Goal: Task Accomplishment & Management: Use online tool/utility

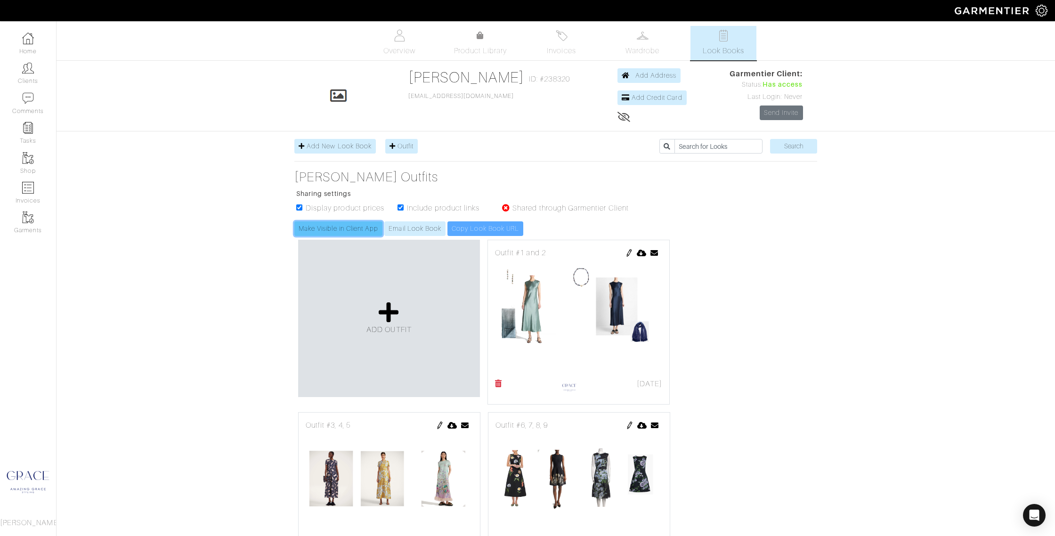
click at [364, 229] on link "Make Visible in Client App" at bounding box center [338, 228] width 88 height 15
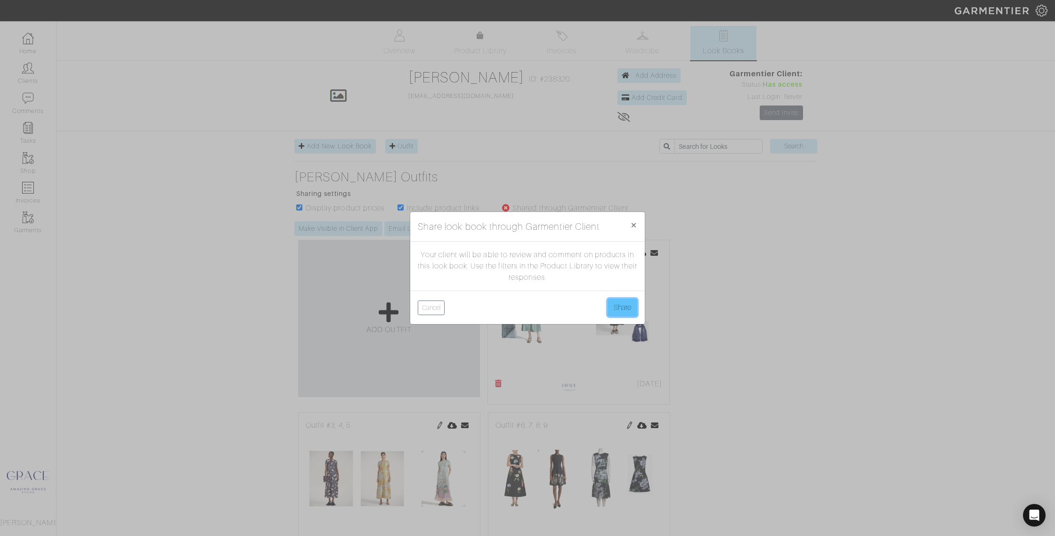
click at [617, 307] on button "Share" at bounding box center [622, 307] width 30 height 18
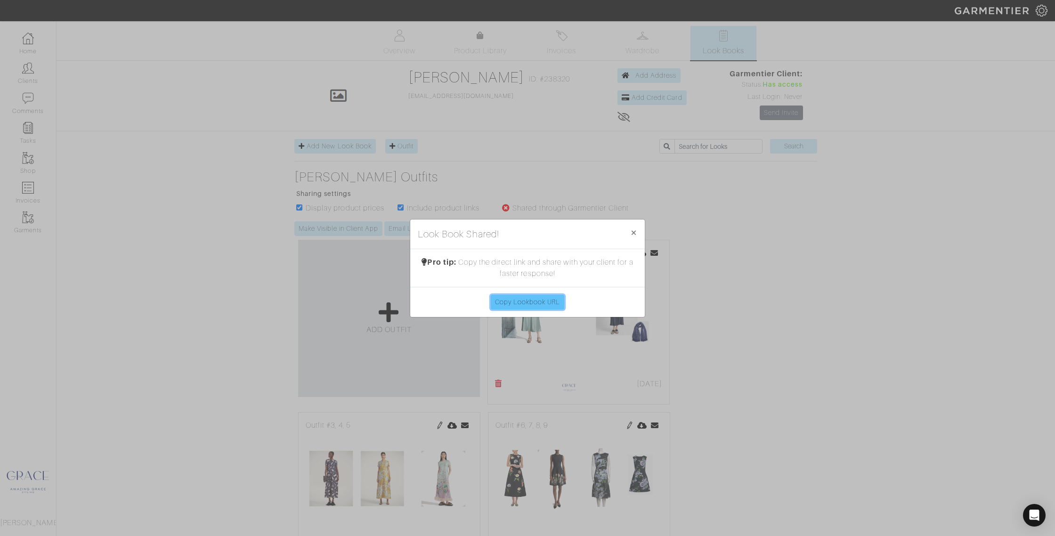
click at [550, 301] on link "Copy Lookbook URL" at bounding box center [528, 302] width 74 height 15
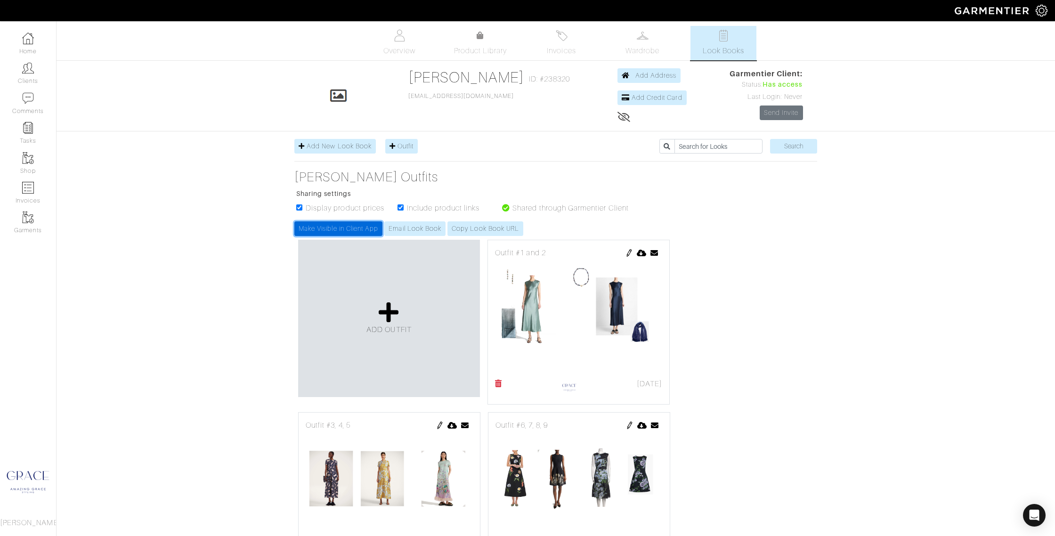
drag, startPoint x: 356, startPoint y: 227, endPoint x: 364, endPoint y: 226, distance: 8.0
click at [356, 227] on link "Make Visible in Client App" at bounding box center [338, 228] width 88 height 15
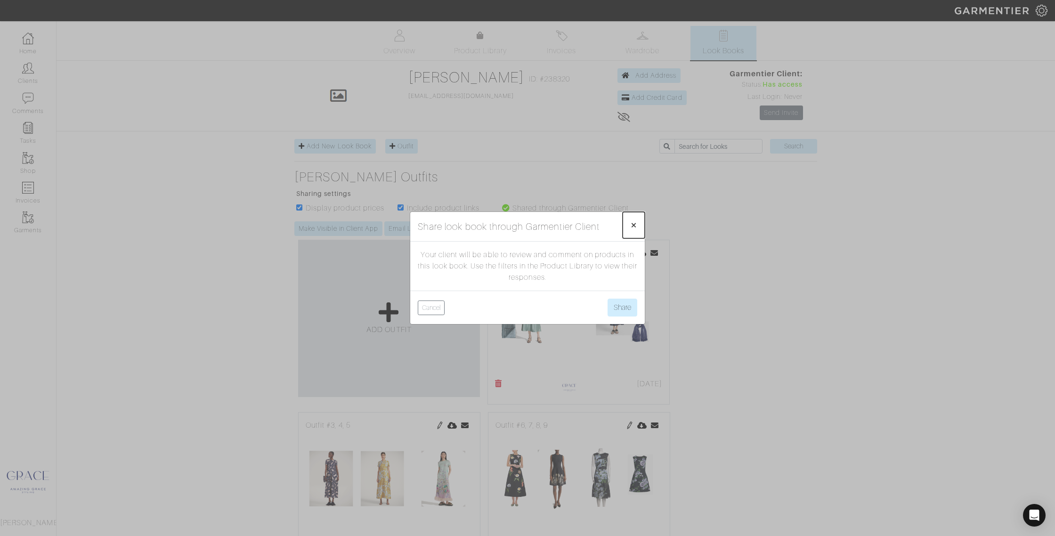
drag, startPoint x: 637, startPoint y: 225, endPoint x: 630, endPoint y: 226, distance: 6.7
click at [637, 225] on button "× Close" at bounding box center [633, 225] width 22 height 26
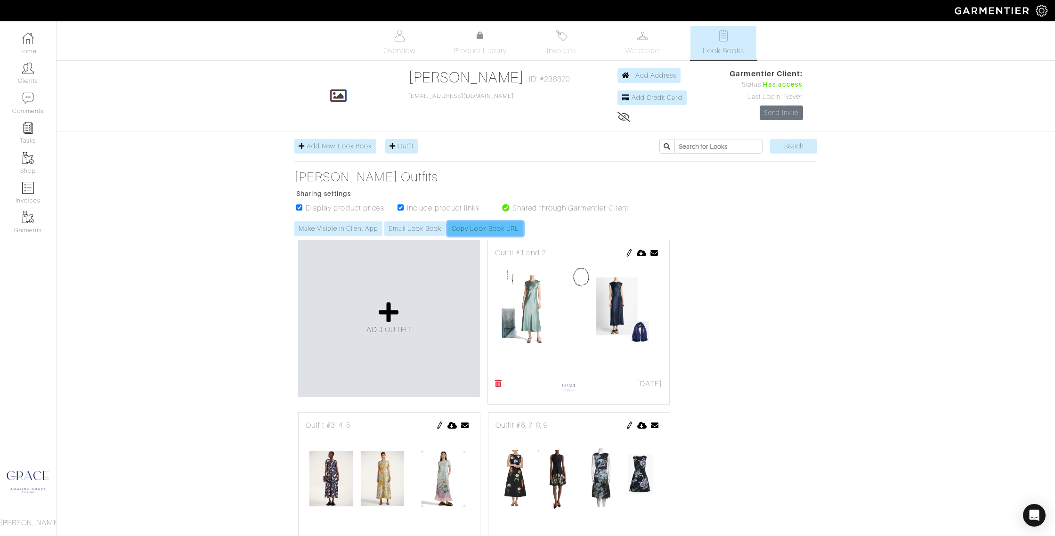
click at [475, 229] on link "Copy Look Book URL" at bounding box center [485, 228] width 76 height 15
click at [396, 36] on img at bounding box center [400, 36] width 12 height 12
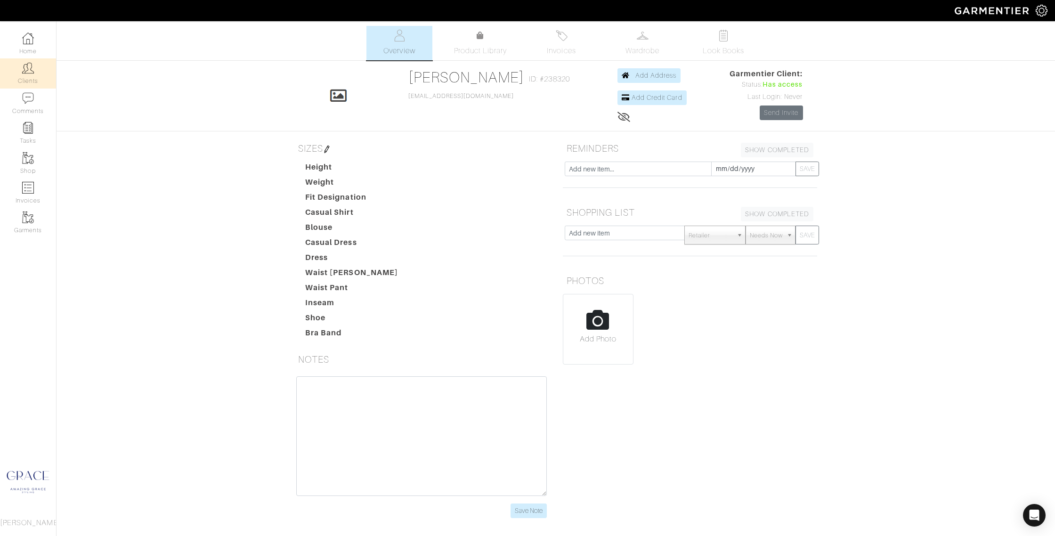
click at [32, 77] on link "Clients" at bounding box center [28, 73] width 56 height 30
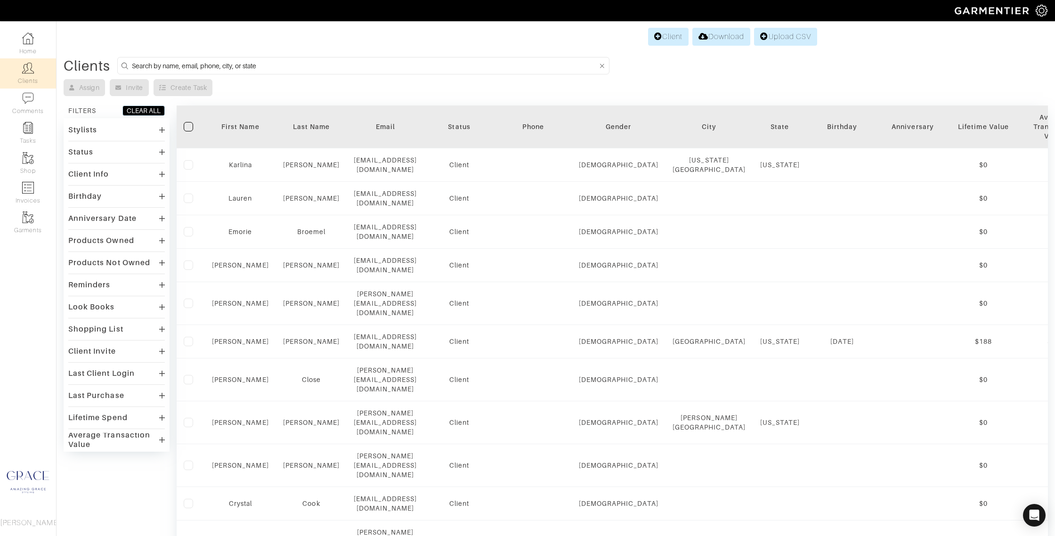
click at [359, 66] on input at bounding box center [365, 66] width 466 height 12
type input "crystal cook"
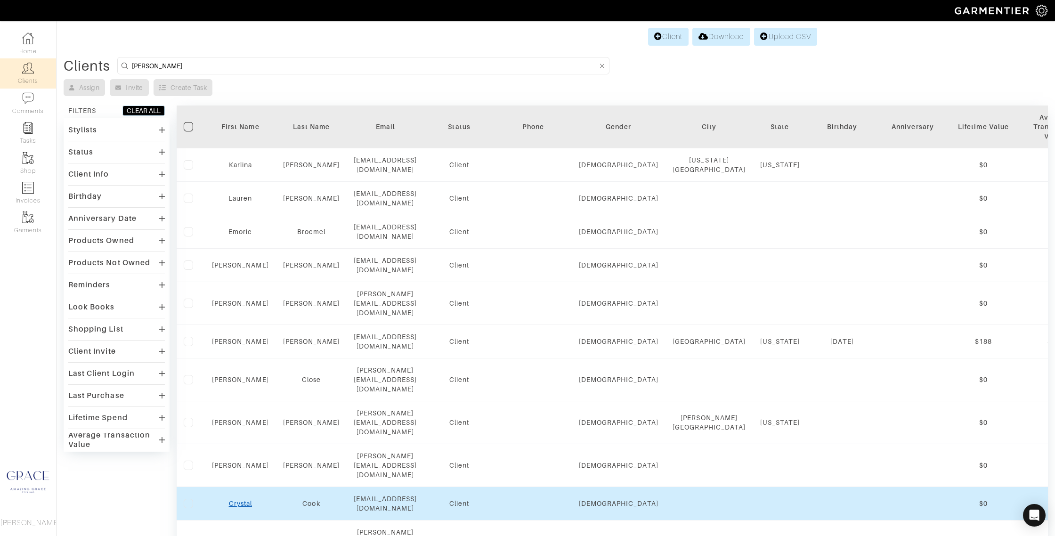
click at [240, 499] on link "Crystal" at bounding box center [240, 503] width 23 height 8
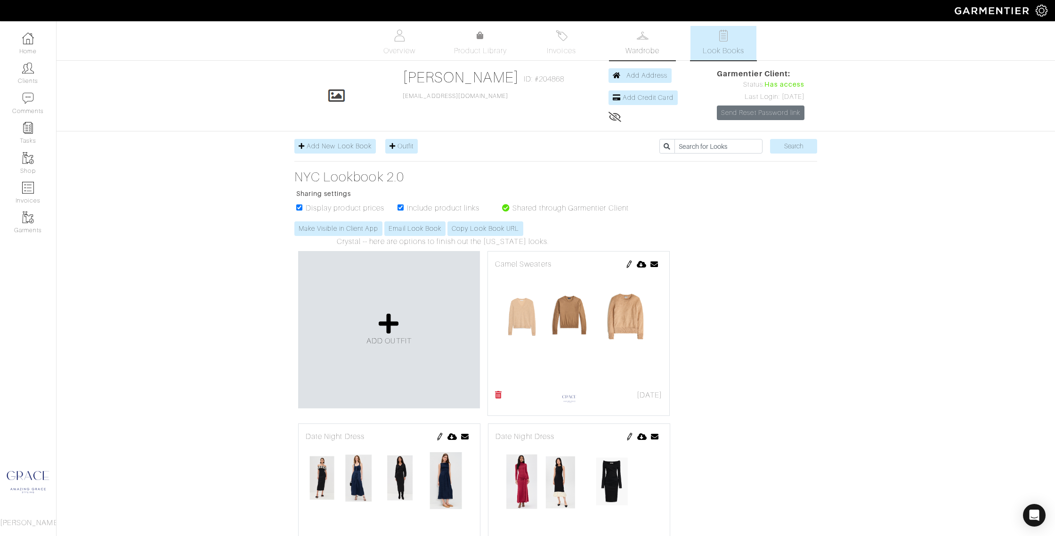
click at [638, 45] on link "Wardrobe" at bounding box center [642, 43] width 66 height 34
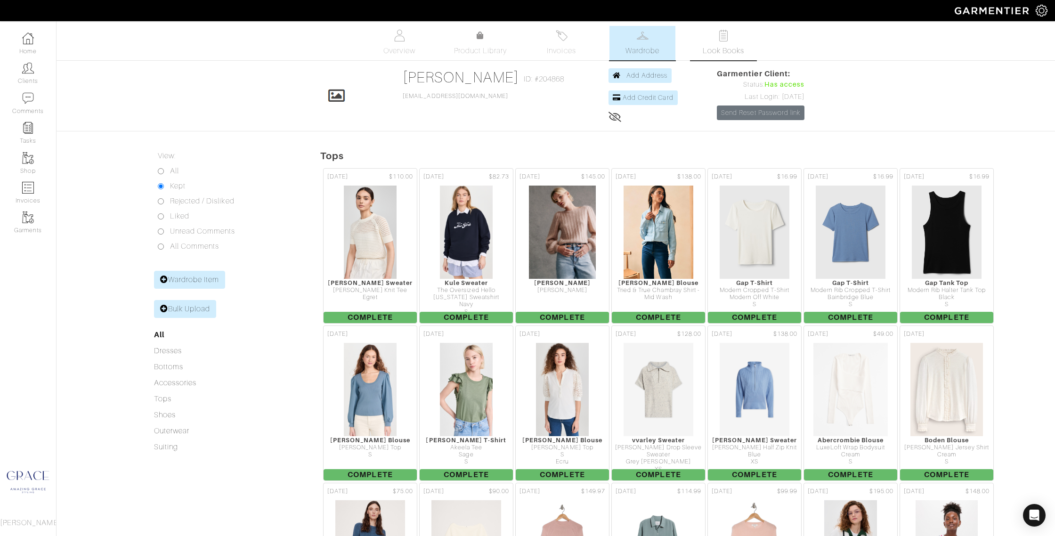
click at [727, 39] on img at bounding box center [723, 36] width 12 height 12
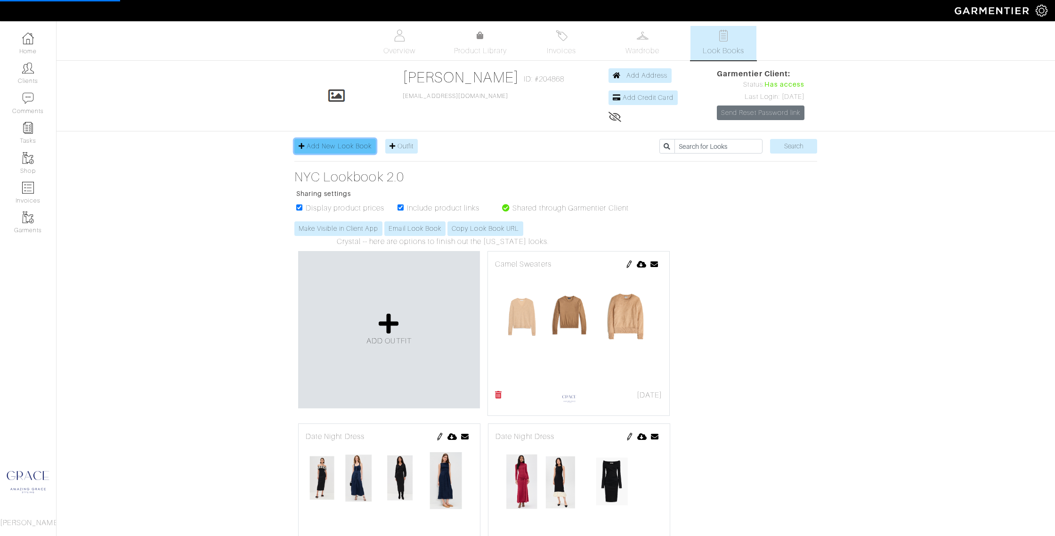
click at [349, 142] on link "Add New Look Book" at bounding box center [334, 146] width 81 height 15
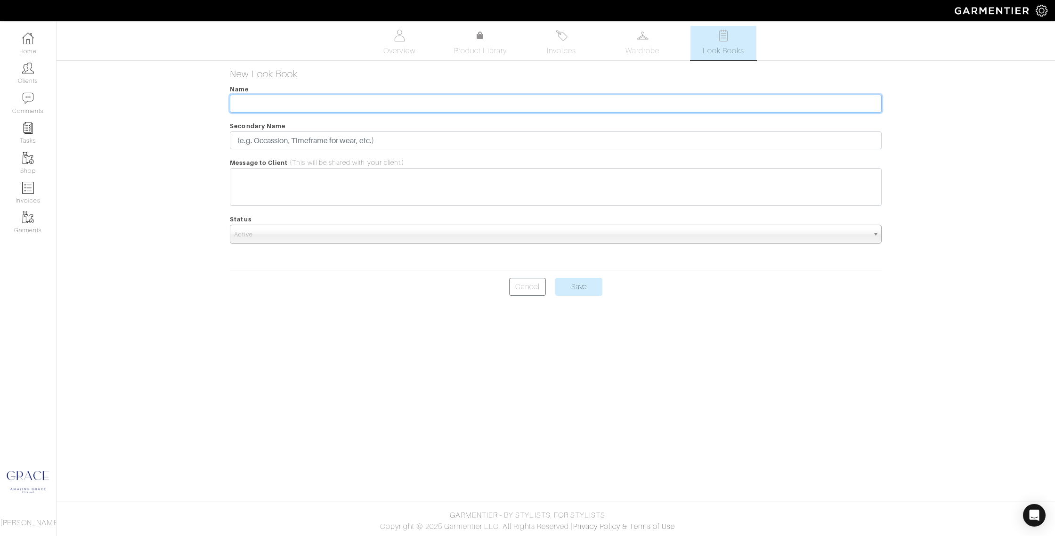
click at [311, 102] on input "text" at bounding box center [555, 104] width 651 height 18
type input "[US_STATE] - Ryder Cup Trip"
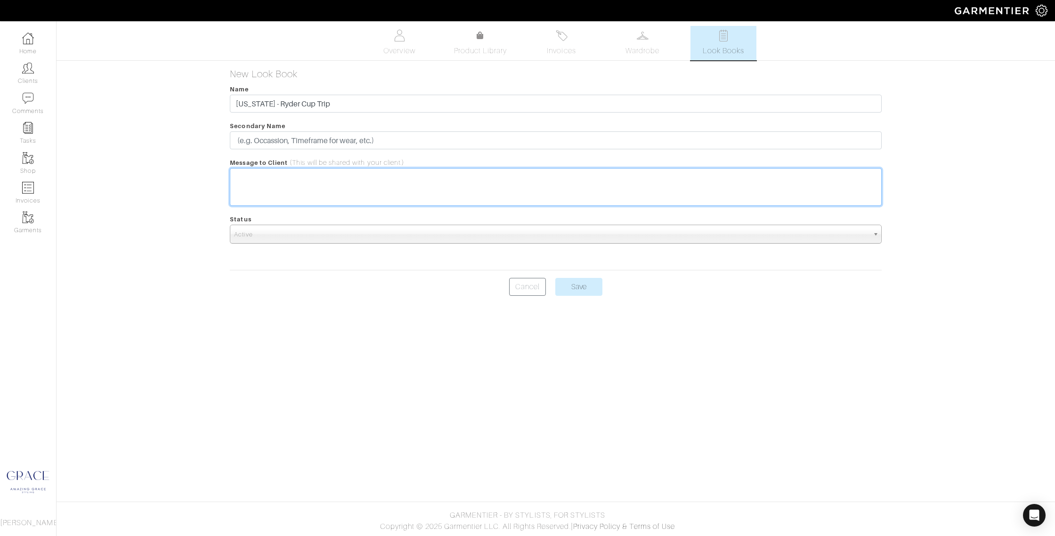
click at [410, 193] on trix-editor at bounding box center [555, 187] width 651 height 38
type trix-editor "<div>Hi Crystal! Thank you so much for giving me the honor to style you for thi…"
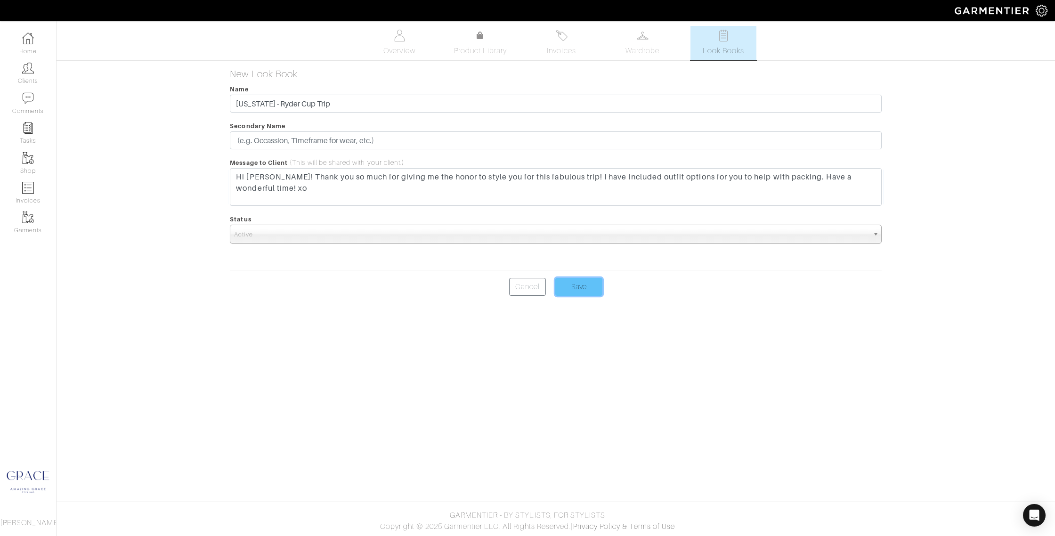
click at [594, 290] on input "Save" at bounding box center [578, 287] width 47 height 18
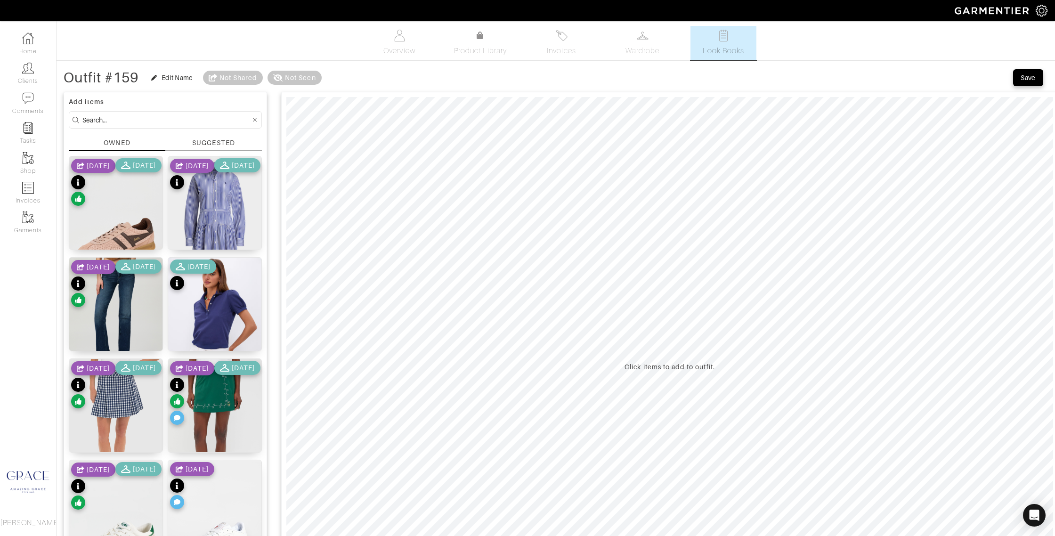
click at [212, 144] on div "SUGGESTED" at bounding box center [213, 143] width 42 height 10
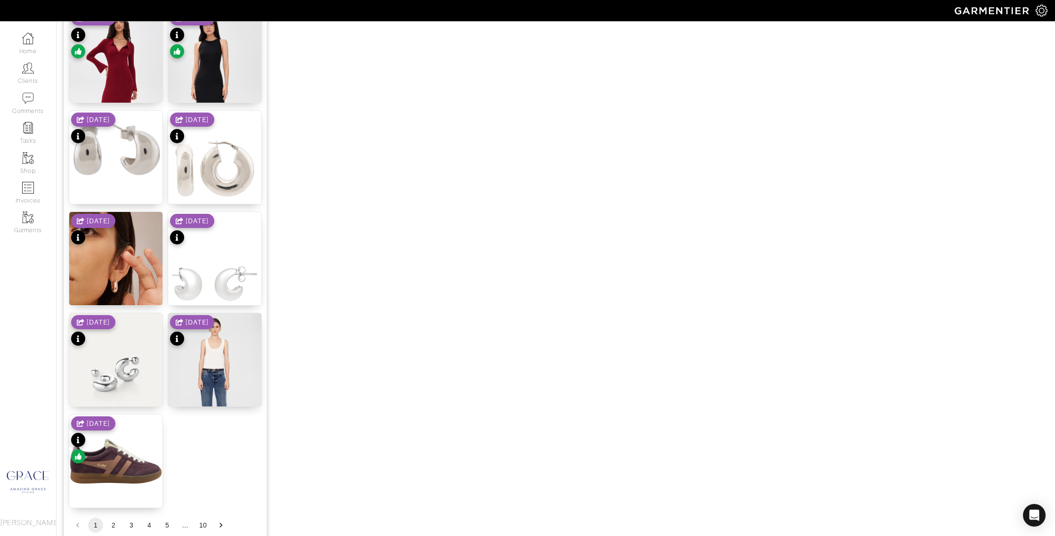
scroll to position [1004, 0]
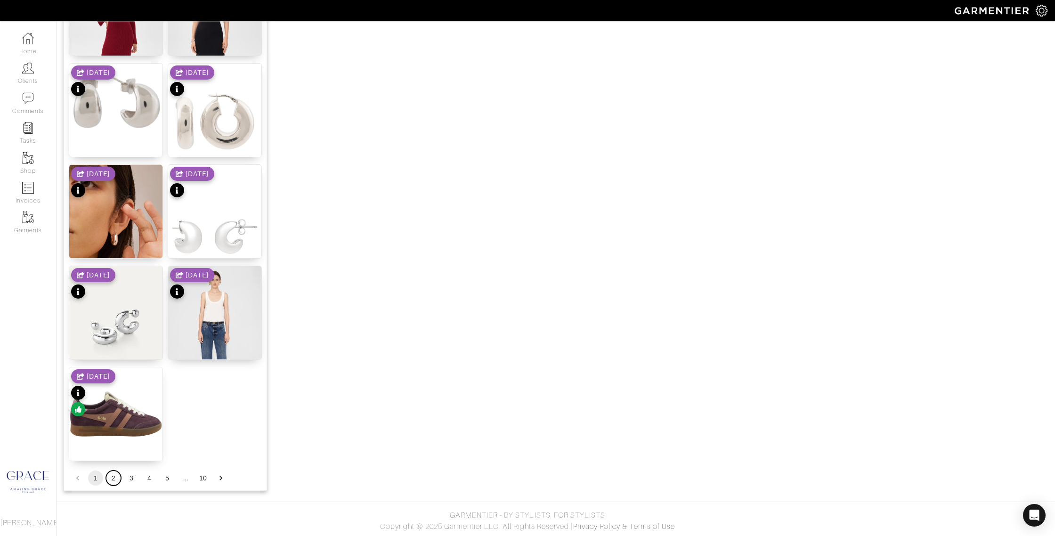
click at [115, 477] on button "2" at bounding box center [113, 477] width 15 height 15
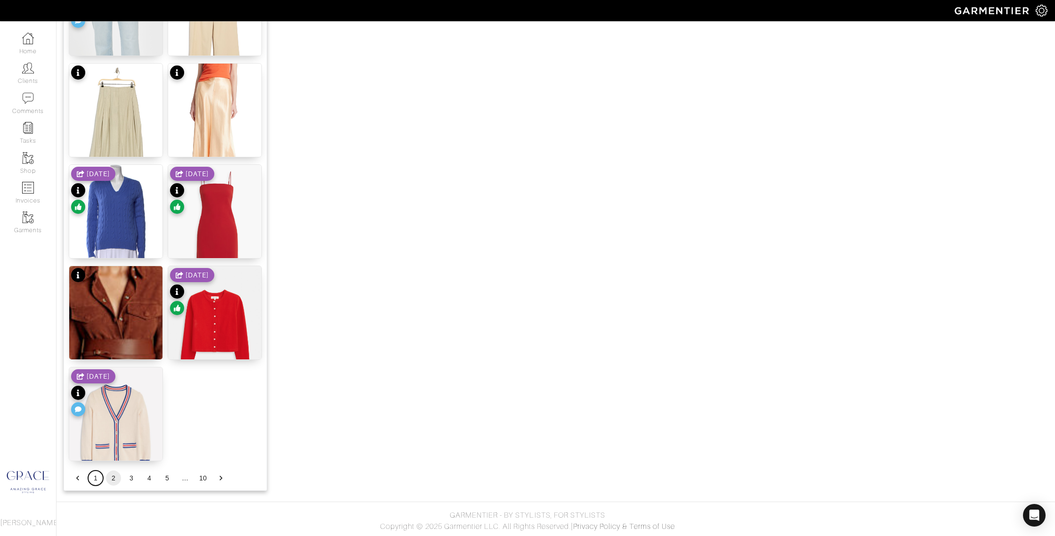
click at [100, 474] on button "1" at bounding box center [95, 477] width 15 height 15
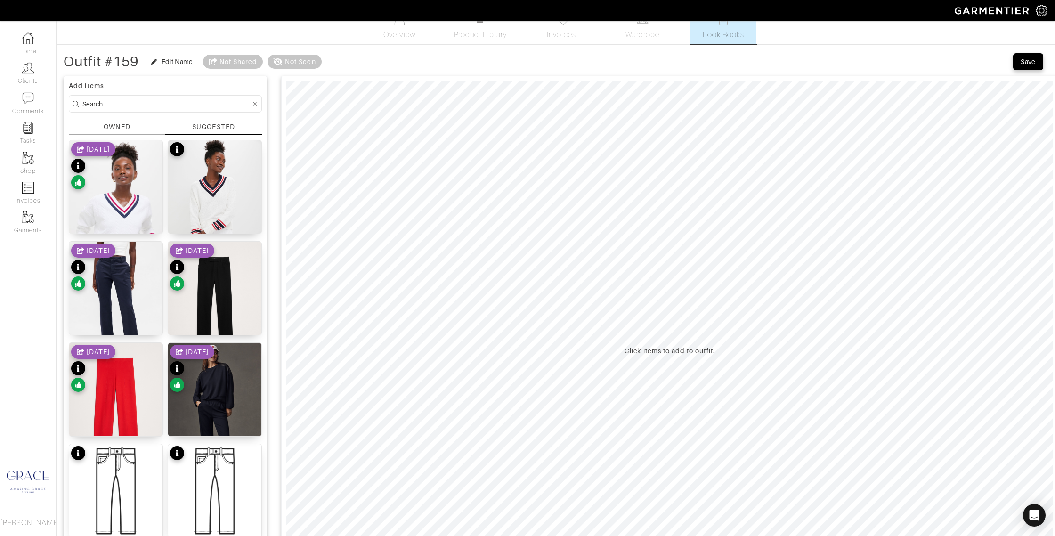
scroll to position [0, 0]
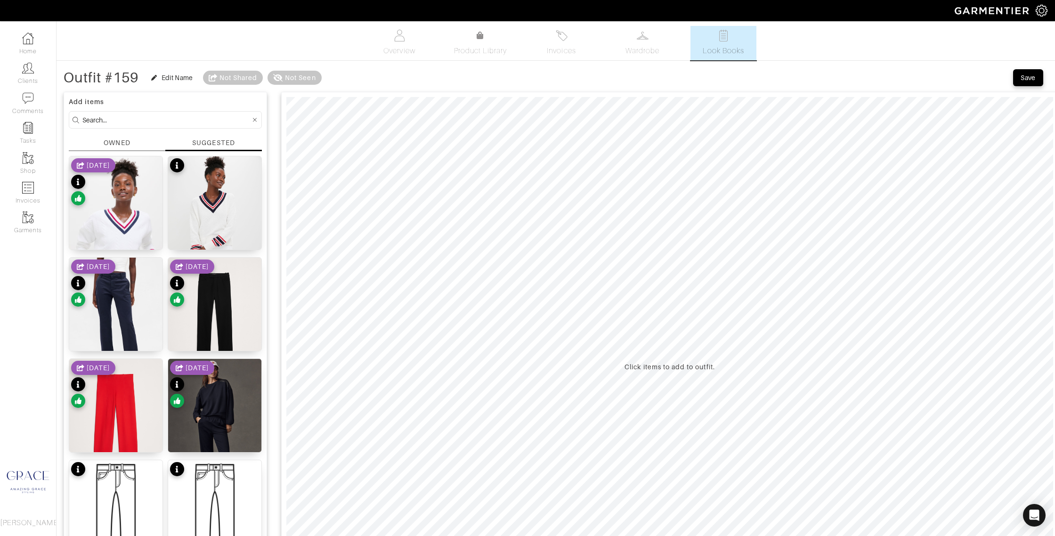
click at [147, 119] on input at bounding box center [166, 120] width 168 height 12
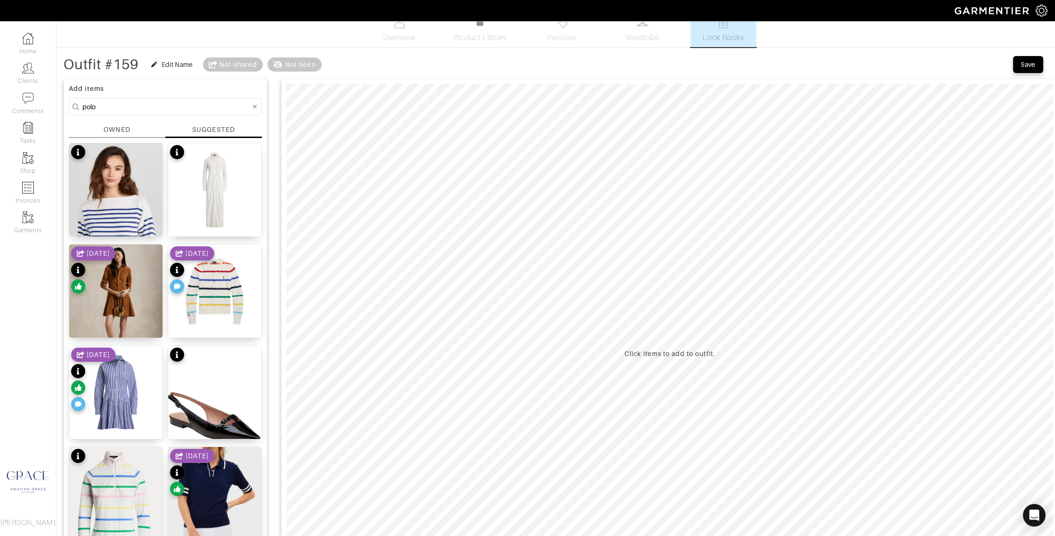
scroll to position [1, 0]
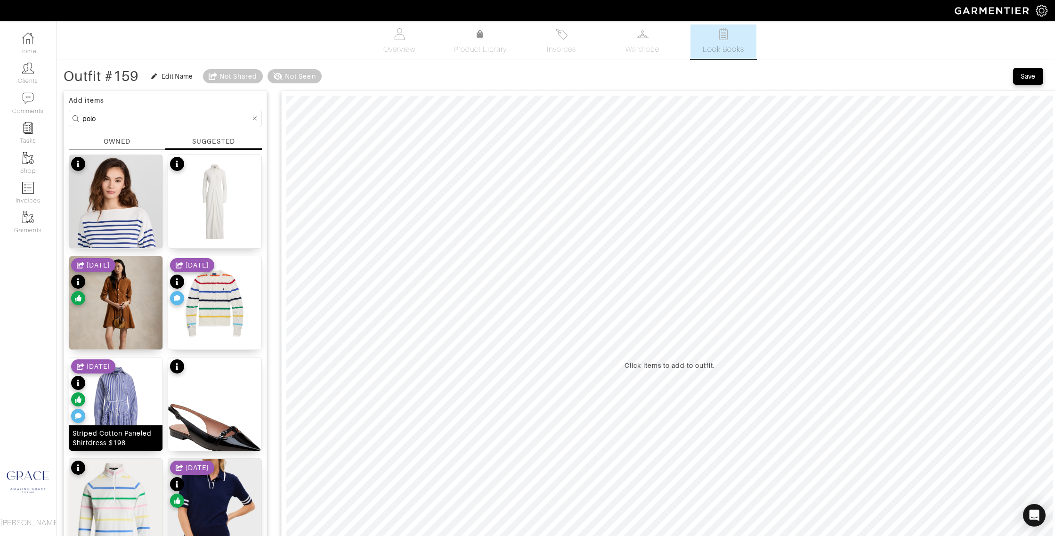
click at [123, 429] on div "Striped Cotton Paneled Shirtdress $198" at bounding box center [115, 437] width 87 height 19
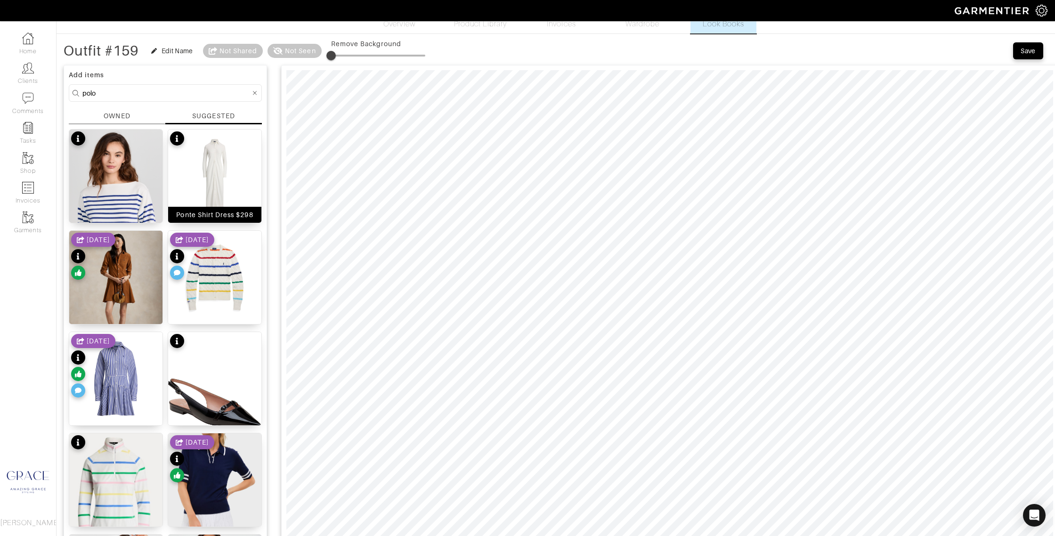
scroll to position [42, 0]
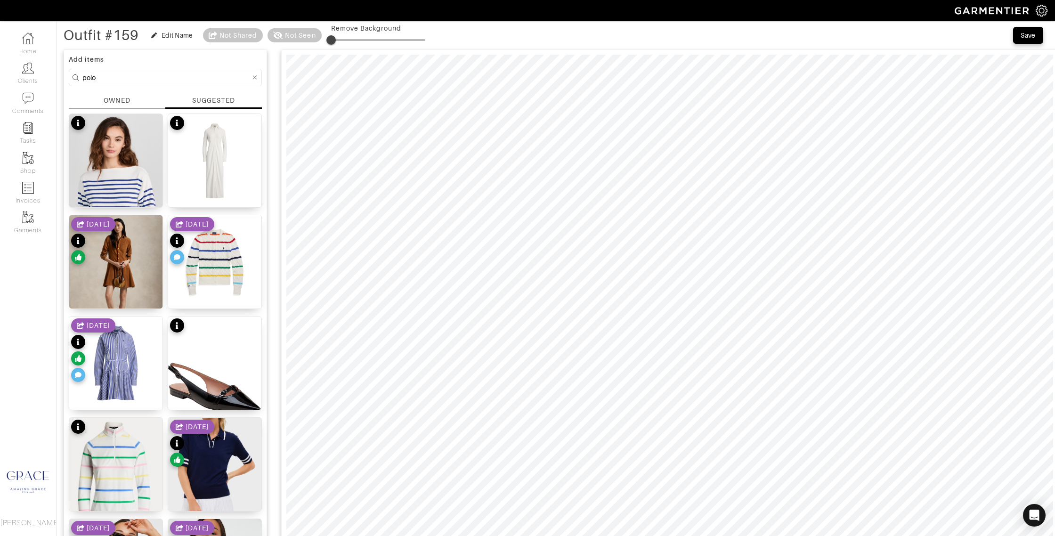
drag, startPoint x: 110, startPoint y: 75, endPoint x: 56, endPoint y: 74, distance: 53.2
click at [57, 74] on div "Outfit #159 Edit Name Not Shared Not Seen Remove Background Save Add items polo…" at bounding box center [555, 414] width 998 height 776
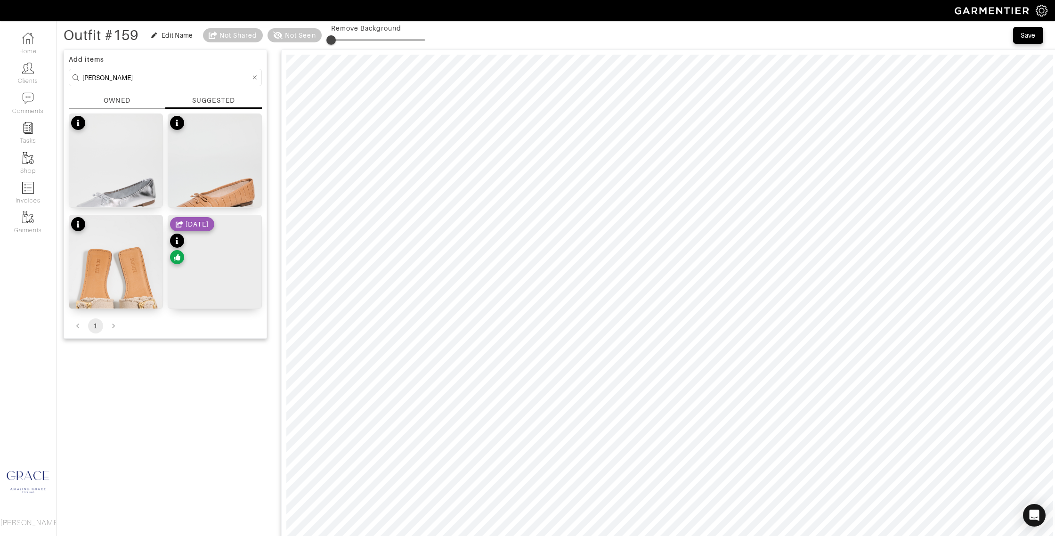
drag, startPoint x: 208, startPoint y: 98, endPoint x: 190, endPoint y: 98, distance: 17.9
click at [205, 97] on div "SUGGESTED" at bounding box center [213, 100] width 42 height 9
click at [119, 97] on div "OWNED" at bounding box center [117, 101] width 26 height 10
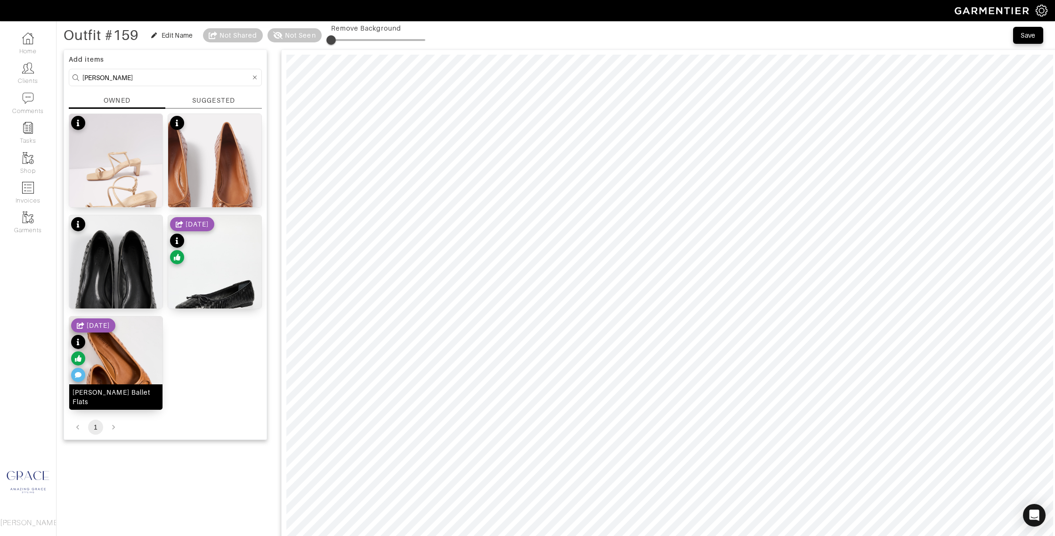
drag, startPoint x: 153, startPoint y: 400, endPoint x: 158, endPoint y: 398, distance: 5.3
click at [153, 400] on div "Arissa Woven Ballet Flats" at bounding box center [115, 396] width 87 height 19
drag, startPoint x: 123, startPoint y: 78, endPoint x: 32, endPoint y: 72, distance: 91.6
click at [33, 72] on div "Company Settings Manage Subscription My Profile Stylists Sign Out Home Clients …" at bounding box center [527, 418] width 1055 height 920
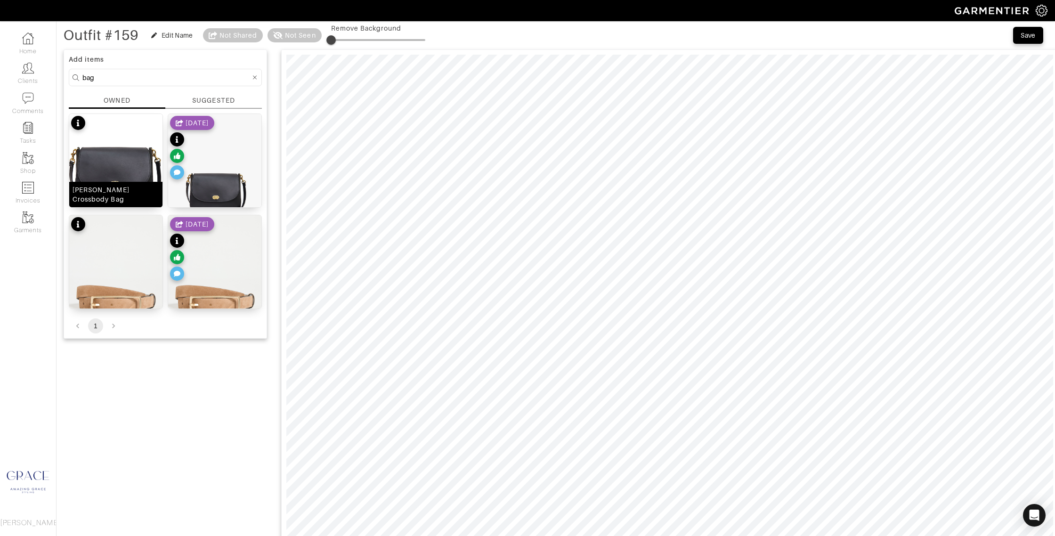
click at [129, 196] on div "[PERSON_NAME] Crossbody Bag" at bounding box center [115, 194] width 87 height 19
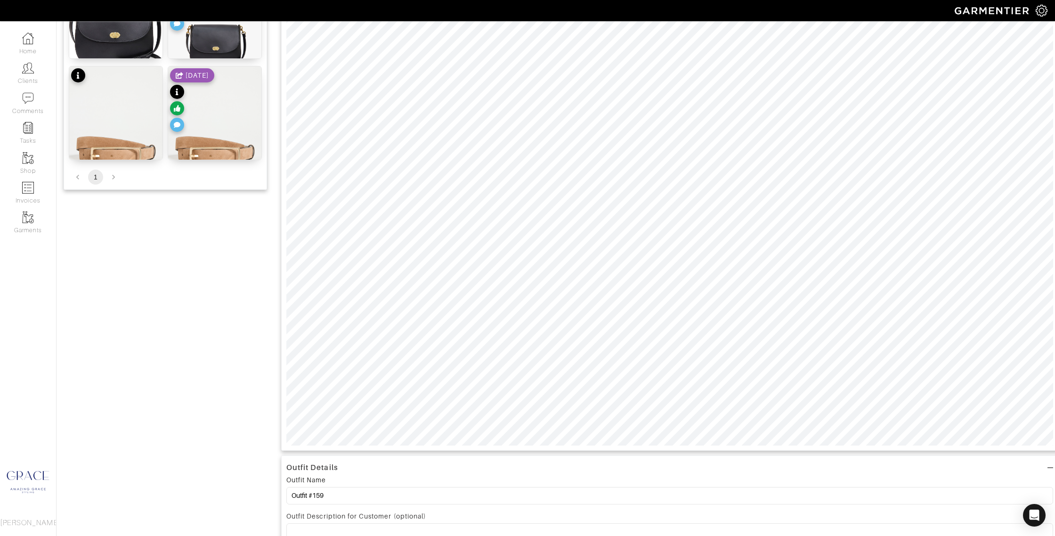
scroll to position [0, 0]
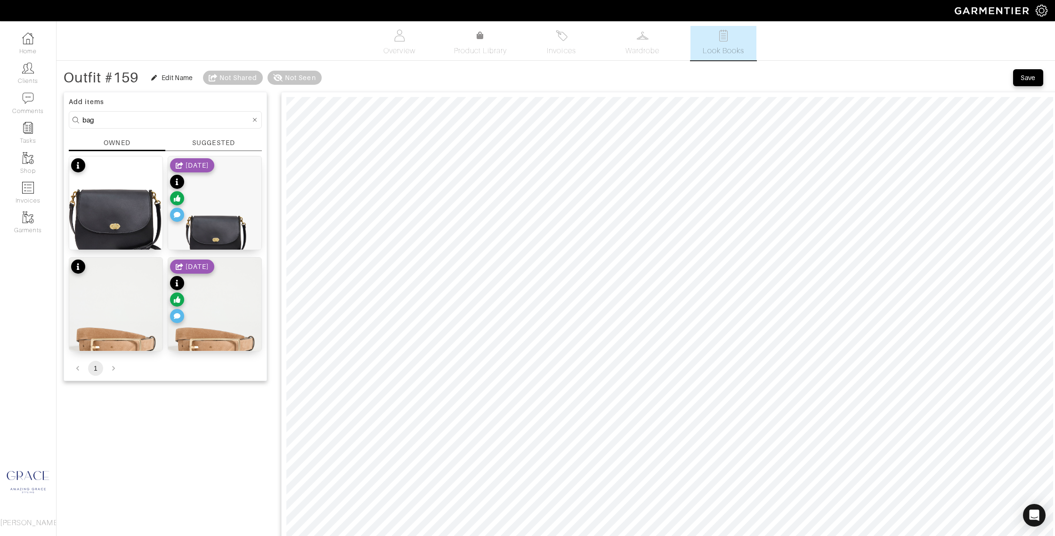
drag, startPoint x: 96, startPoint y: 121, endPoint x: 73, endPoint y: 119, distance: 22.6
click at [73, 119] on form "bag" at bounding box center [165, 119] width 193 height 17
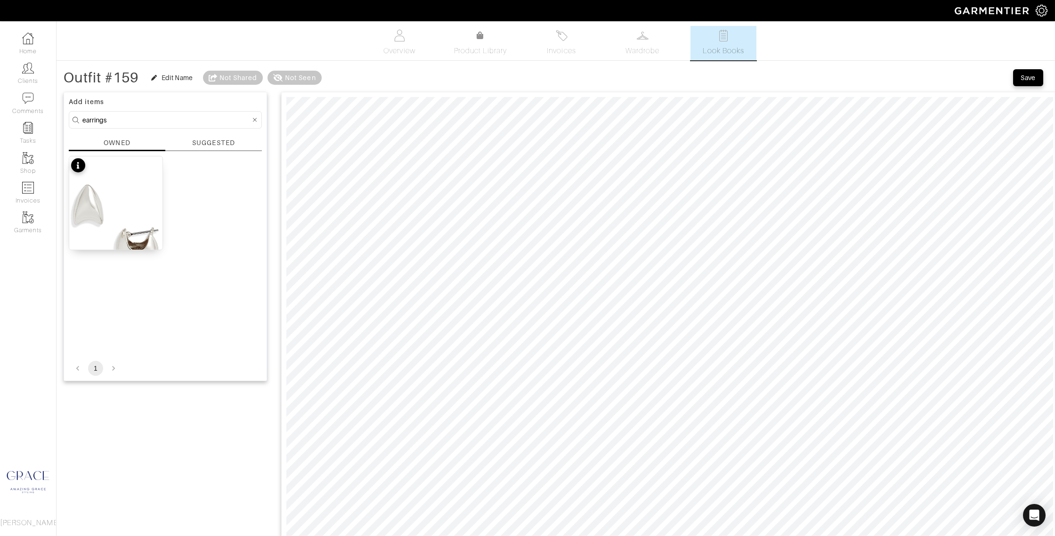
drag, startPoint x: 209, startPoint y: 140, endPoint x: 204, endPoint y: 141, distance: 5.2
click at [209, 140] on div "SUGGESTED" at bounding box center [213, 143] width 42 height 10
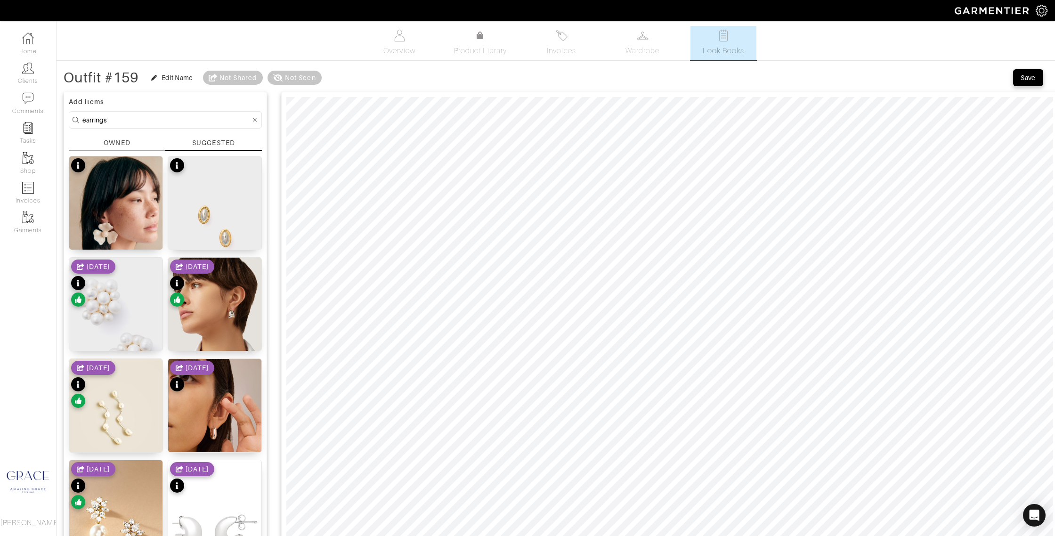
click at [106, 137] on div "Add items earrings OWNED SUGGESTED KIANA EARRINGS $90 Mixed Triton Earrings $45…" at bounding box center [165, 337] width 203 height 491
click at [117, 141] on div "OWNED" at bounding box center [117, 143] width 26 height 10
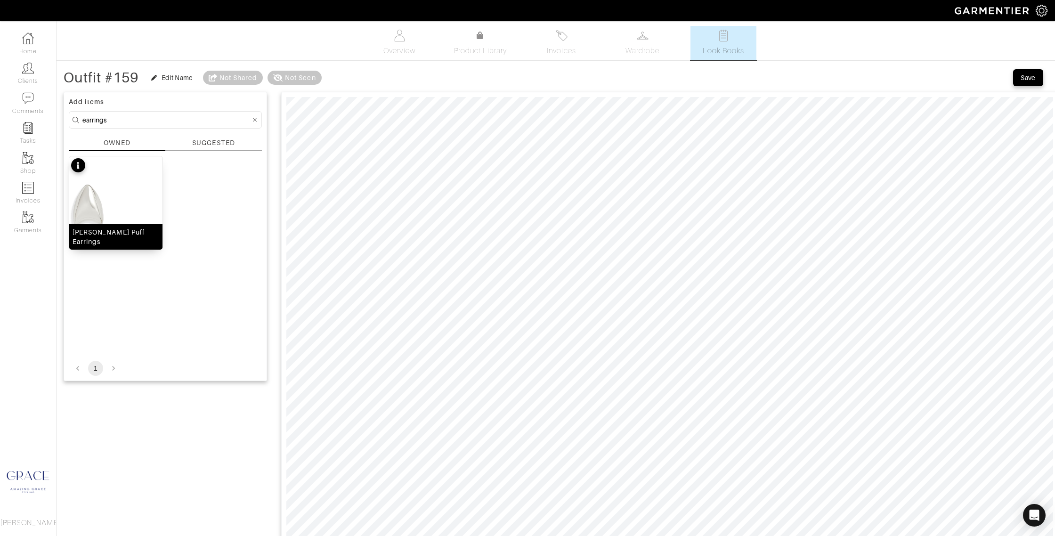
click at [129, 230] on img at bounding box center [115, 227] width 93 height 143
drag, startPoint x: 132, startPoint y: 119, endPoint x: 66, endPoint y: 115, distance: 66.0
click at [69, 117] on form "earrings" at bounding box center [165, 119] width 193 height 17
type input "jewelry"
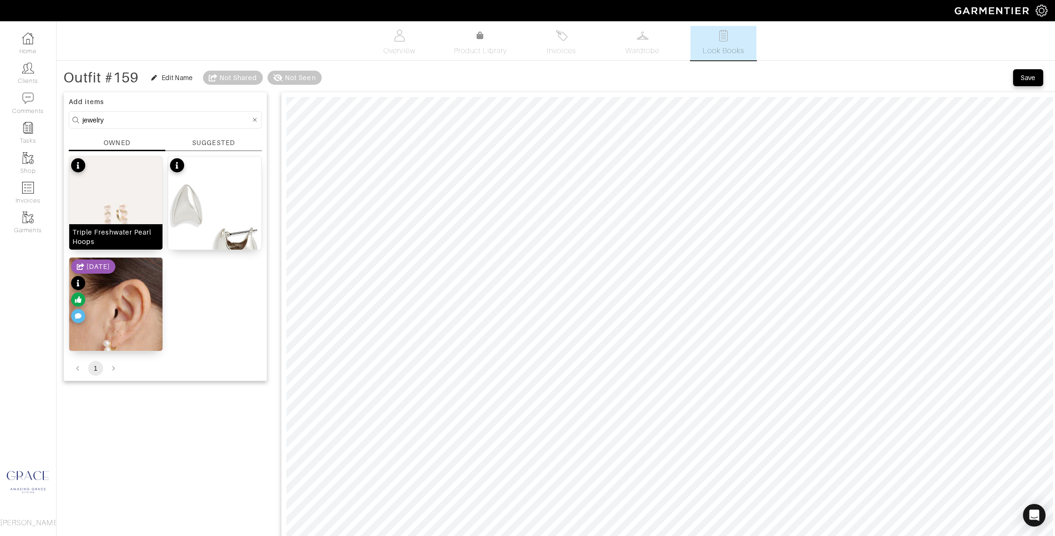
drag, startPoint x: 123, startPoint y: 236, endPoint x: 135, endPoint y: 235, distance: 11.9
click at [123, 236] on div "Triple Freshwater Pearl Hoops" at bounding box center [115, 236] width 87 height 19
click at [247, 240] on div "[PERSON_NAME] Puff Earrings" at bounding box center [214, 236] width 93 height 25
type input "0"
drag, startPoint x: 336, startPoint y: 80, endPoint x: 309, endPoint y: 80, distance: 26.4
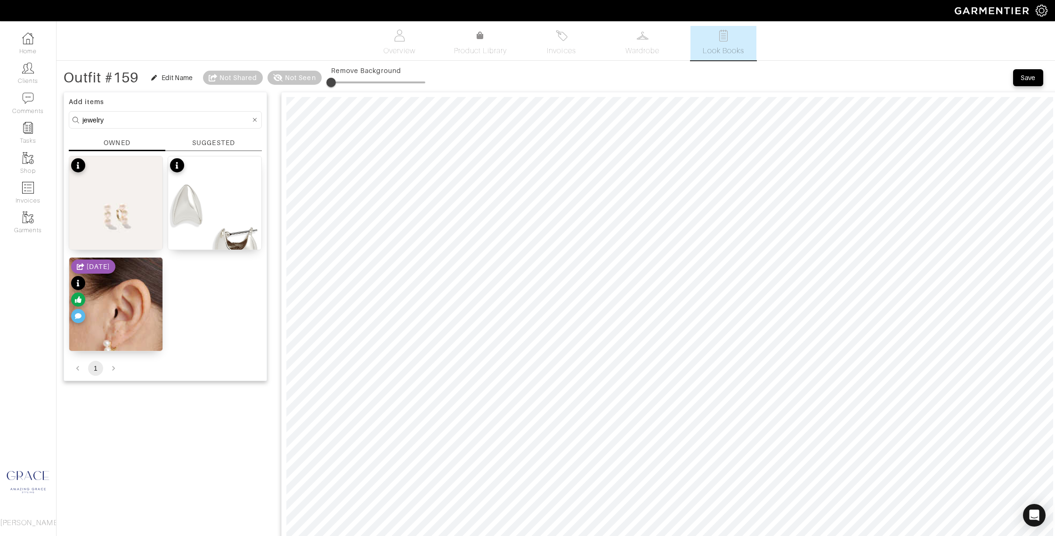
click at [309, 80] on div "Outfit #159 Edit Name Not Shared Not Seen Remove Background" at bounding box center [245, 77] width 362 height 19
type input "22"
drag, startPoint x: 335, startPoint y: 83, endPoint x: 354, endPoint y: 83, distance: 18.4
click at [354, 83] on span at bounding box center [351, 82] width 9 height 9
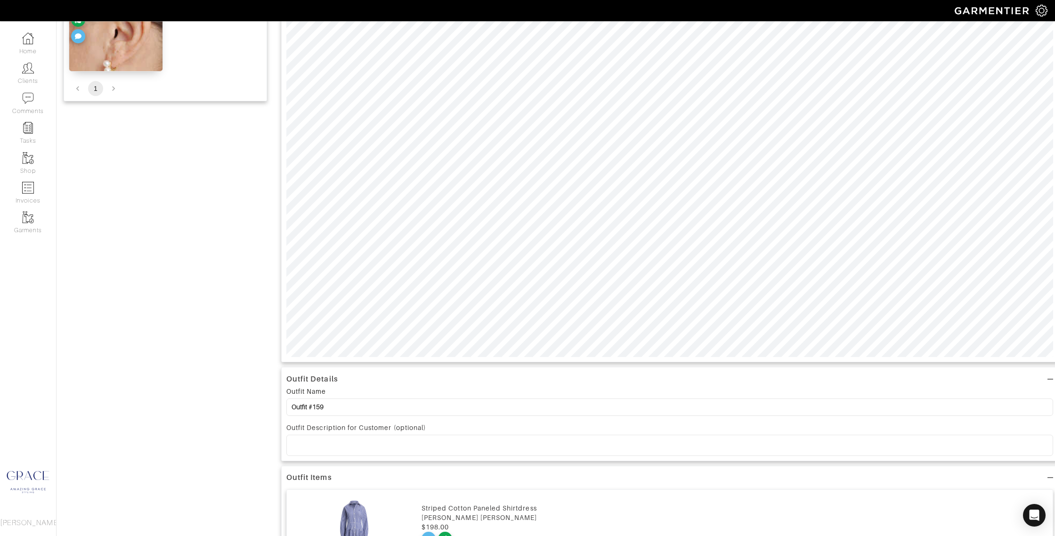
scroll to position [285, 0]
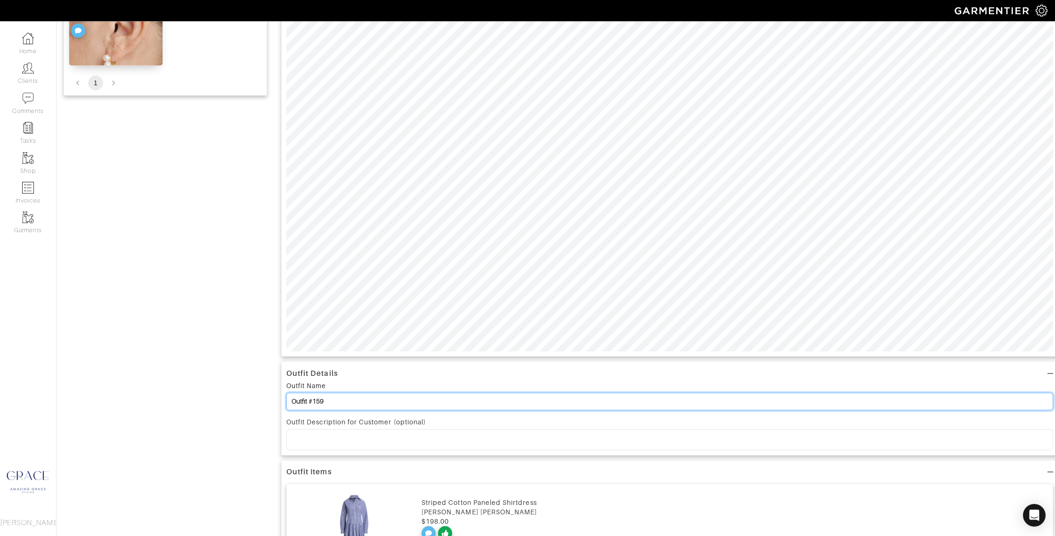
drag, startPoint x: 340, startPoint y: 403, endPoint x: 265, endPoint y: 400, distance: 74.9
click at [265, 400] on div "Add items jewelry OWNED SUGGESTED Triple Freshwater Pearl Hoops Arlo Puff Earri…" at bounding box center [556, 293] width 984 height 983
type input "S"
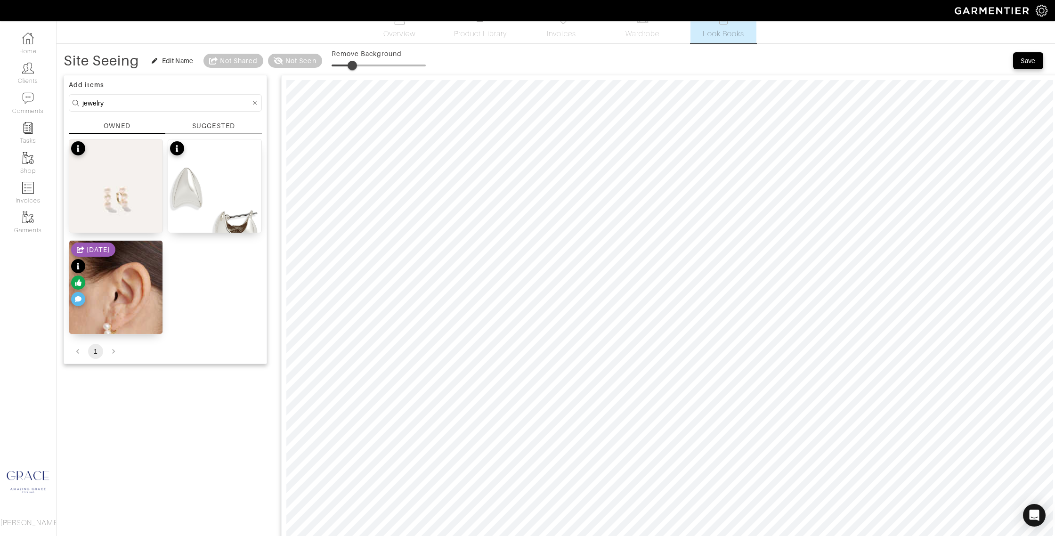
scroll to position [0, 0]
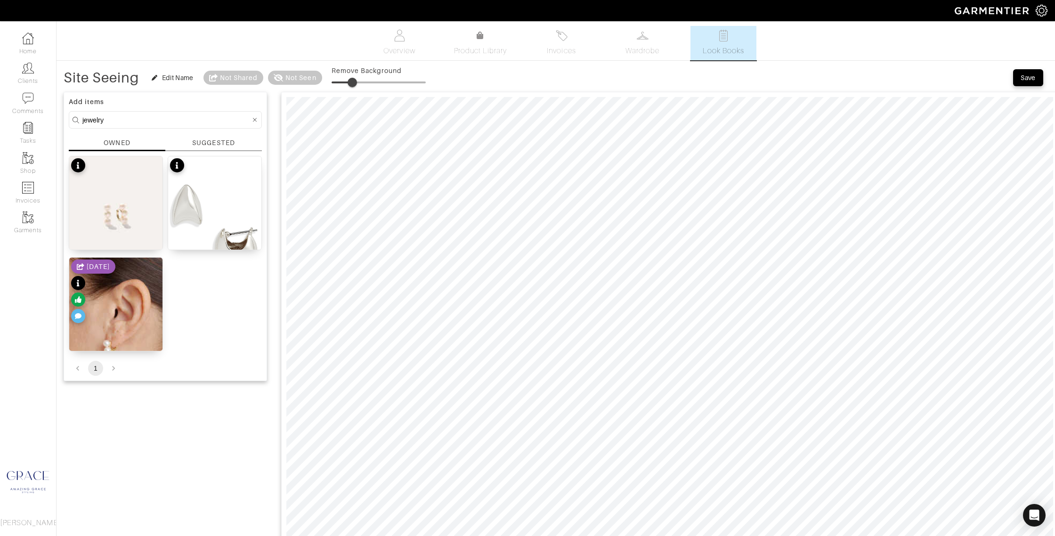
type input "Site Seeing"
drag, startPoint x: 113, startPoint y: 121, endPoint x: 61, endPoint y: 114, distance: 52.7
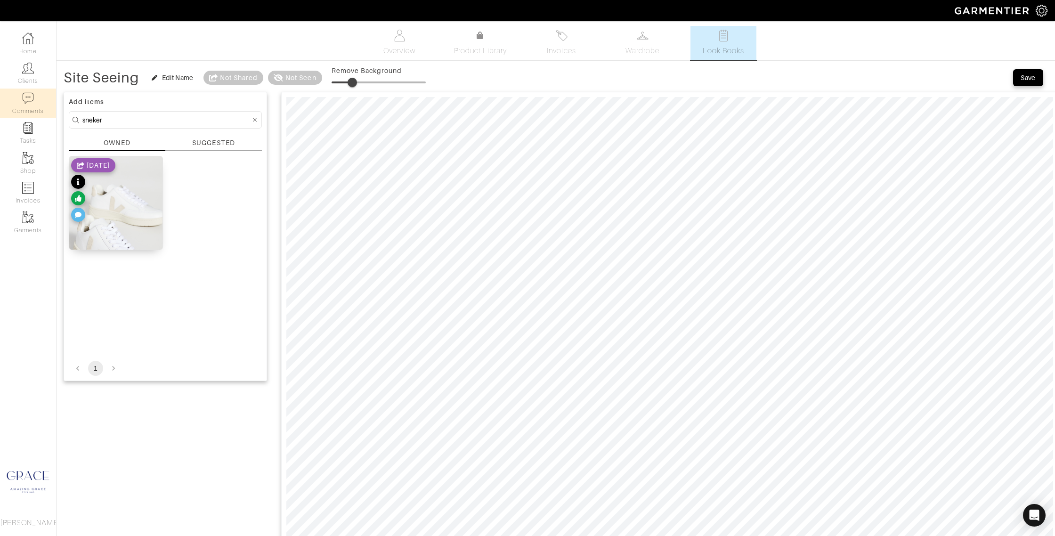
drag, startPoint x: 119, startPoint y: 120, endPoint x: 46, endPoint y: 113, distance: 73.3
click at [46, 113] on div "Company Settings Manage Subscription My Profile Stylists Sign Out Home Clients …" at bounding box center [527, 535] width 1055 height 1071
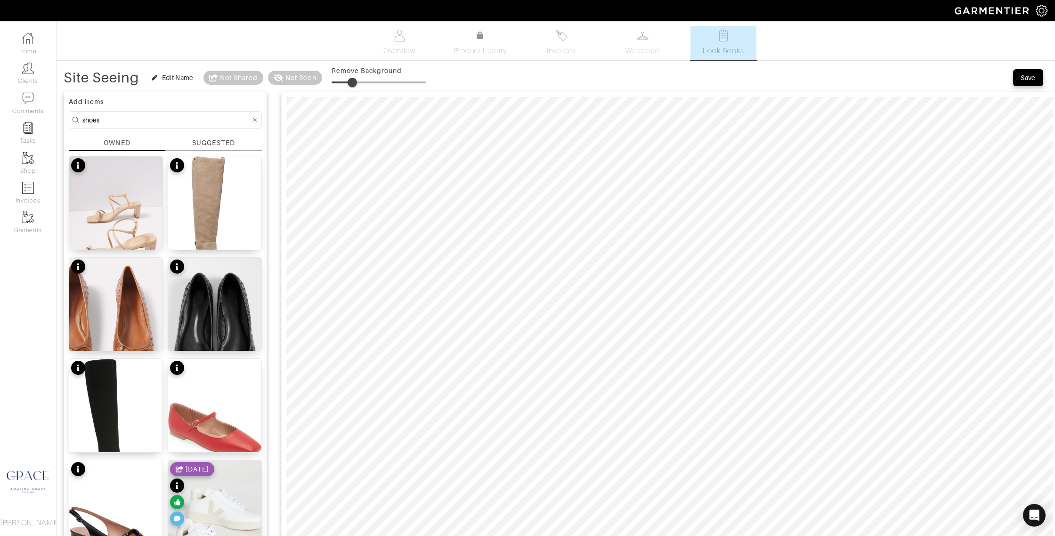
click at [209, 137] on div "Add items shoes OWNED SUGGESTED Aimee Block Heel 9 Go-To Block Heel Boot 9 Aris…" at bounding box center [165, 540] width 203 height 896
click at [205, 141] on div "SUGGESTED" at bounding box center [213, 143] width 42 height 10
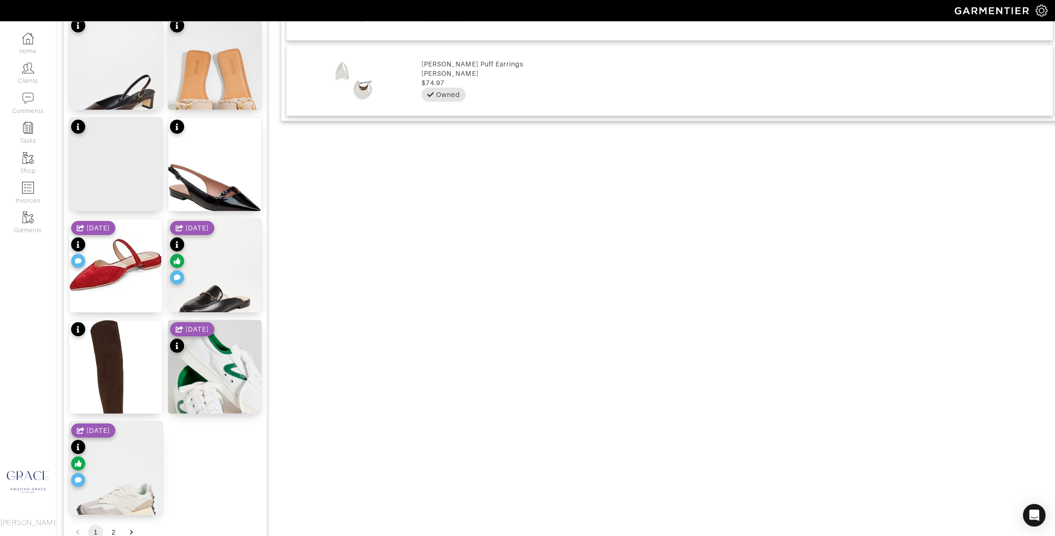
scroll to position [1004, 0]
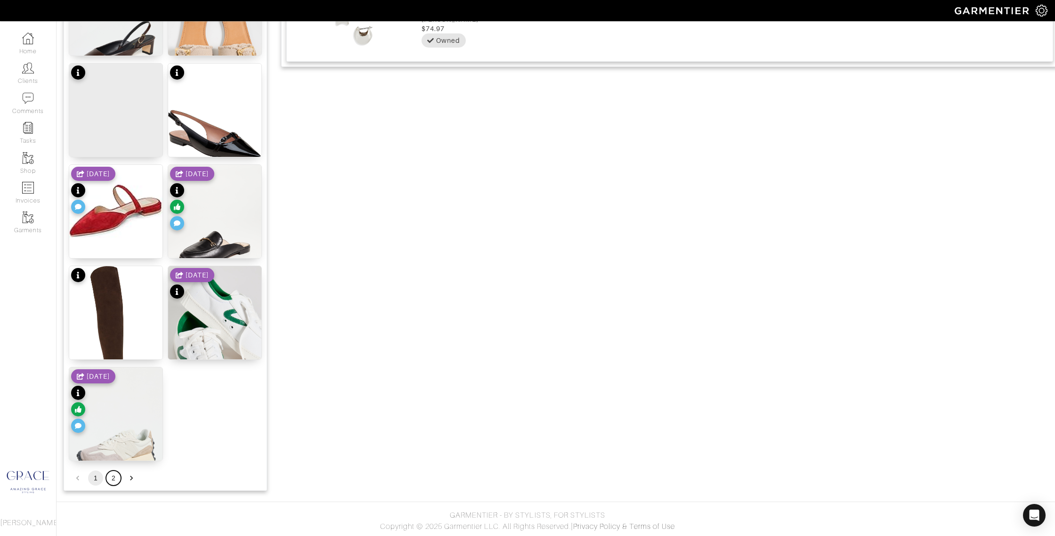
click at [109, 479] on button "2" at bounding box center [113, 477] width 15 height 15
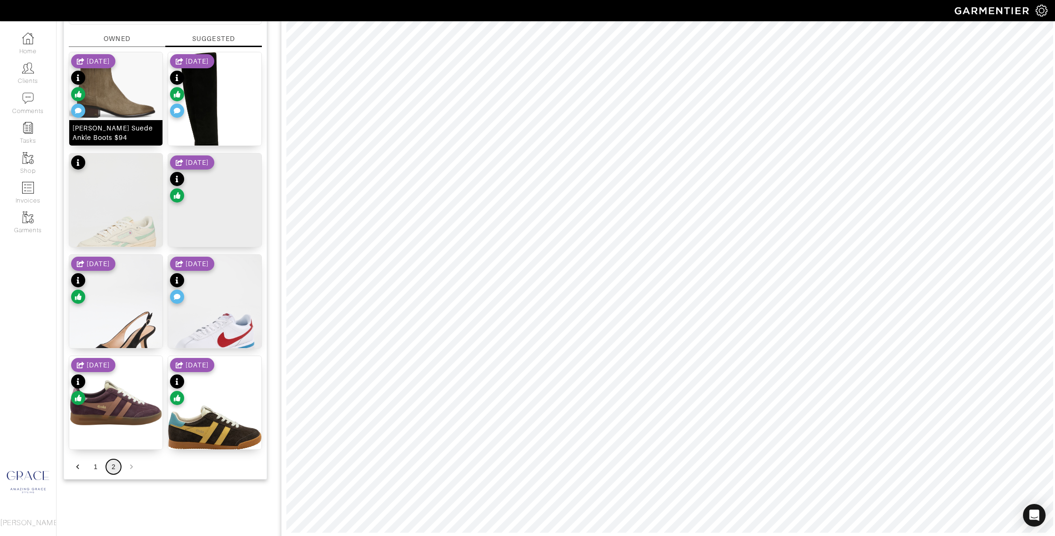
scroll to position [0, 0]
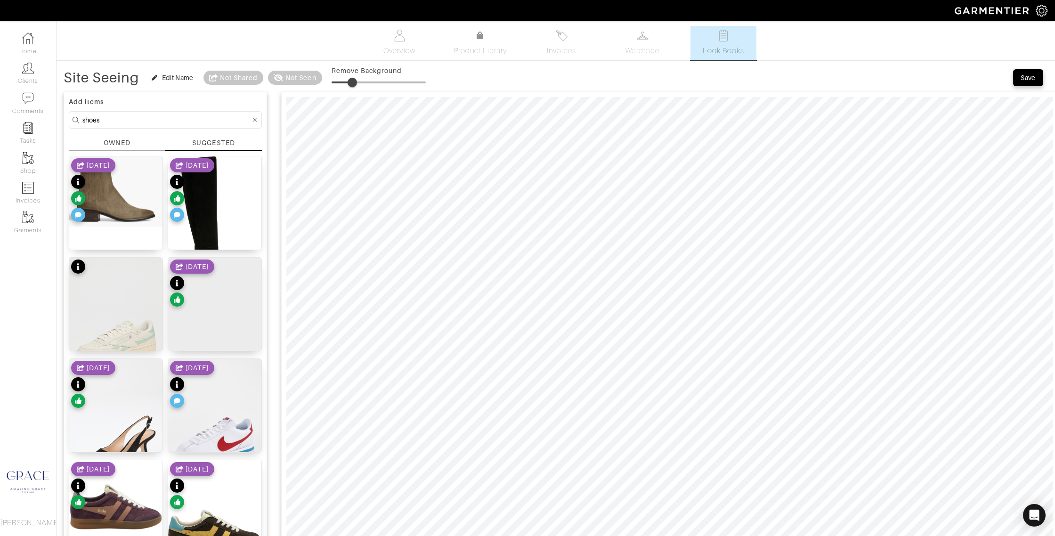
click at [114, 140] on div "OWNED" at bounding box center [117, 143] width 26 height 10
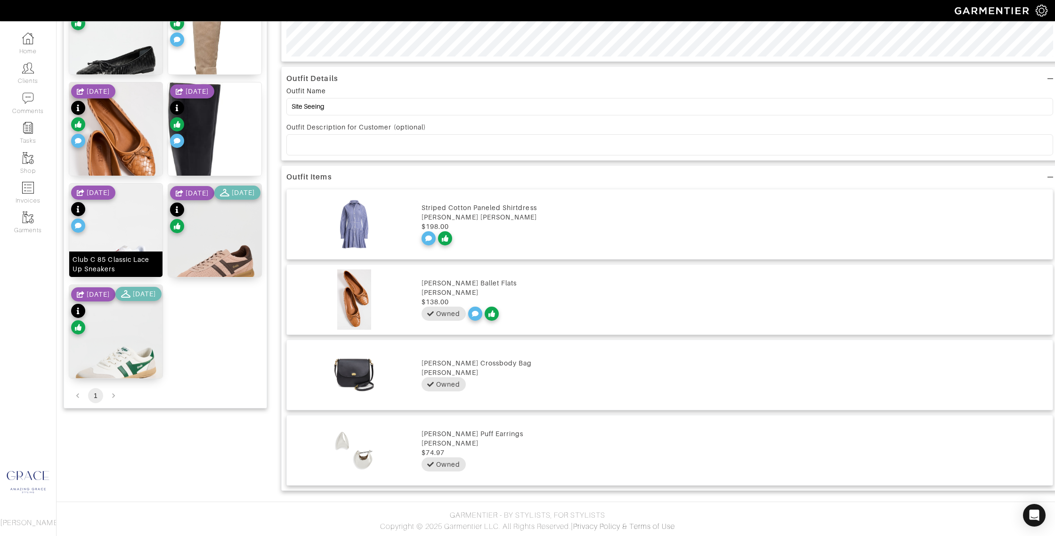
scroll to position [580, 0]
click at [124, 271] on div "Club C 85 Classic Lace Up Sneakers" at bounding box center [115, 264] width 87 height 19
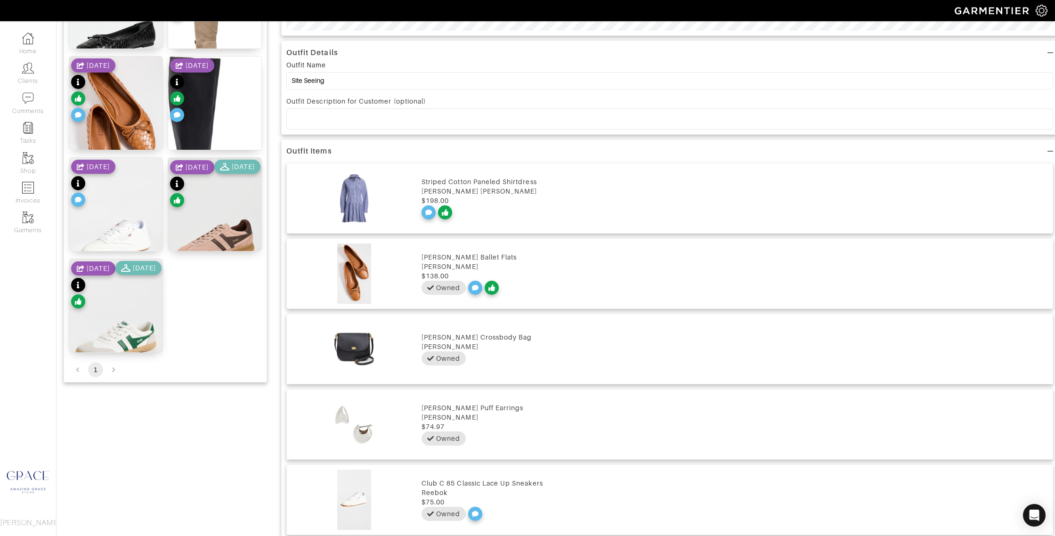
scroll to position [622, 0]
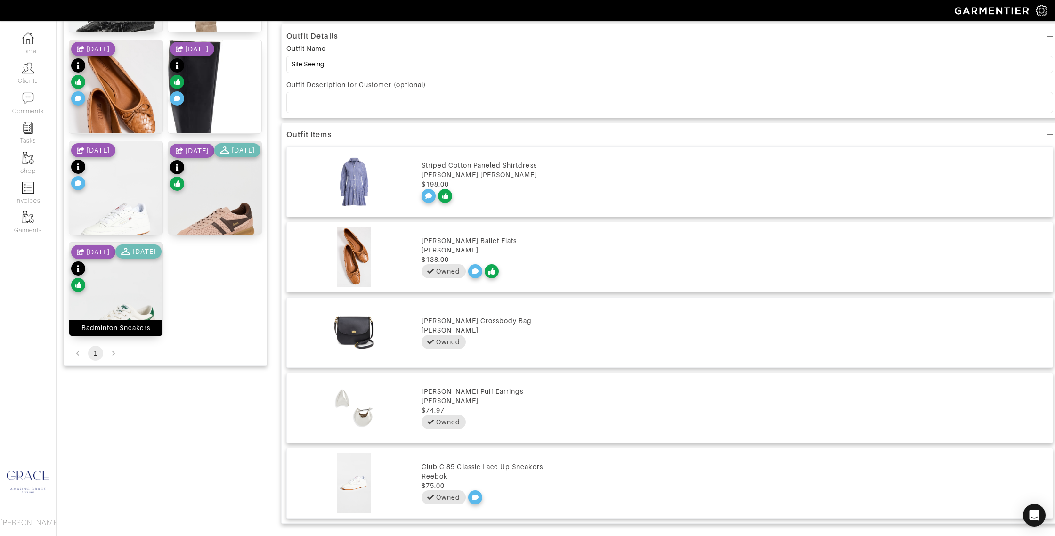
click at [117, 327] on div "Badminton Sneakers" at bounding box center [115, 327] width 69 height 9
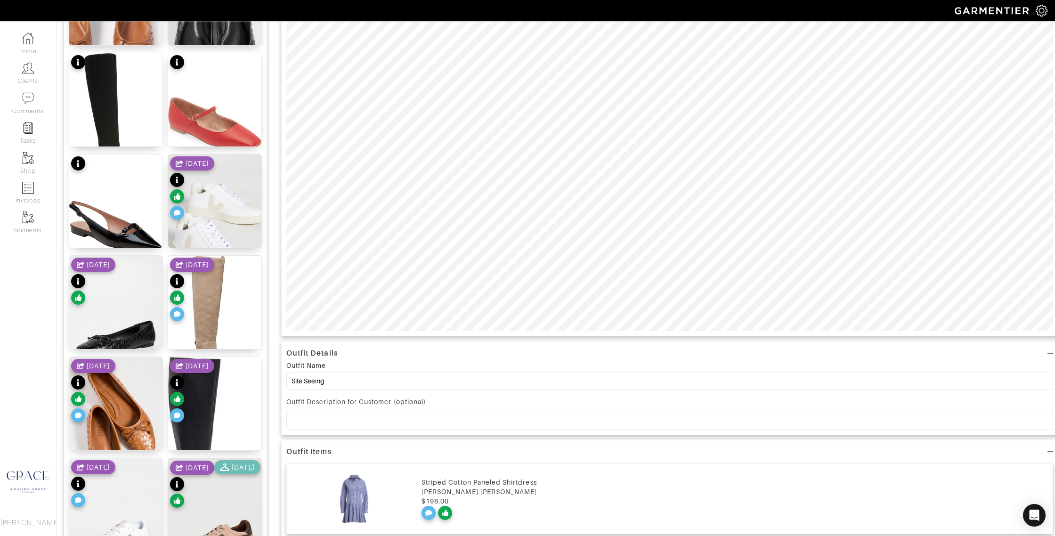
scroll to position [0, 0]
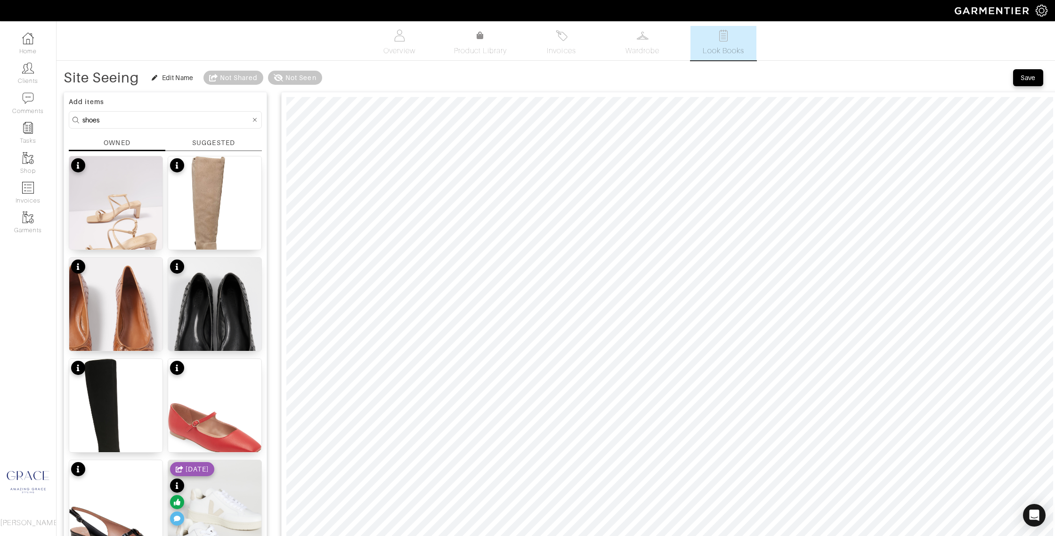
drag, startPoint x: 104, startPoint y: 119, endPoint x: 58, endPoint y: 116, distance: 45.3
type input "sweater"
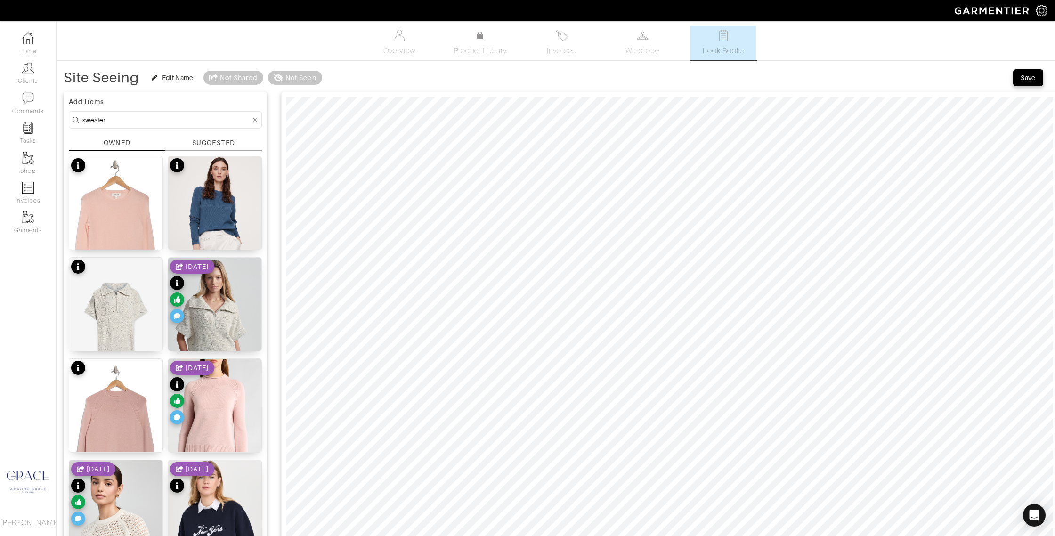
click at [199, 141] on div "SUGGESTED" at bounding box center [213, 143] width 42 height 10
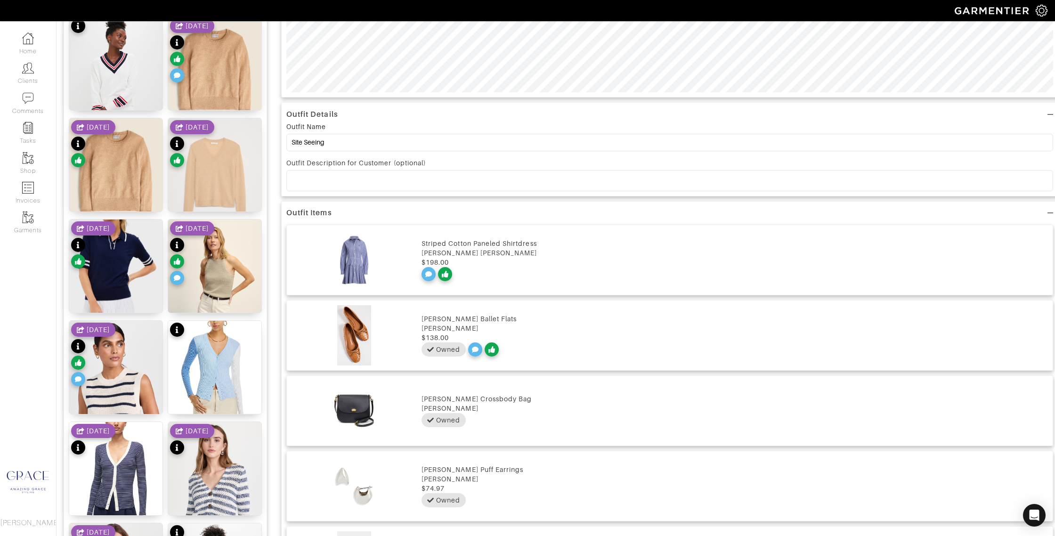
scroll to position [545, 0]
click at [131, 207] on div "Cashmere classic-fit crewneck sweater $148" at bounding box center [115, 198] width 87 height 19
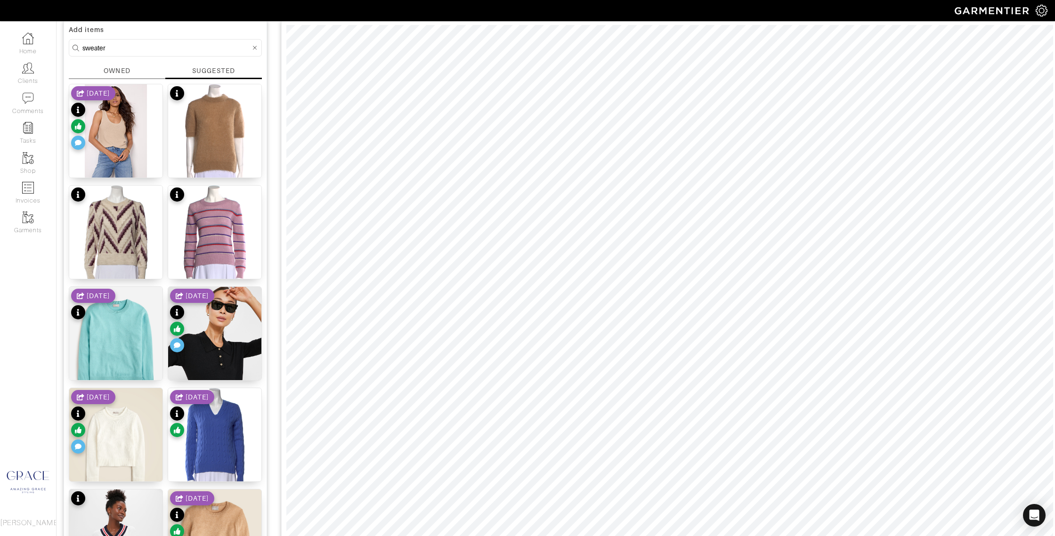
scroll to position [0, 0]
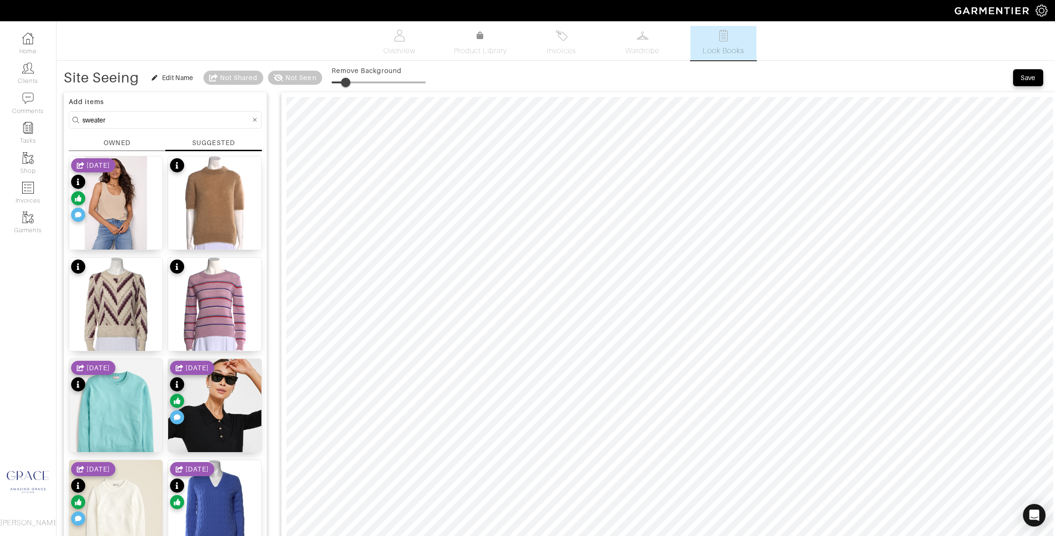
type input "33"
drag, startPoint x: 333, startPoint y: 80, endPoint x: 364, endPoint y: 82, distance: 31.2
click at [364, 82] on span at bounding box center [362, 82] width 9 height 9
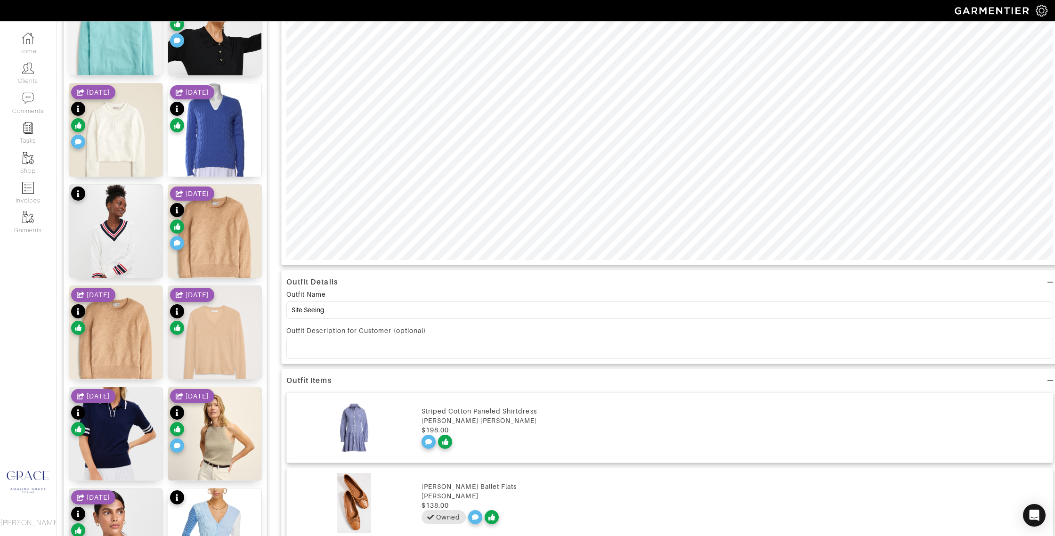
scroll to position [393, 0]
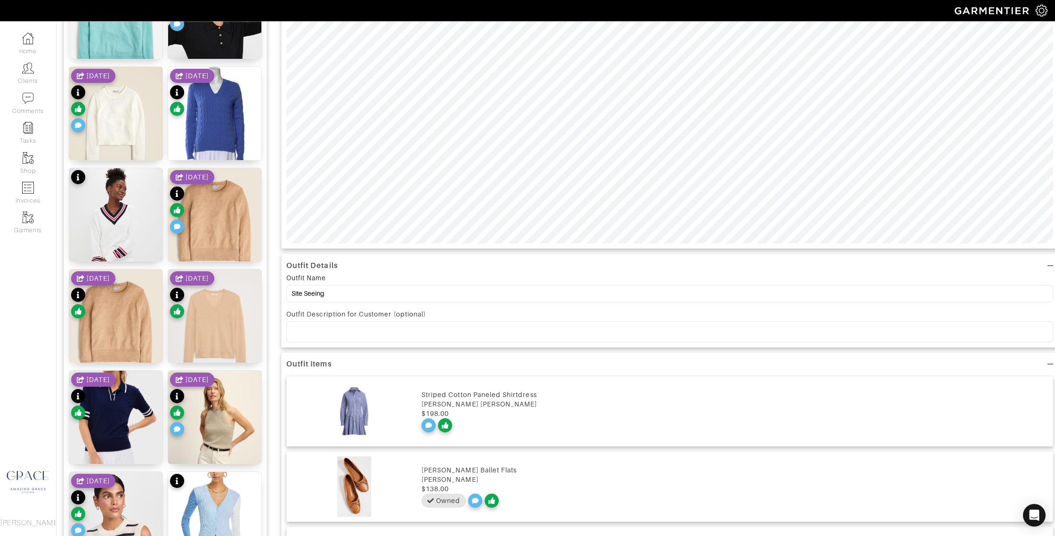
click at [365, 330] on p at bounding box center [669, 331] width 751 height 8
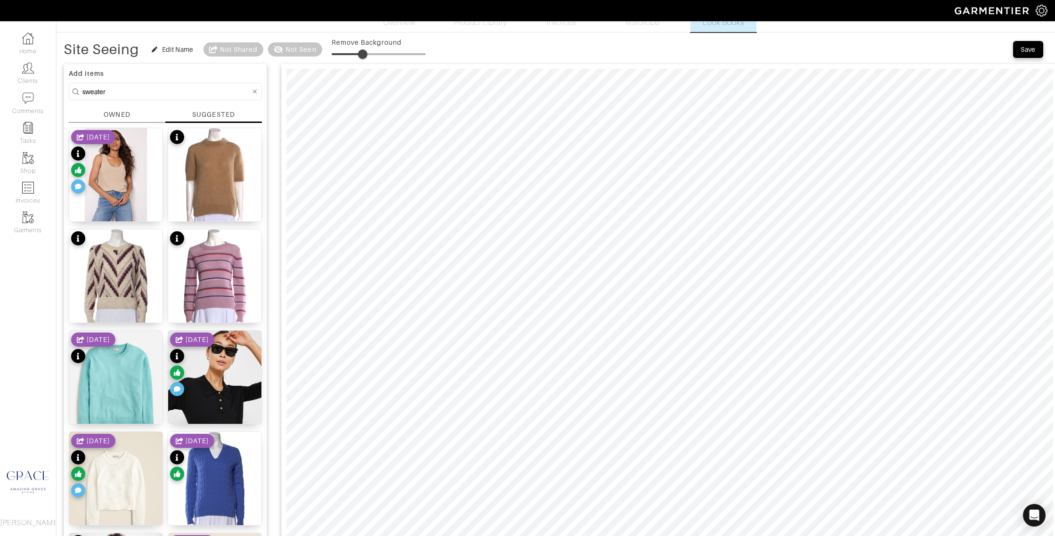
scroll to position [22, 0]
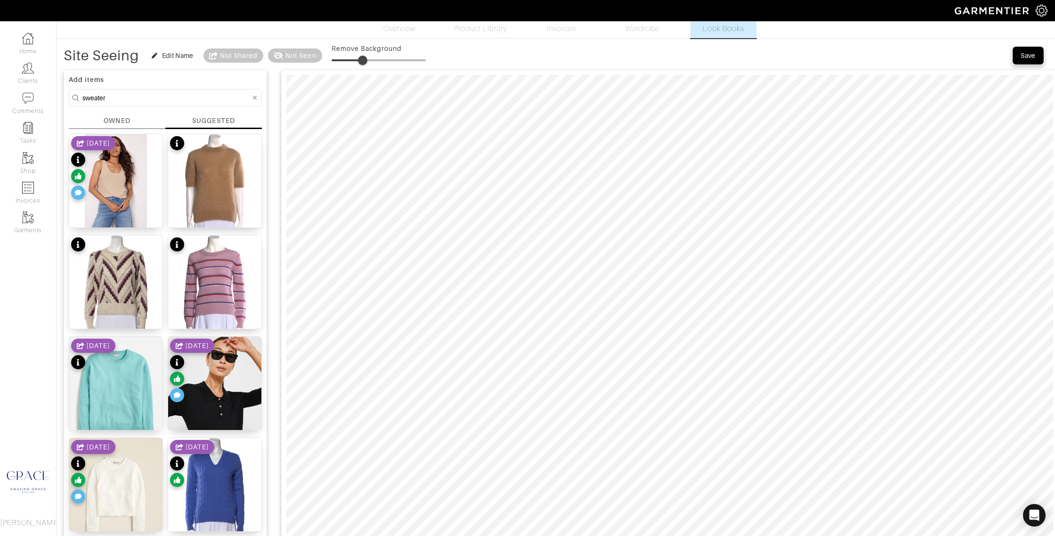
click at [1027, 52] on div "Save" at bounding box center [1027, 55] width 15 height 9
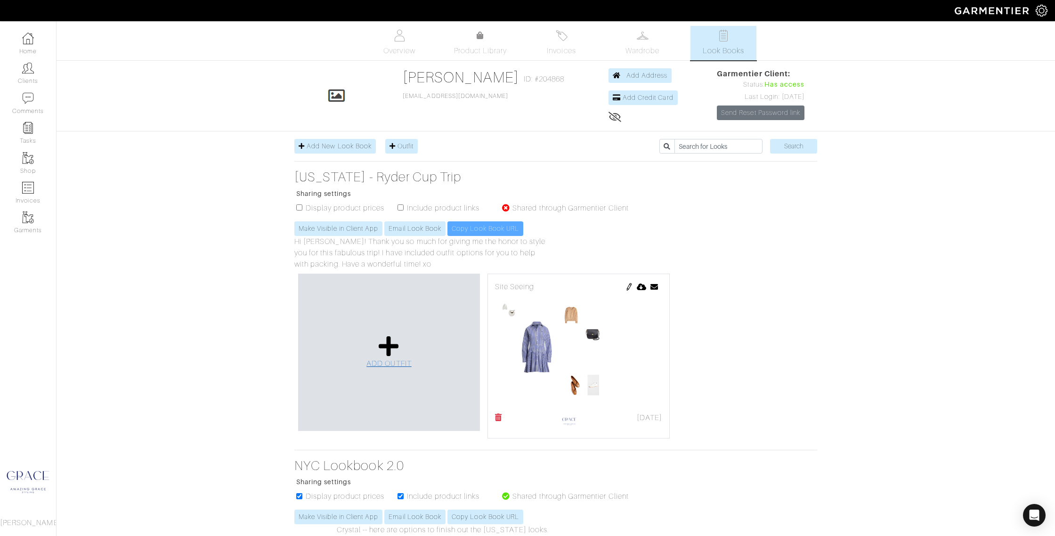
click at [400, 349] on link "ADD OUTFIT" at bounding box center [388, 352] width 45 height 34
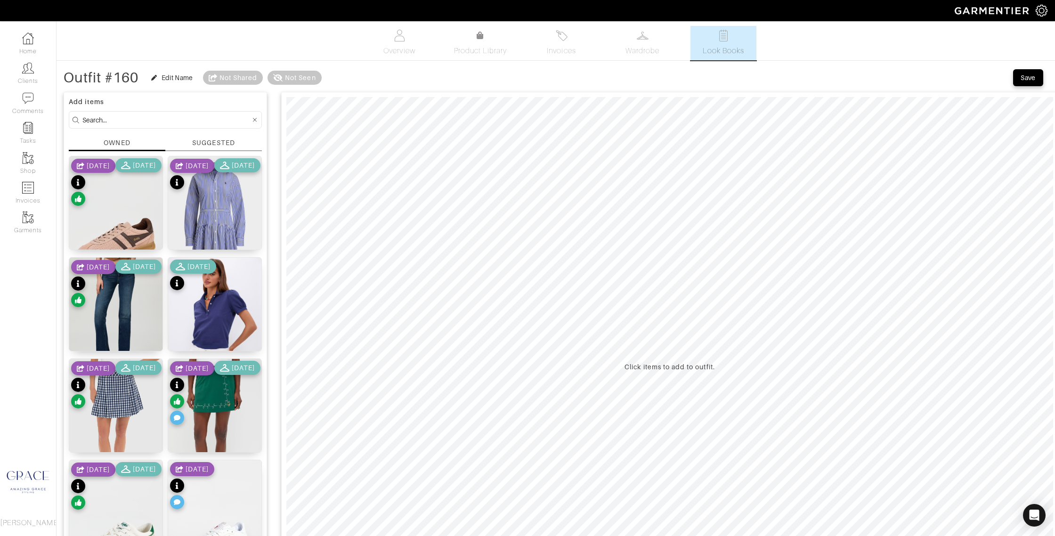
click at [142, 141] on div "OWNED" at bounding box center [117, 144] width 97 height 13
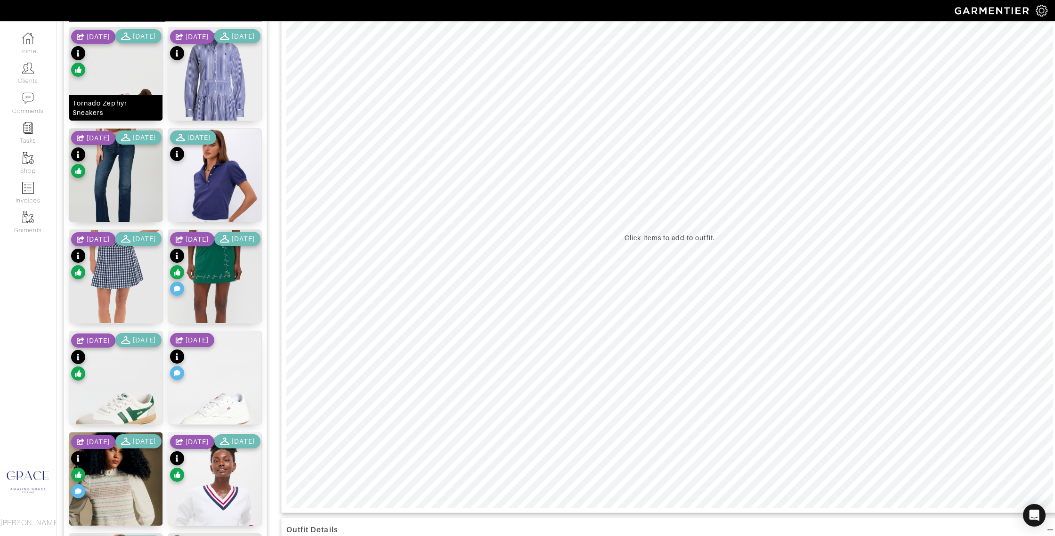
scroll to position [136, 0]
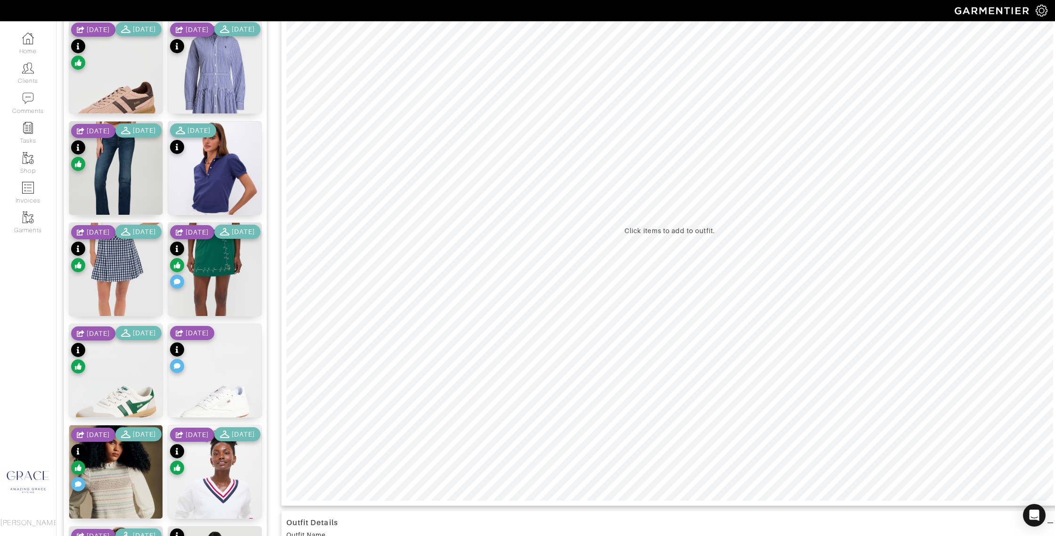
click at [121, 467] on div "8/20/25 9/15/25" at bounding box center [116, 460] width 90 height 66
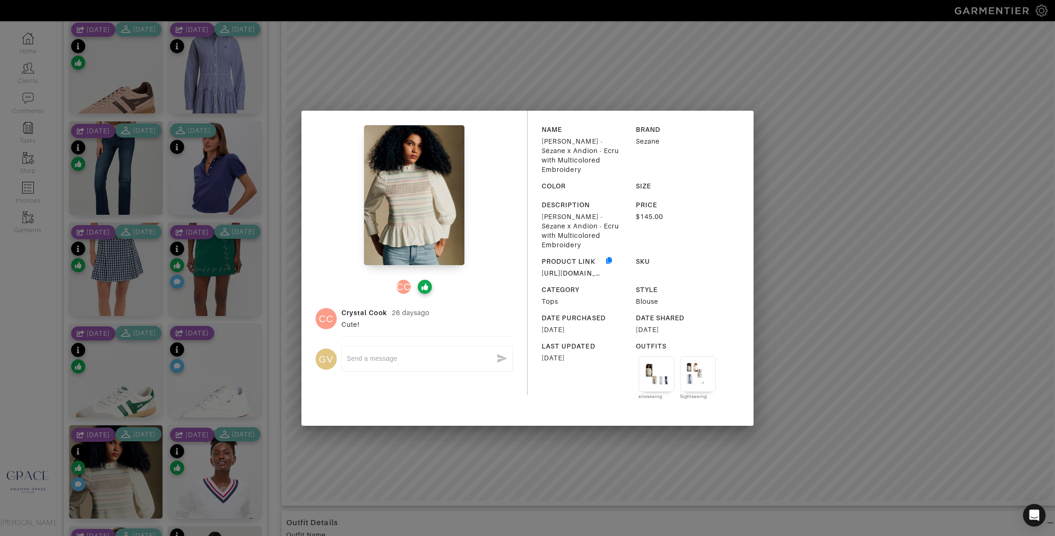
click at [221, 382] on div "CC CC Crystal Cook 26 days ago Cute! GV x NAME Mellisa Blouse - Sézane x Andion…" at bounding box center [527, 268] width 1055 height 536
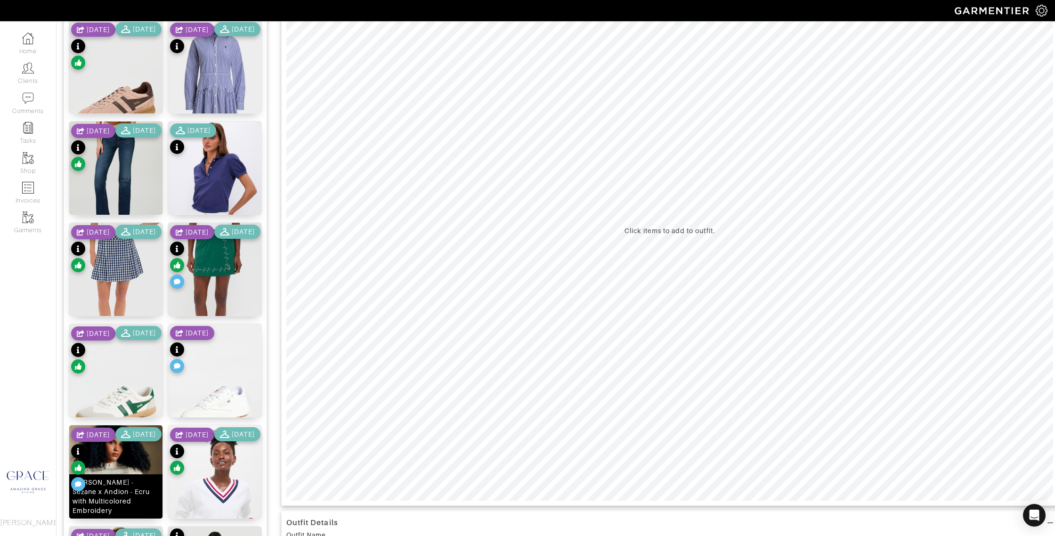
click at [133, 511] on div "[PERSON_NAME] - Sézane x Andion - Ecru with Multicolored Embroidery" at bounding box center [115, 496] width 87 height 38
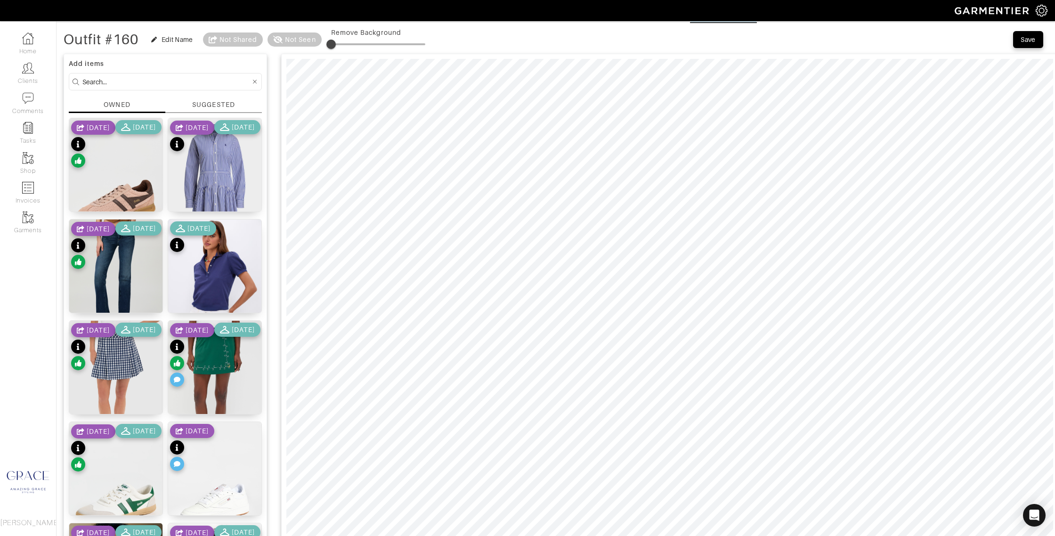
scroll to position [0, 0]
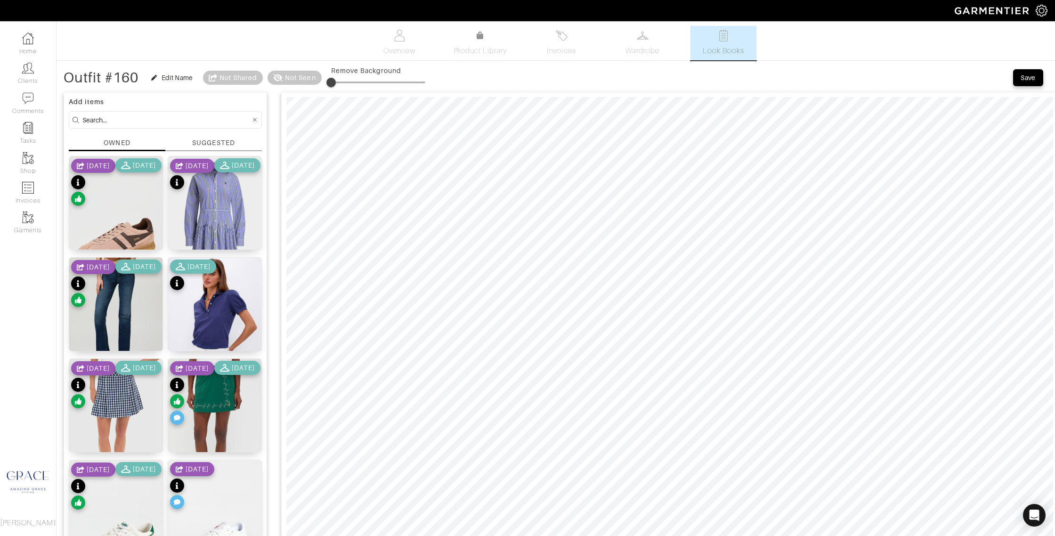
click at [145, 120] on input at bounding box center [166, 120] width 168 height 12
type input "paige"
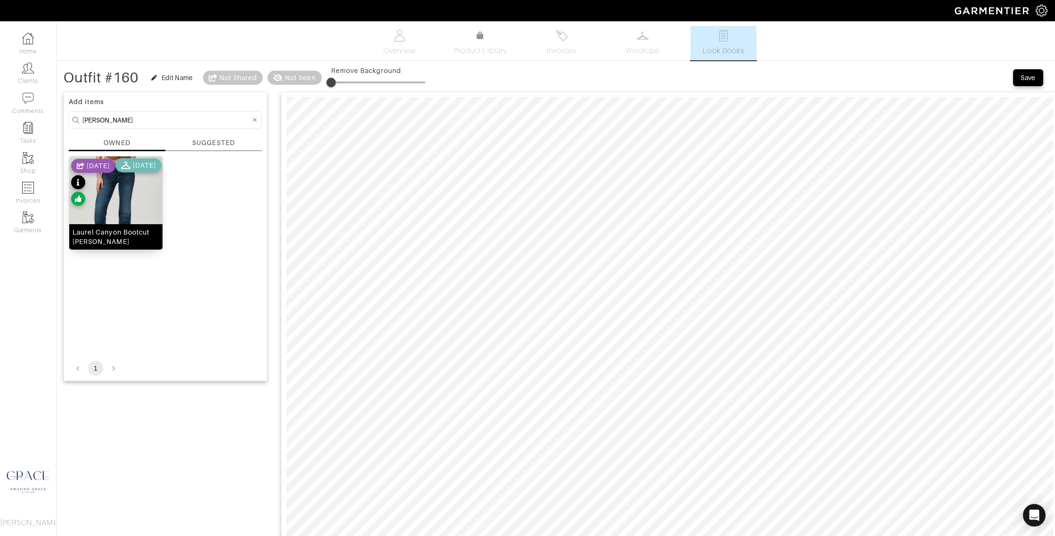
click at [146, 239] on div "Laurel Canyon Bootcut [PERSON_NAME]" at bounding box center [115, 236] width 87 height 19
drag, startPoint x: 331, startPoint y: 81, endPoint x: 303, endPoint y: 79, distance: 28.8
click at [303, 79] on div "Outfit #160 Edit Name Not Shared Not Seen Remove Background" at bounding box center [245, 77] width 362 height 19
type input "30"
drag, startPoint x: 335, startPoint y: 83, endPoint x: 360, endPoint y: 84, distance: 25.0
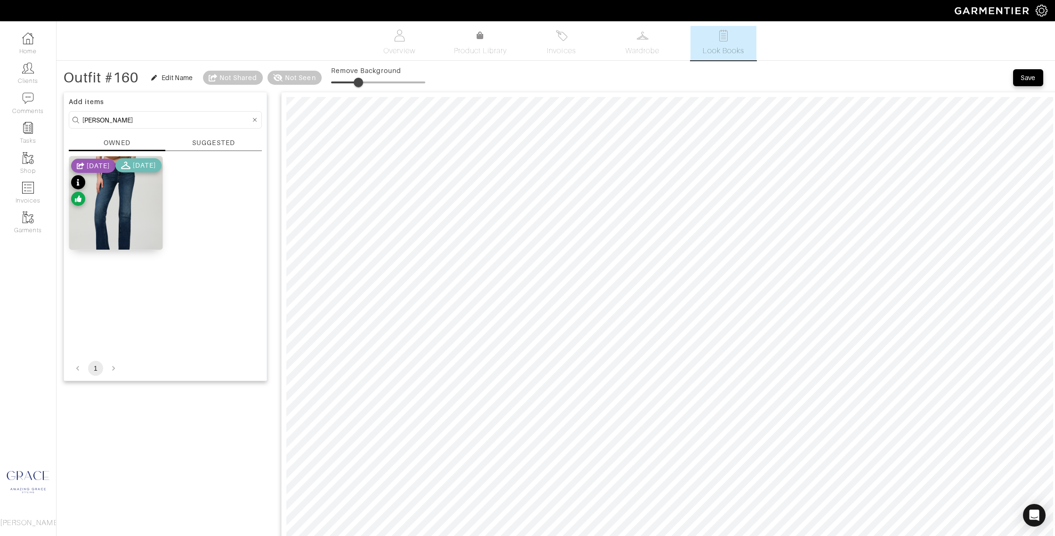
click at [360, 84] on span at bounding box center [358, 82] width 9 height 9
drag, startPoint x: 144, startPoint y: 123, endPoint x: 41, endPoint y: 116, distance: 102.4
click at [34, 115] on div "Company Settings Manage Subscription My Profile Stylists Sign Out Home Clients …" at bounding box center [527, 460] width 1055 height 920
type input "shoes"
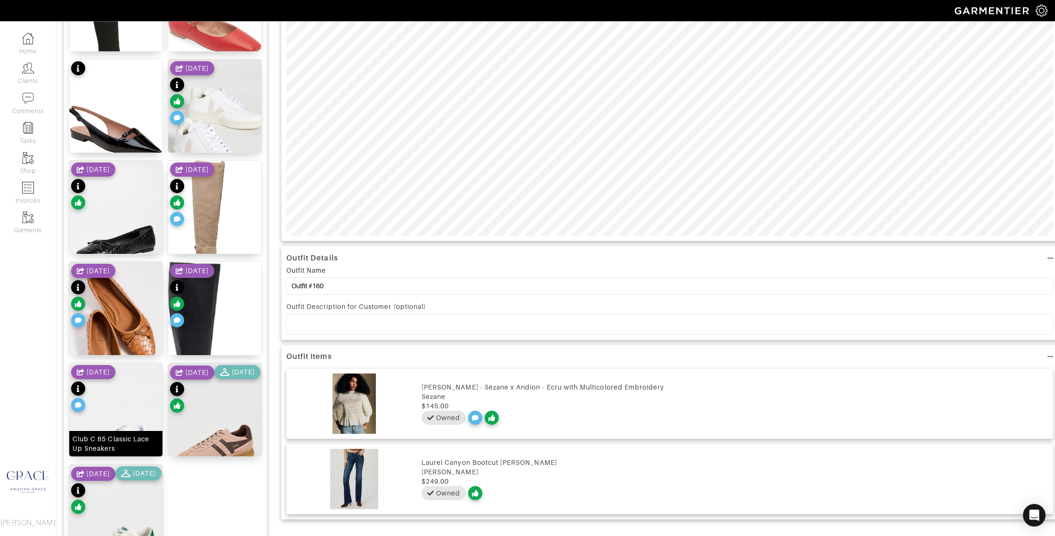
scroll to position [495, 0]
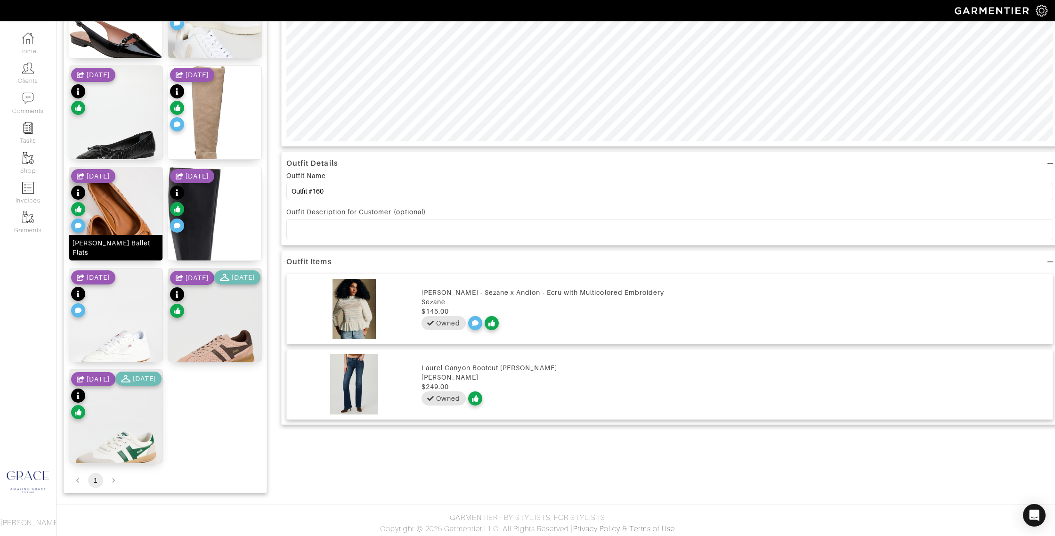
click at [136, 251] on div "Arissa Woven Ballet Flats" at bounding box center [115, 247] width 87 height 19
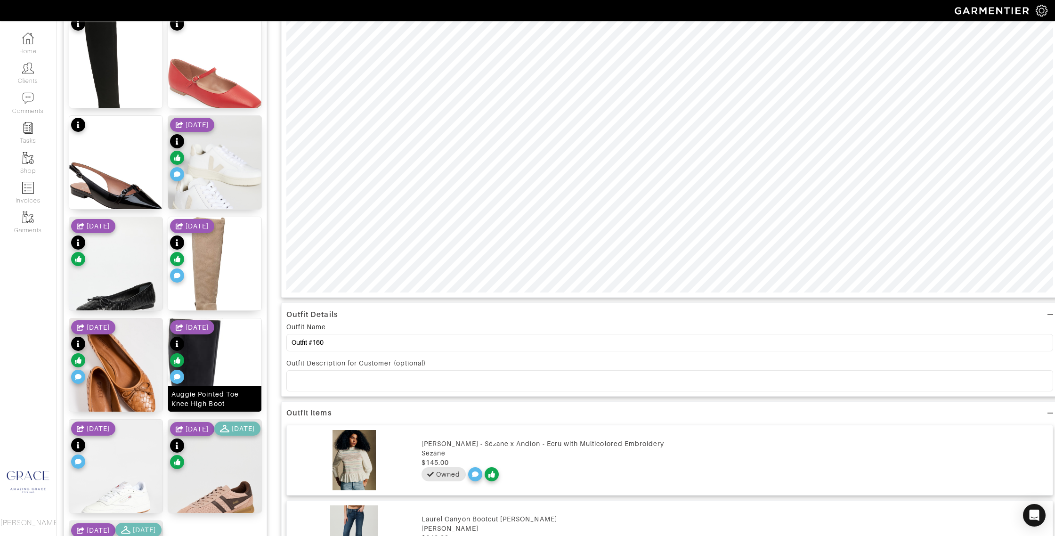
scroll to position [346, 0]
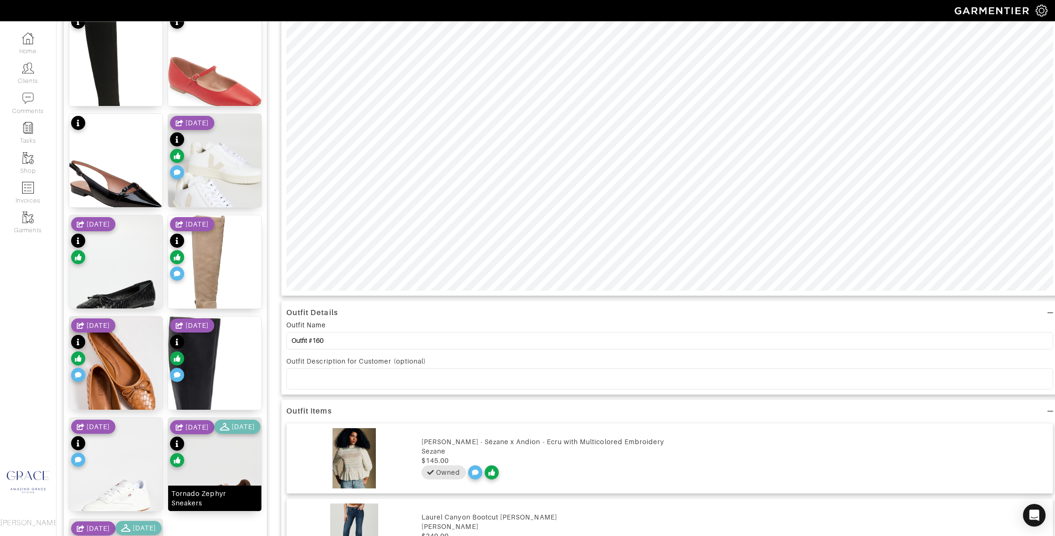
click at [232, 503] on div "Tornado Zephyr Sneakers" at bounding box center [214, 498] width 87 height 19
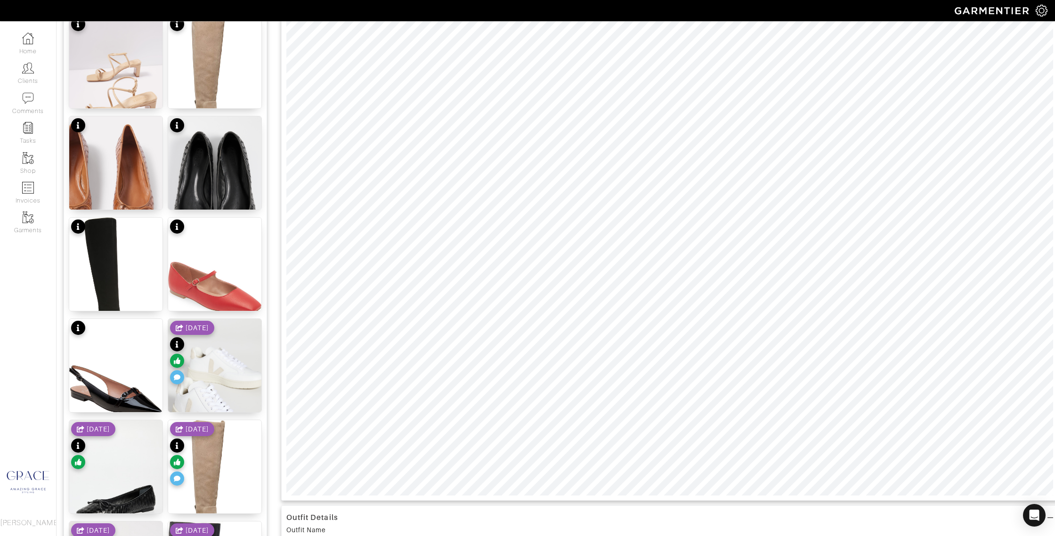
scroll to position [0, 0]
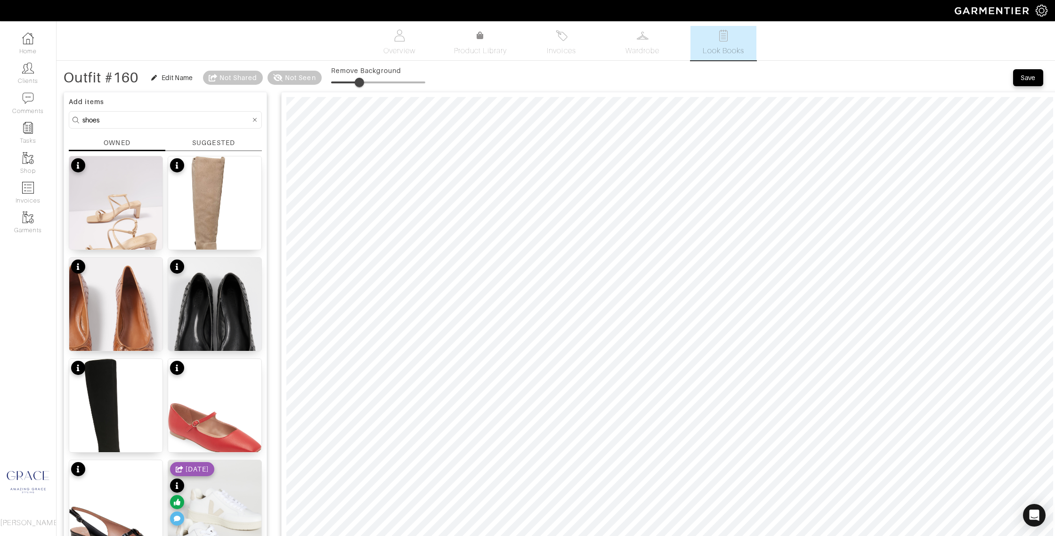
click at [361, 84] on span at bounding box center [358, 82] width 9 height 9
type input "21"
drag, startPoint x: 361, startPoint y: 84, endPoint x: 370, endPoint y: 95, distance: 15.0
click at [353, 85] on span at bounding box center [350, 82] width 9 height 9
type input "23"
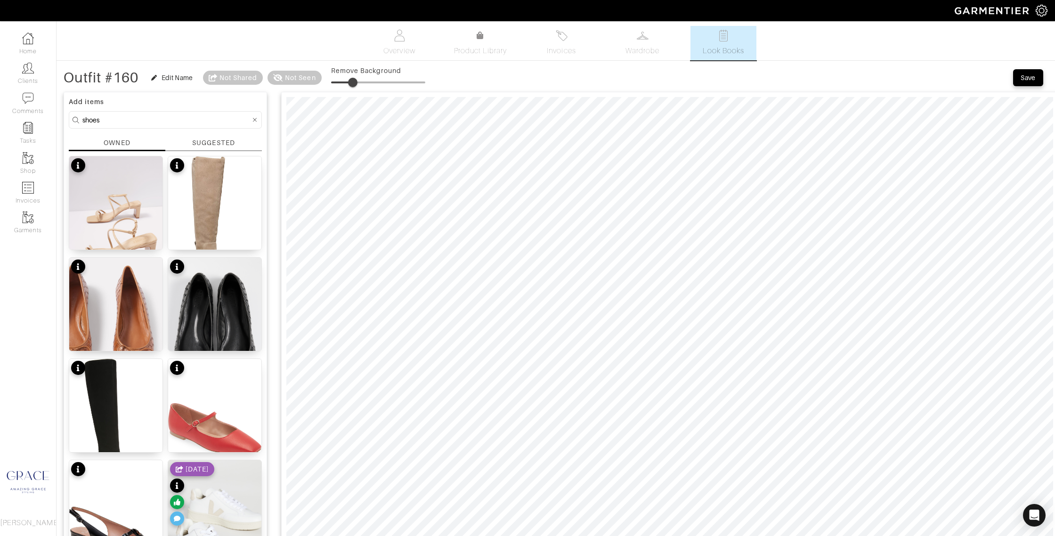
drag, startPoint x: 338, startPoint y: 80, endPoint x: 356, endPoint y: 83, distance: 18.7
click at [354, 81] on span at bounding box center [352, 82] width 9 height 9
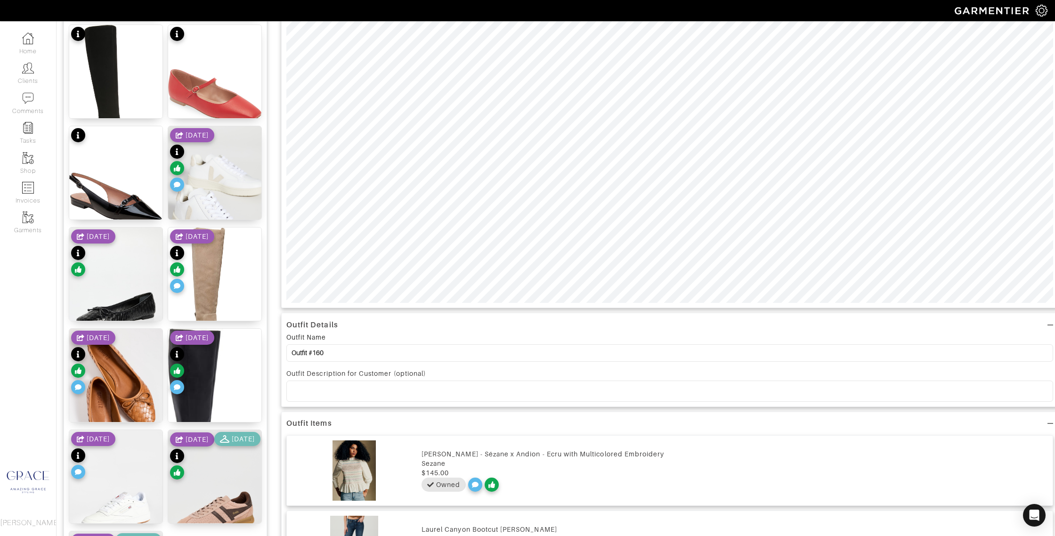
scroll to position [336, 0]
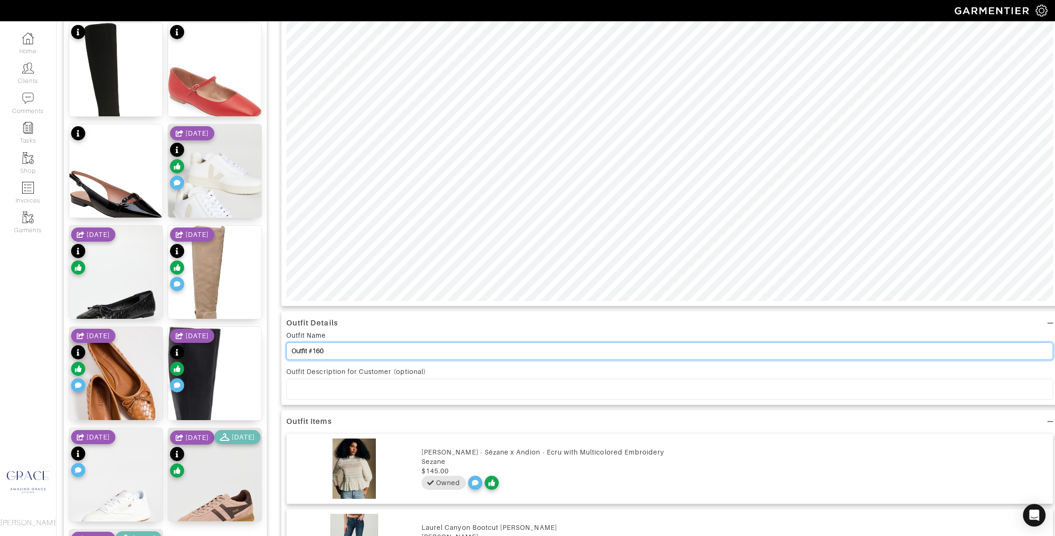
drag, startPoint x: 345, startPoint y: 350, endPoint x: 202, endPoint y: 330, distance: 144.1
click at [201, 330] on div "Add items shoes OWNED SUGGESTED Aimee Block Heel 9 Go-To Block Heel Boot 9 Aris…" at bounding box center [556, 242] width 984 height 983
type input "Site Seeing"
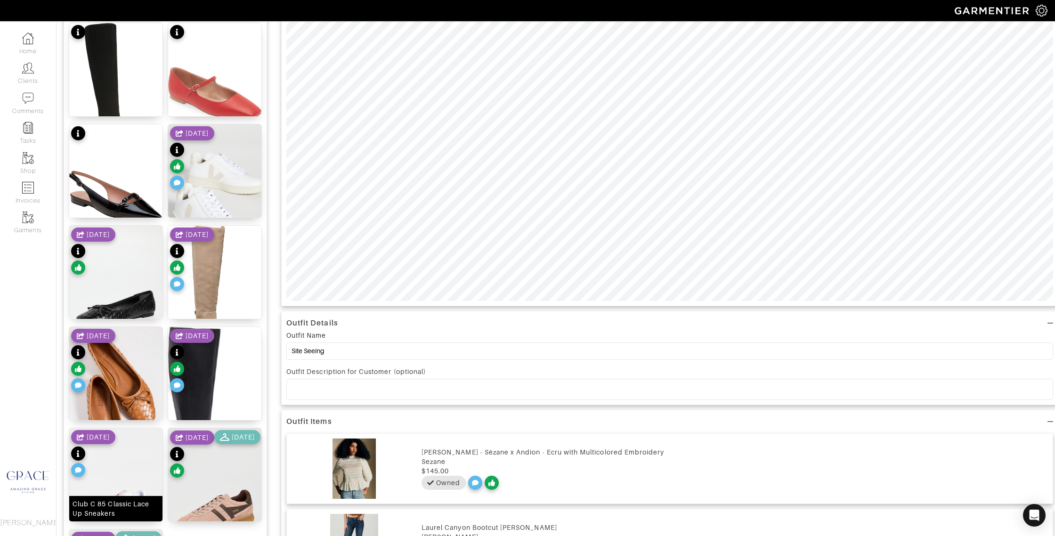
scroll to position [334, 0]
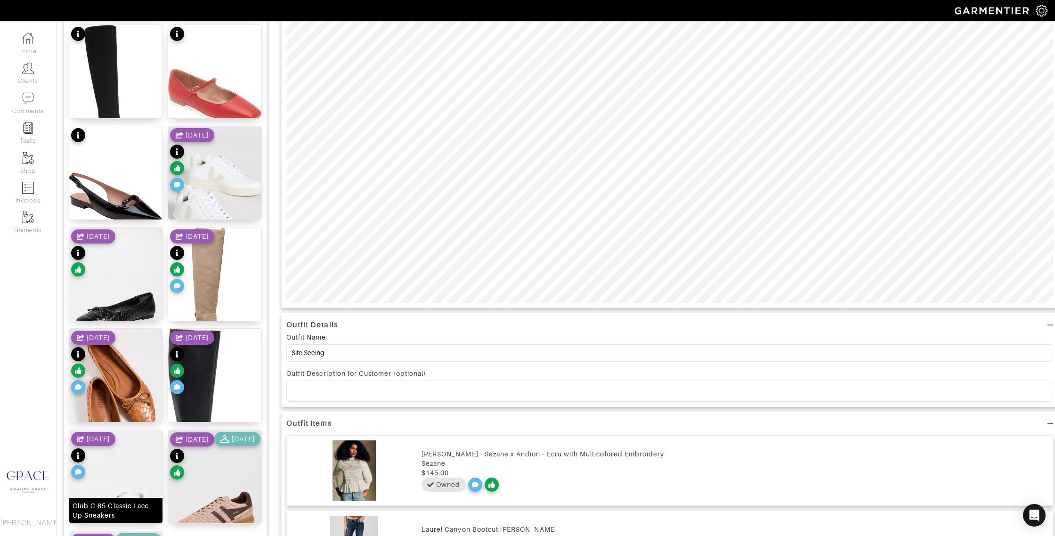
click at [129, 512] on div "Club C 85 Classic Lace Up Sneakers" at bounding box center [115, 510] width 87 height 19
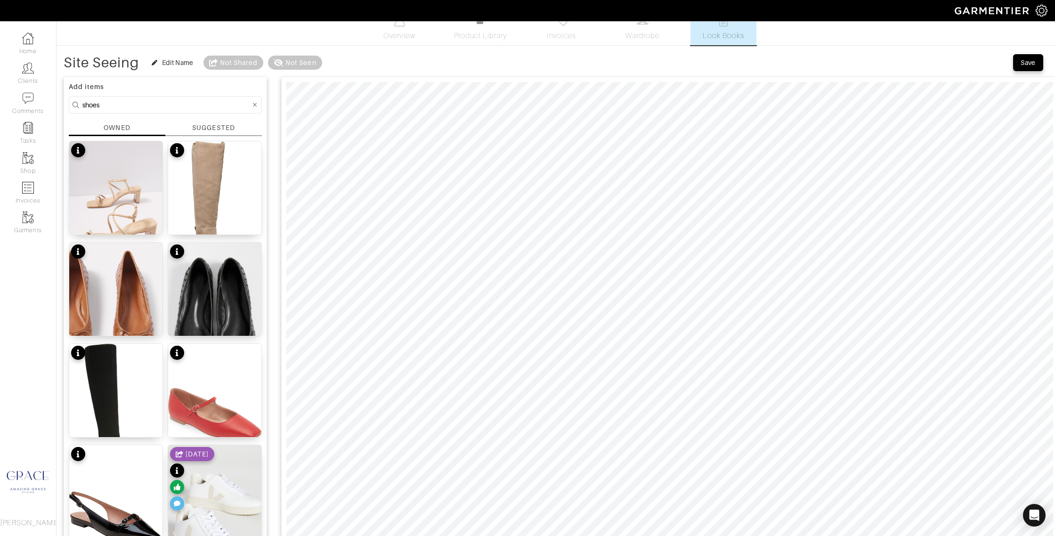
scroll to position [0, 0]
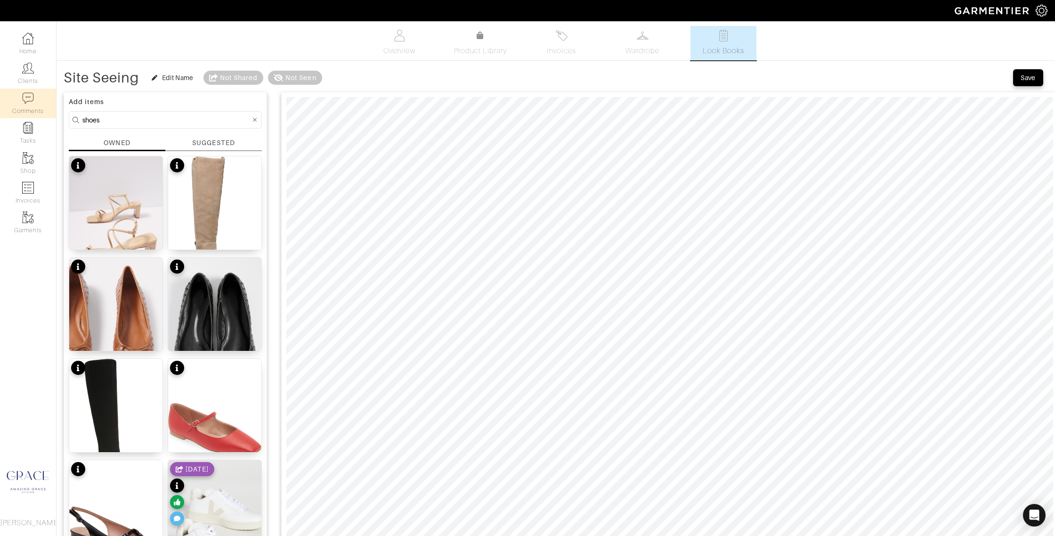
drag, startPoint x: 106, startPoint y: 121, endPoint x: 50, endPoint y: 113, distance: 56.6
click at [50, 114] on div "Company Settings Manage Subscription My Profile Stylists Sign Out Home Clients …" at bounding box center [527, 535] width 1055 height 1071
type input "sweater"
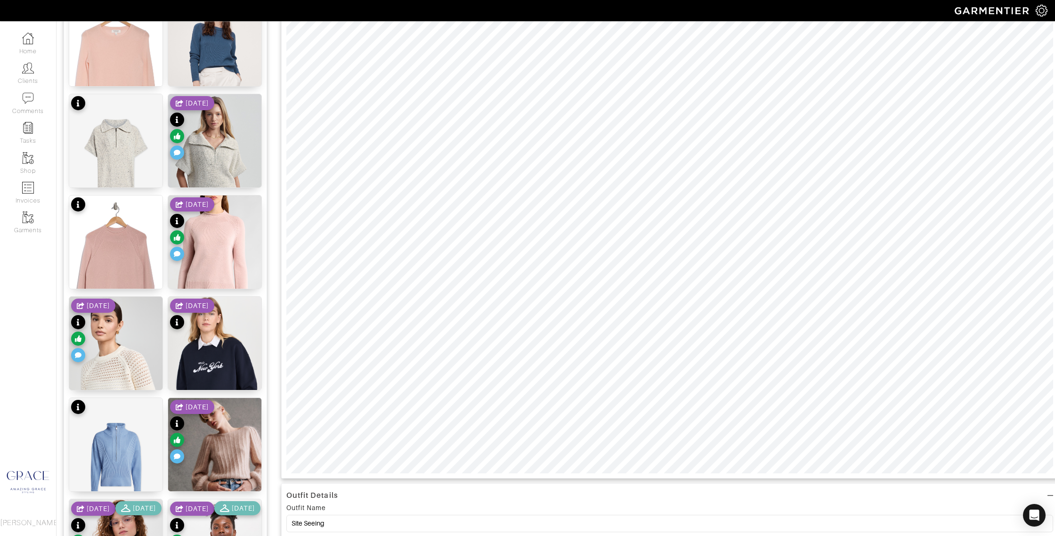
scroll to position [176, 0]
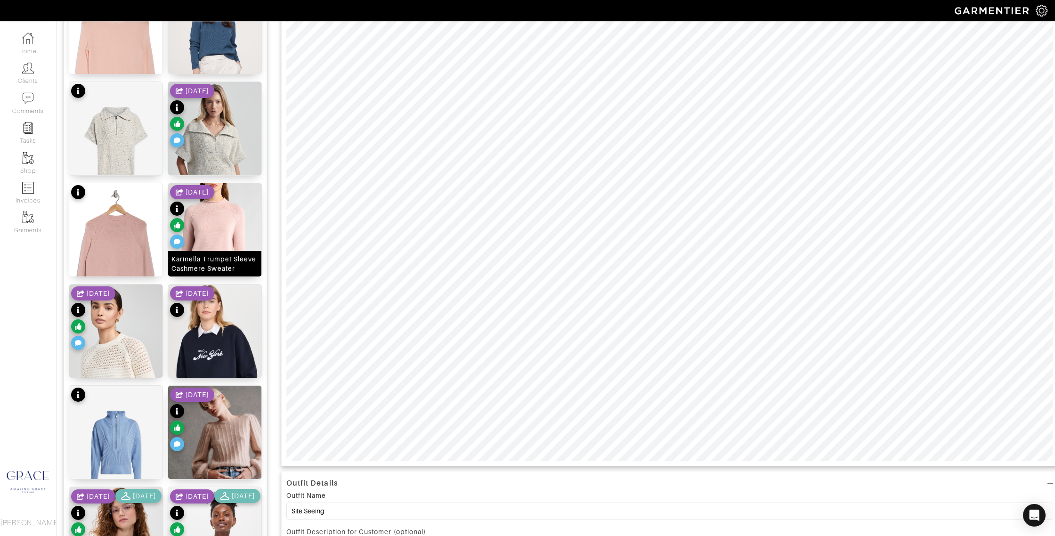
click at [216, 269] on div "Karinella Trumpet Sleeve Cashmere Sweater" at bounding box center [214, 263] width 87 height 19
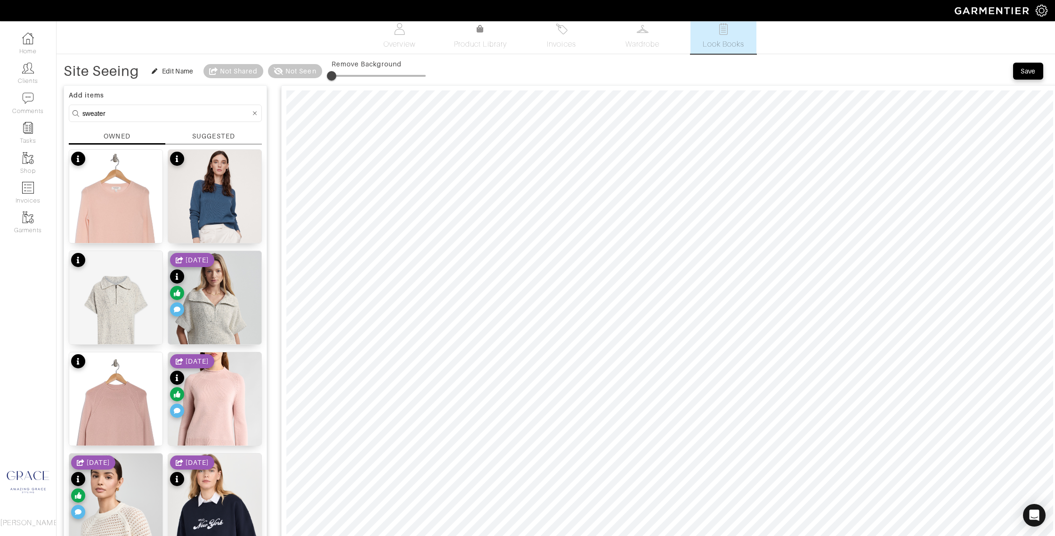
scroll to position [0, 0]
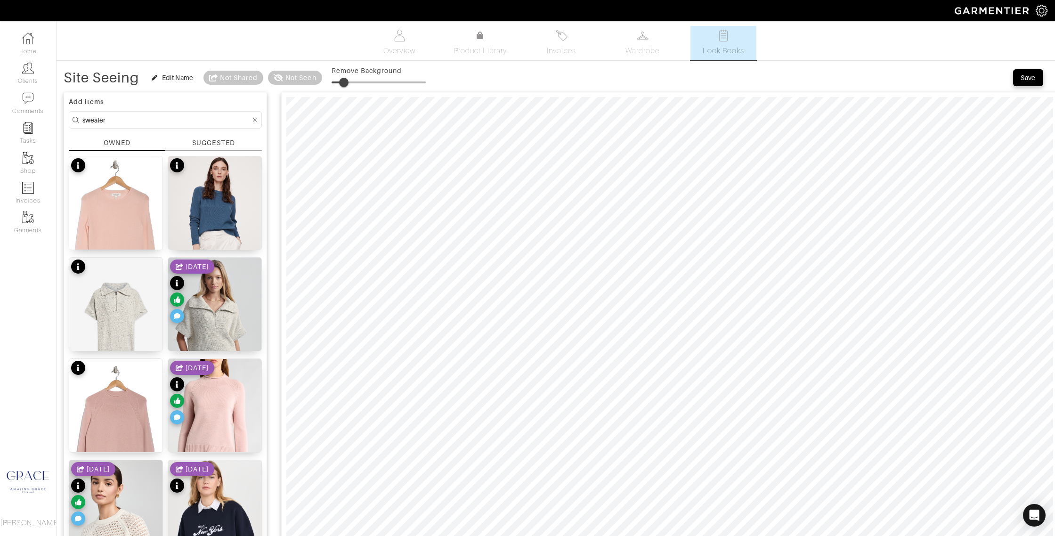
type input "12"
drag, startPoint x: 336, startPoint y: 82, endPoint x: 344, endPoint y: 82, distance: 8.0
click at [344, 82] on span at bounding box center [342, 82] width 9 height 9
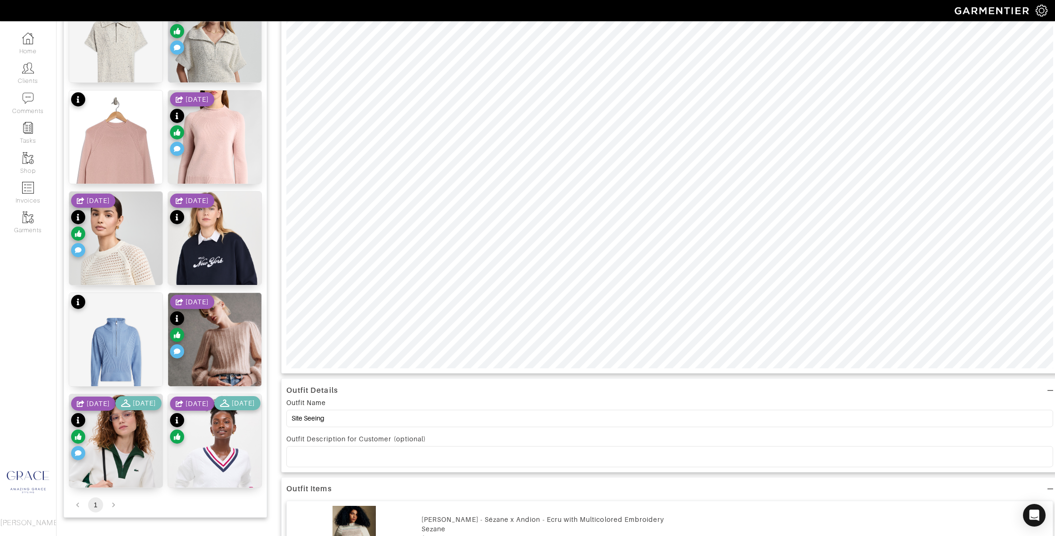
scroll to position [275, 0]
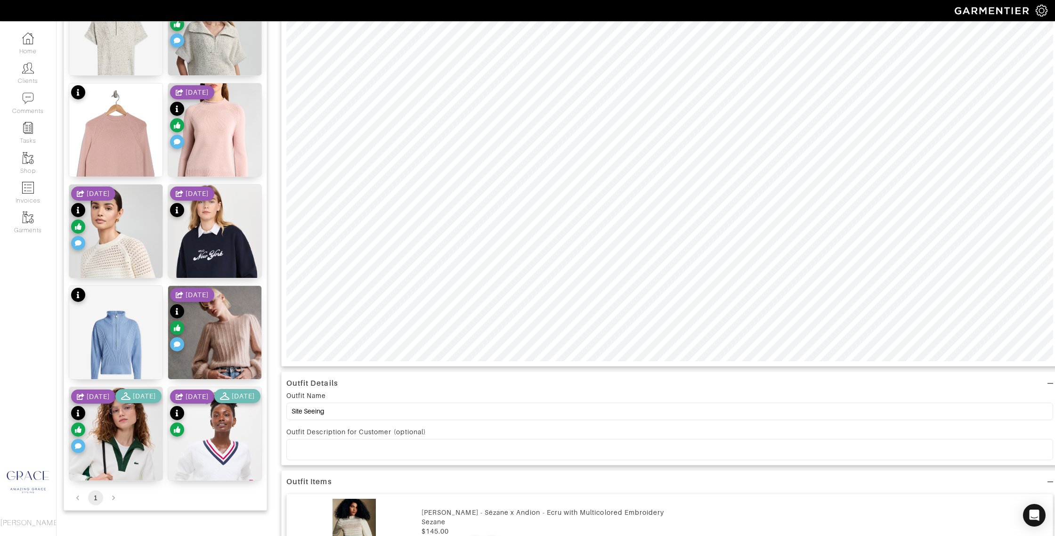
drag, startPoint x: 345, startPoint y: 452, endPoint x: 348, endPoint y: 447, distance: 5.7
click at [345, 452] on p at bounding box center [669, 449] width 751 height 8
click at [119, 163] on div "Karinella Trumpet Sleeve Cashmere Sweater S" at bounding box center [115, 163] width 87 height 19
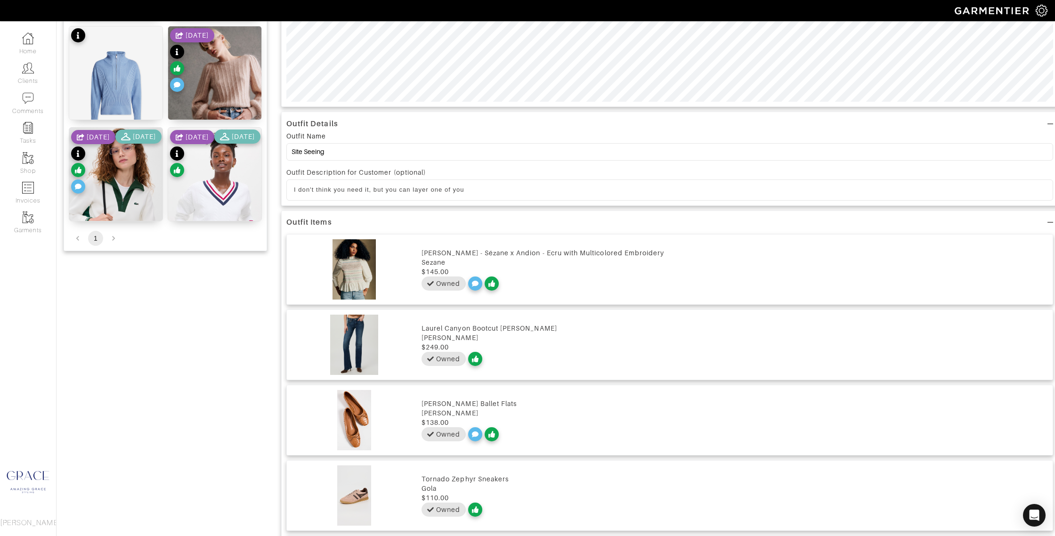
scroll to position [562, 0]
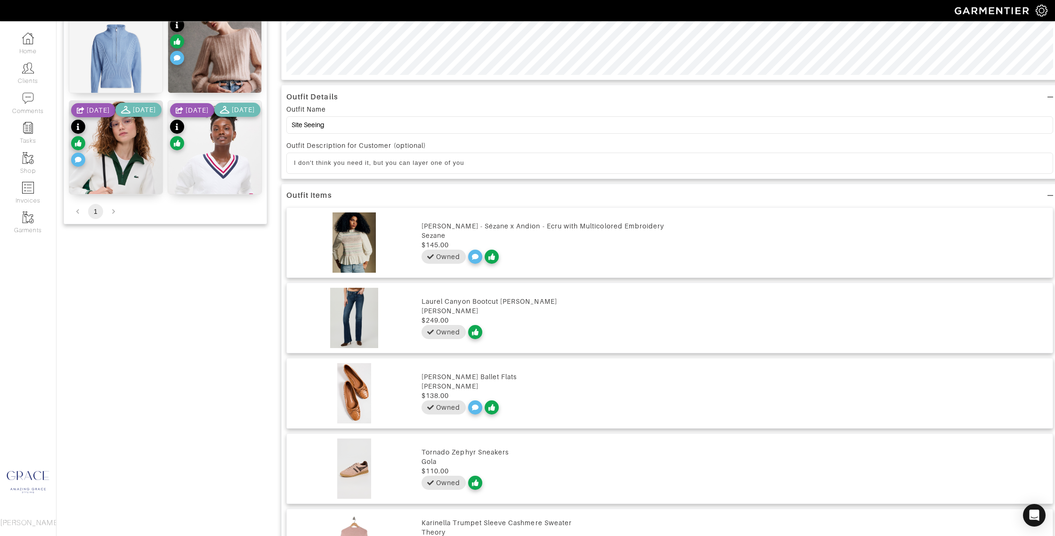
click at [369, 165] on p "I don't think you need it, but you can layer one of you" at bounding box center [669, 163] width 751 height 8
click at [488, 165] on p "I don't think you need it, but you can layer one of you" at bounding box center [669, 163] width 751 height 8
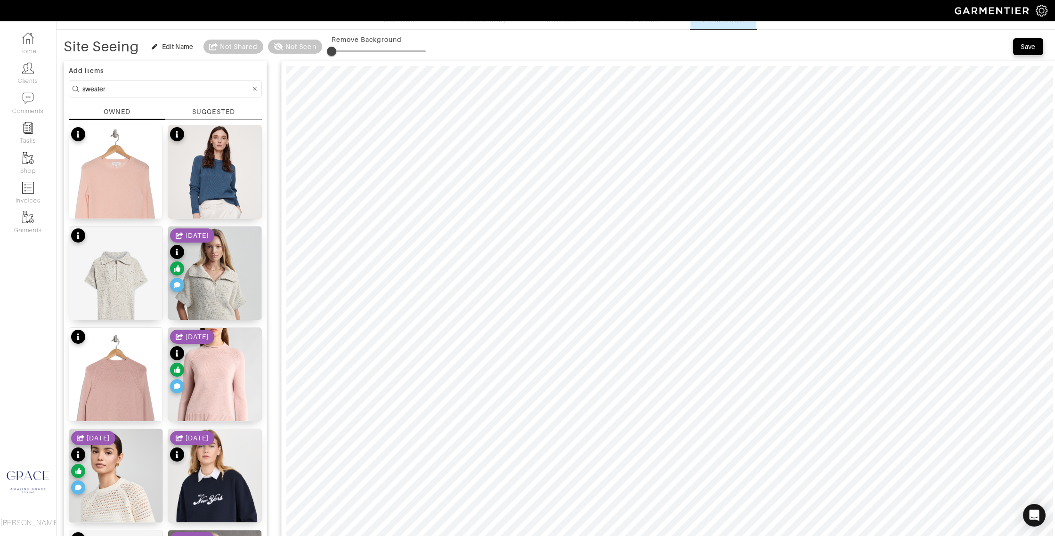
scroll to position [0, 0]
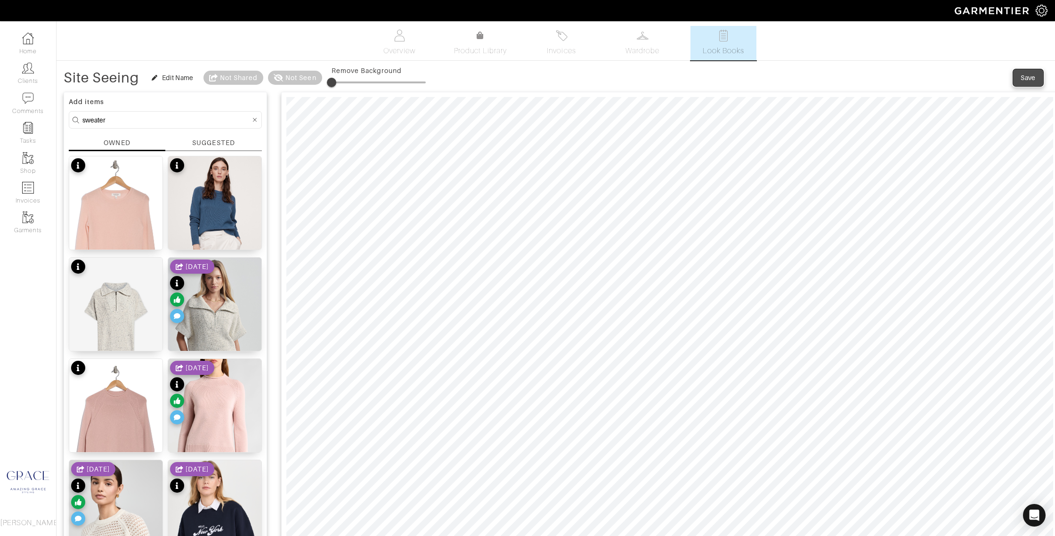
click at [1034, 77] on div "Save" at bounding box center [1027, 77] width 15 height 9
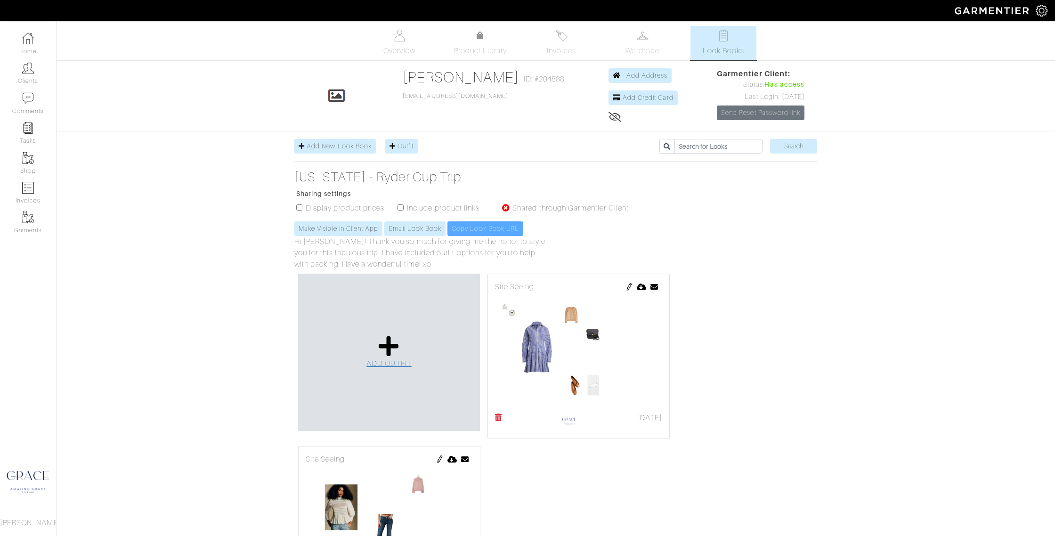
click at [386, 352] on icon at bounding box center [389, 346] width 20 height 23
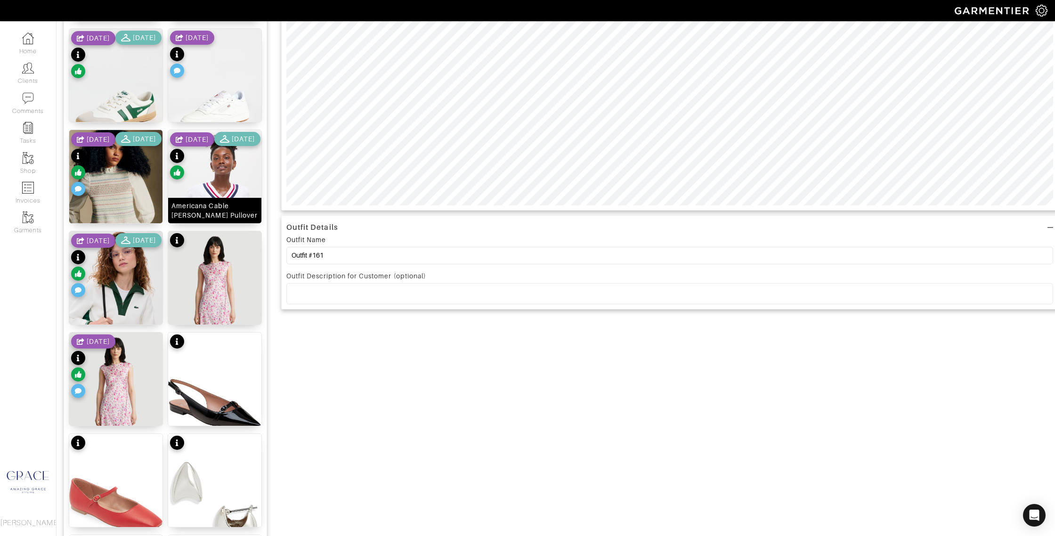
scroll to position [421, 0]
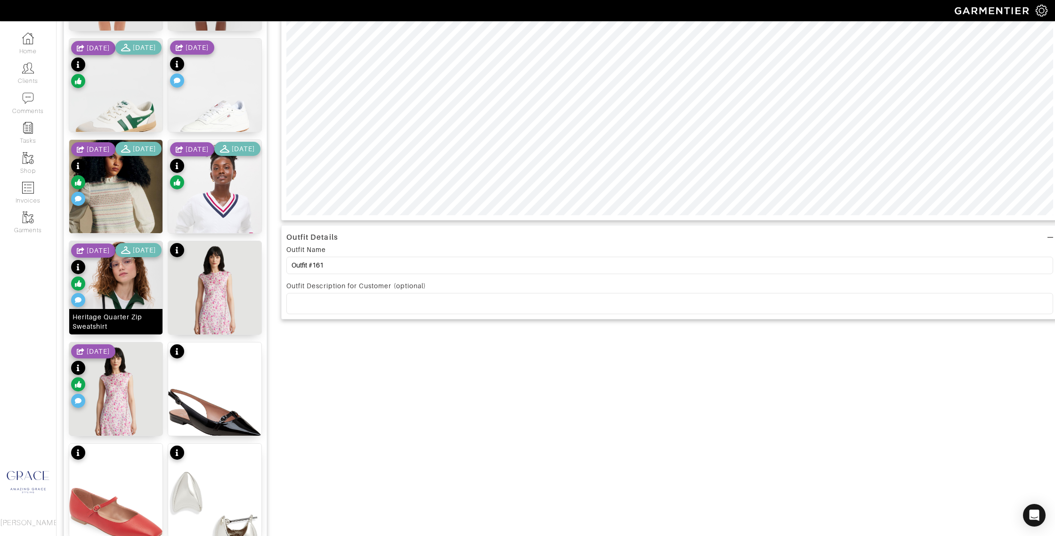
click at [135, 326] on div "Heritage Quarter Zip Sweatshirt" at bounding box center [115, 321] width 87 height 19
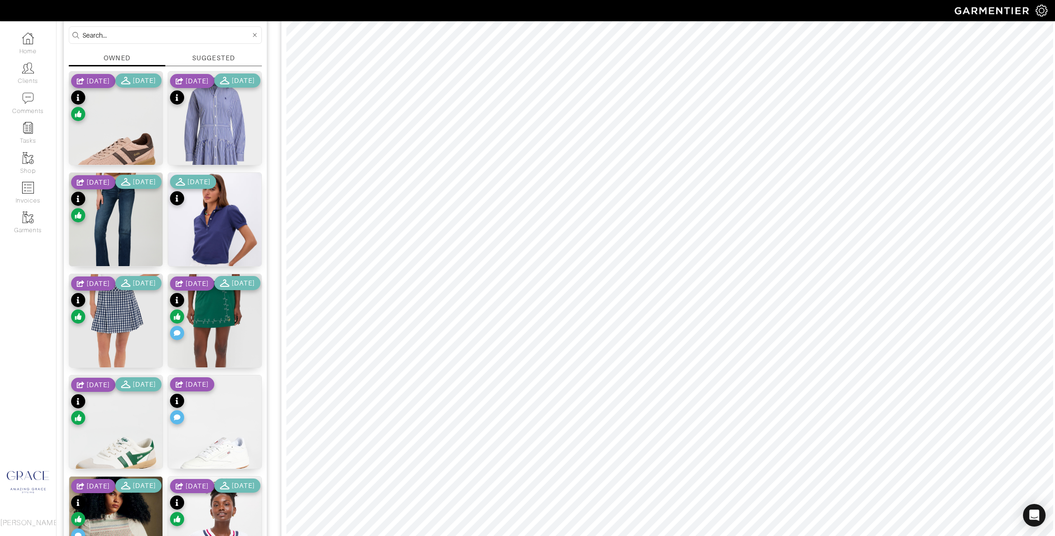
scroll to position [163, 0]
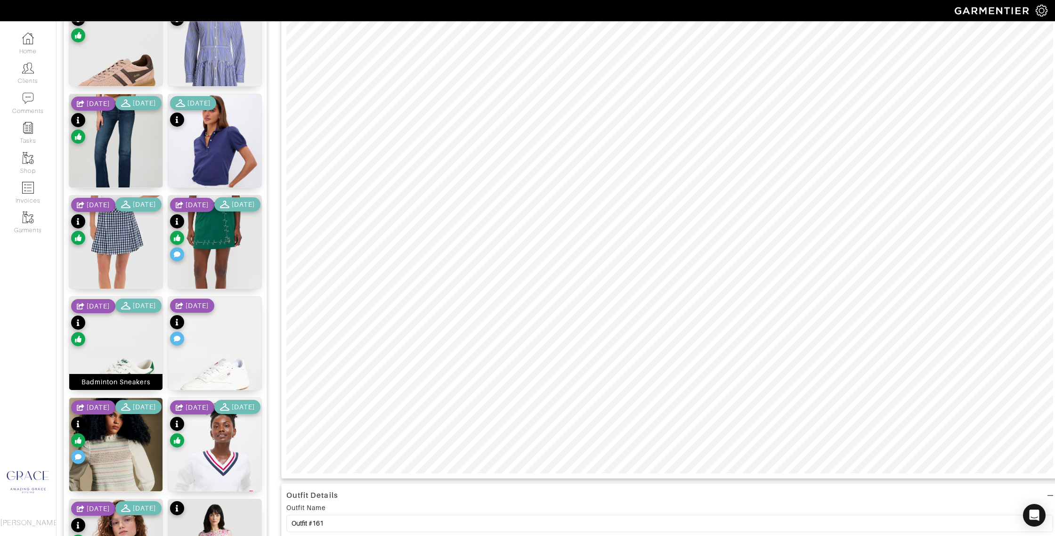
click at [148, 382] on div "Badminton Sneakers" at bounding box center [115, 381] width 69 height 9
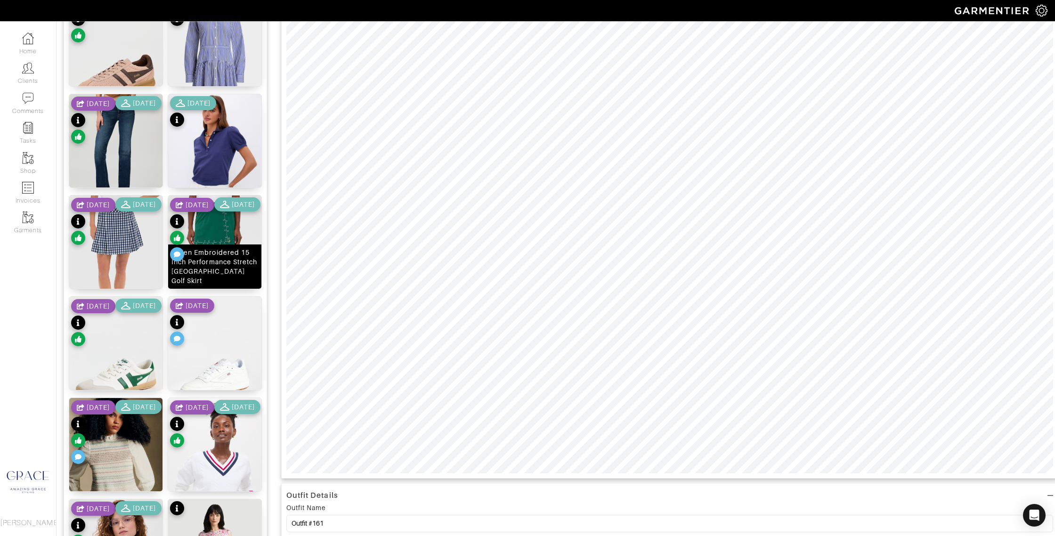
click at [224, 281] on div "Green Embroidered 15 Inch Performance Stretch [GEOGRAPHIC_DATA] Golf Skirt" at bounding box center [214, 267] width 87 height 38
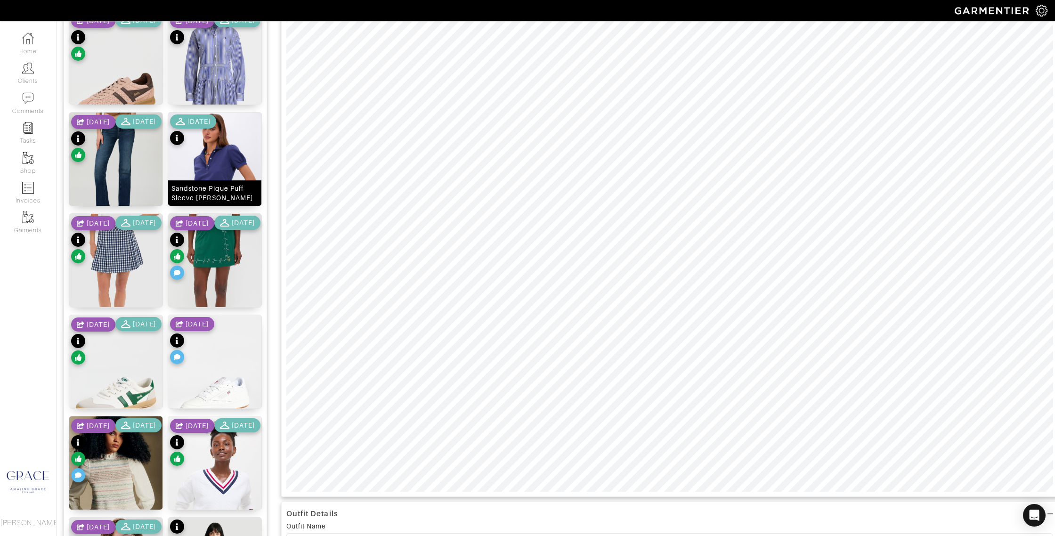
scroll to position [0, 0]
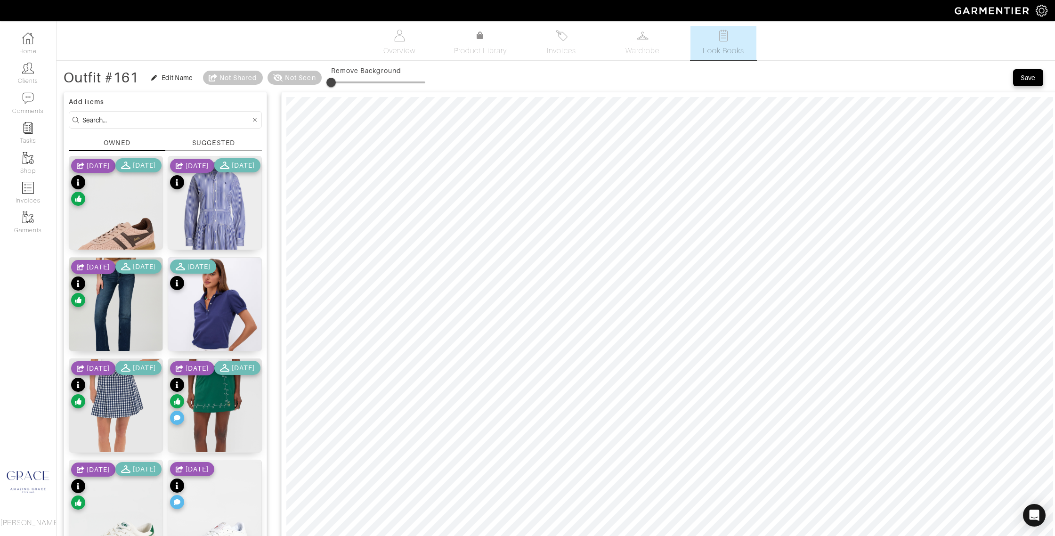
click at [114, 121] on input at bounding box center [166, 120] width 168 height 12
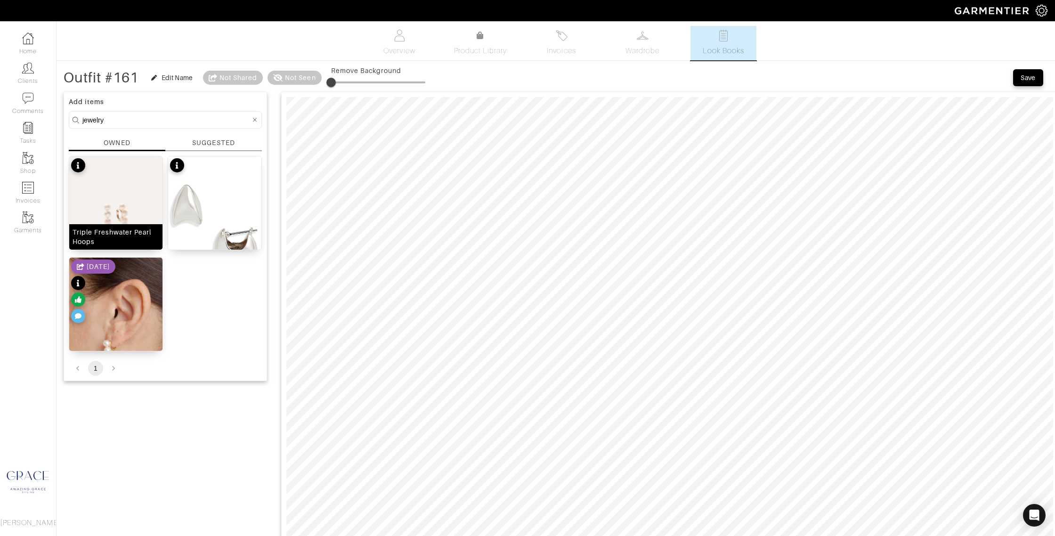
drag, startPoint x: 146, startPoint y: 243, endPoint x: 153, endPoint y: 242, distance: 7.5
click at [146, 243] on div "Triple Freshwater Pearl Hoops" at bounding box center [115, 236] width 87 height 19
drag, startPoint x: 146, startPoint y: 121, endPoint x: 78, endPoint y: 114, distance: 68.2
click at [49, 112] on div "Company Settings Manage Subscription My Profile Stylists Sign Out Home Clients …" at bounding box center [527, 535] width 1055 height 1071
type input "gap"
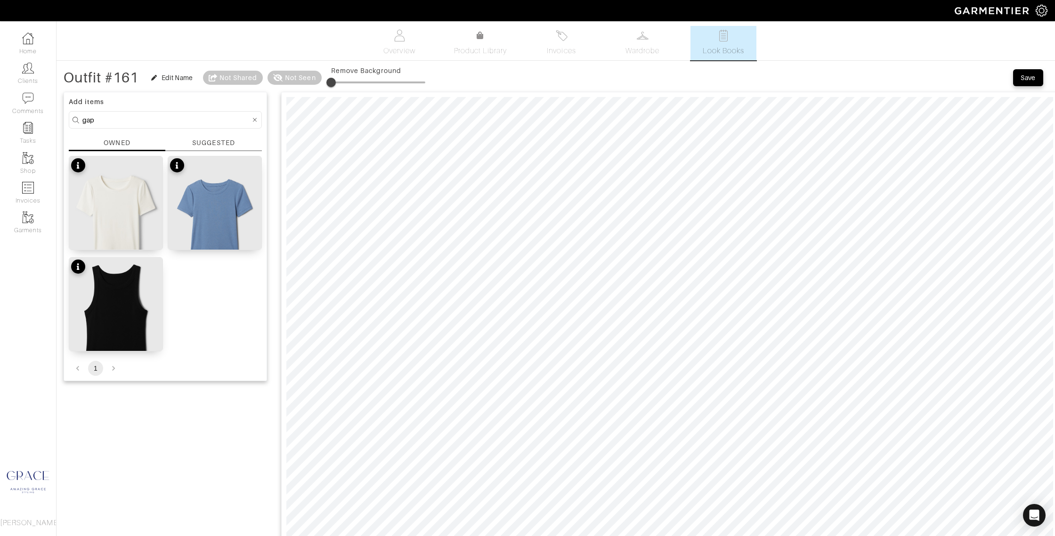
click at [221, 140] on div "SUGGESTED" at bounding box center [213, 143] width 42 height 10
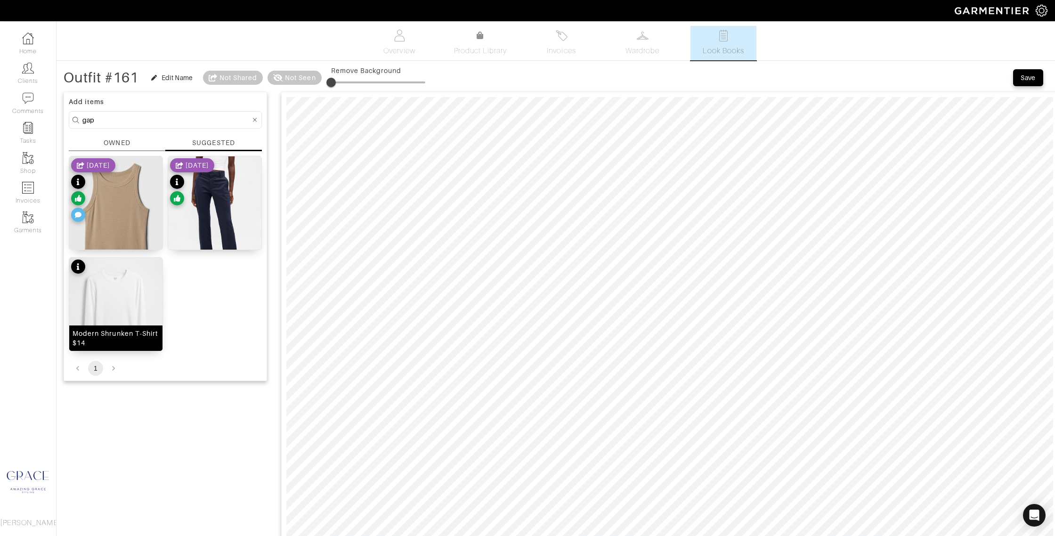
click at [124, 341] on div "Modern Shrunken T-Shirt $14" at bounding box center [115, 338] width 87 height 19
drag, startPoint x: 333, startPoint y: 81, endPoint x: 351, endPoint y: 96, distance: 23.5
click at [346, 85] on span at bounding box center [343, 82] width 9 height 9
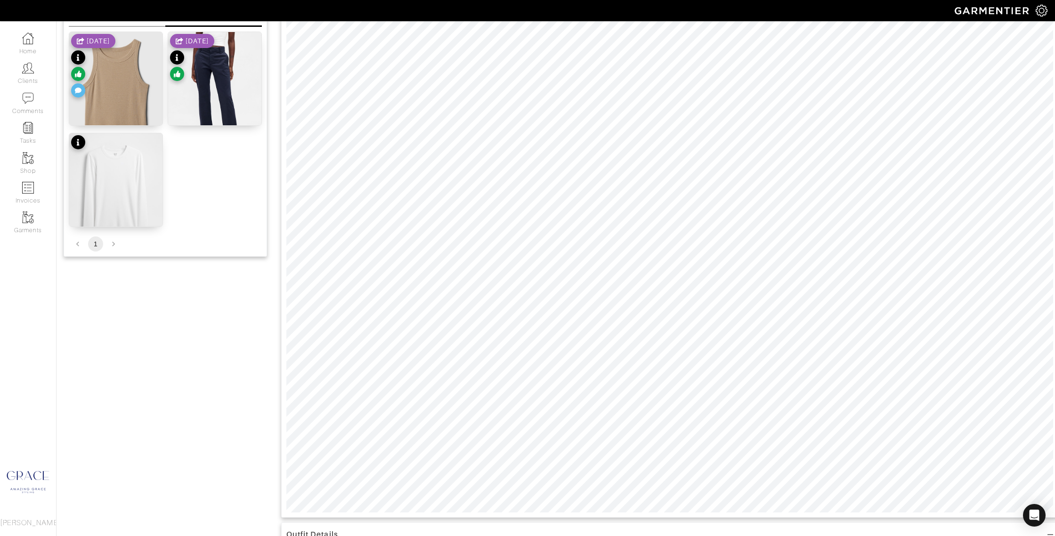
scroll to position [45, 0]
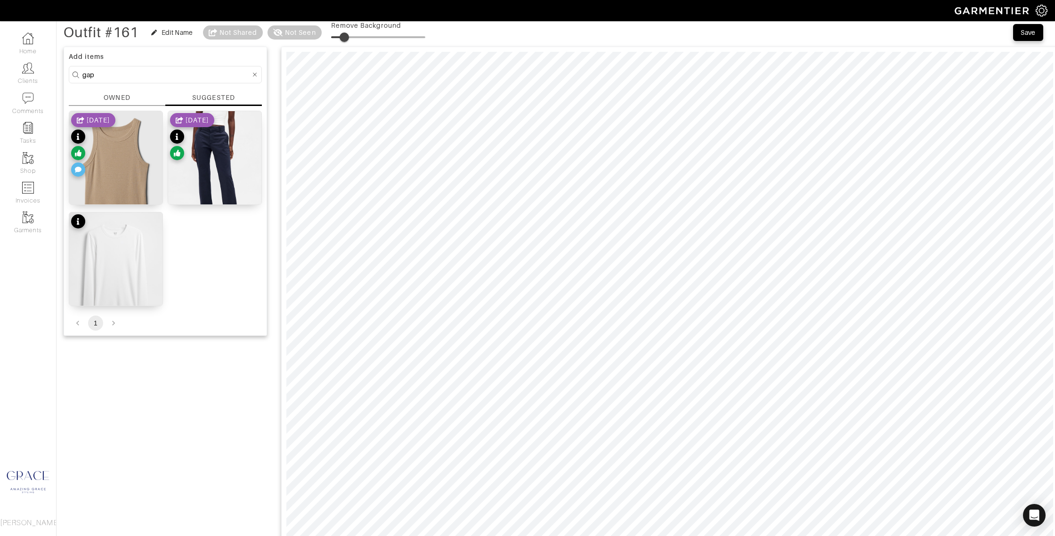
click at [347, 37] on span at bounding box center [343, 36] width 9 height 9
click at [346, 38] on span at bounding box center [343, 36] width 9 height 9
type input "0"
drag, startPoint x: 346, startPoint y: 38, endPoint x: 314, endPoint y: 38, distance: 32.0
click at [314, 38] on div "Outfit #161 Edit Name Not Shared Not Seen Remove Background" at bounding box center [245, 32] width 362 height 19
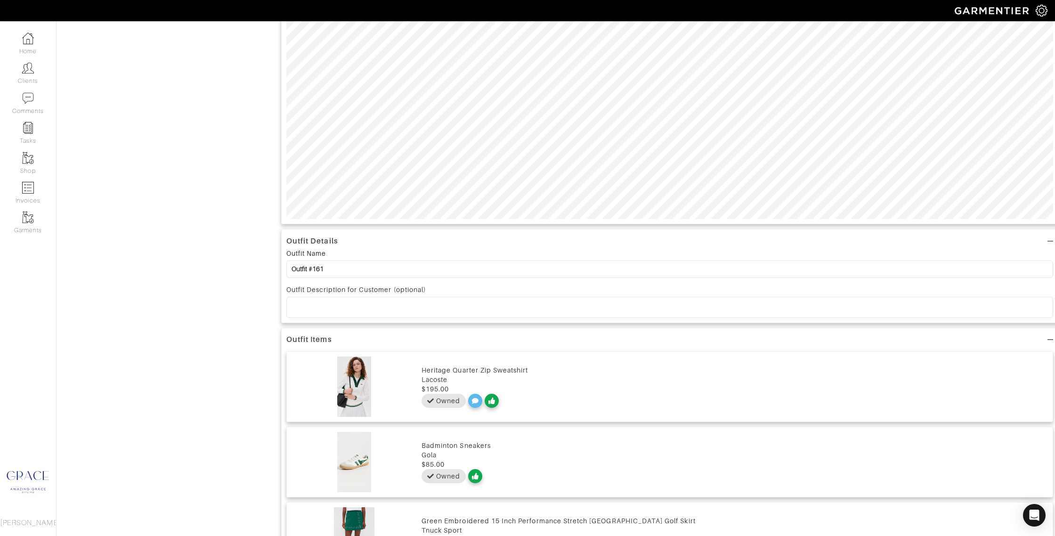
scroll to position [424, 0]
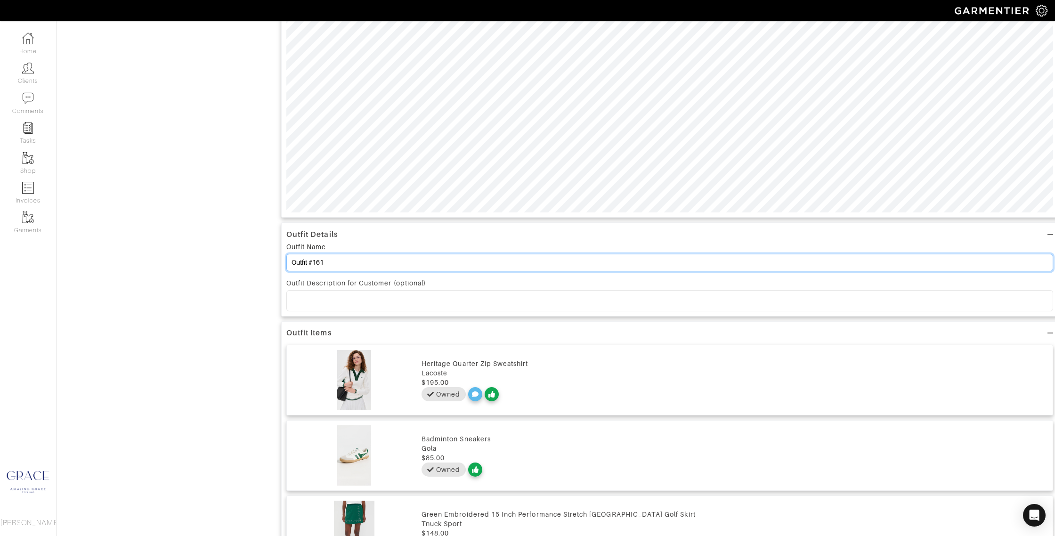
drag, startPoint x: 332, startPoint y: 265, endPoint x: 259, endPoint y: 263, distance: 73.0
click at [259, 263] on div "Add items gap OWNED SUGGESTED Modern Rib Halter Tank Top $19 6/13/24 Mid Rise S…" at bounding box center [556, 192] width 984 height 1059
type input "Ryder Cup"
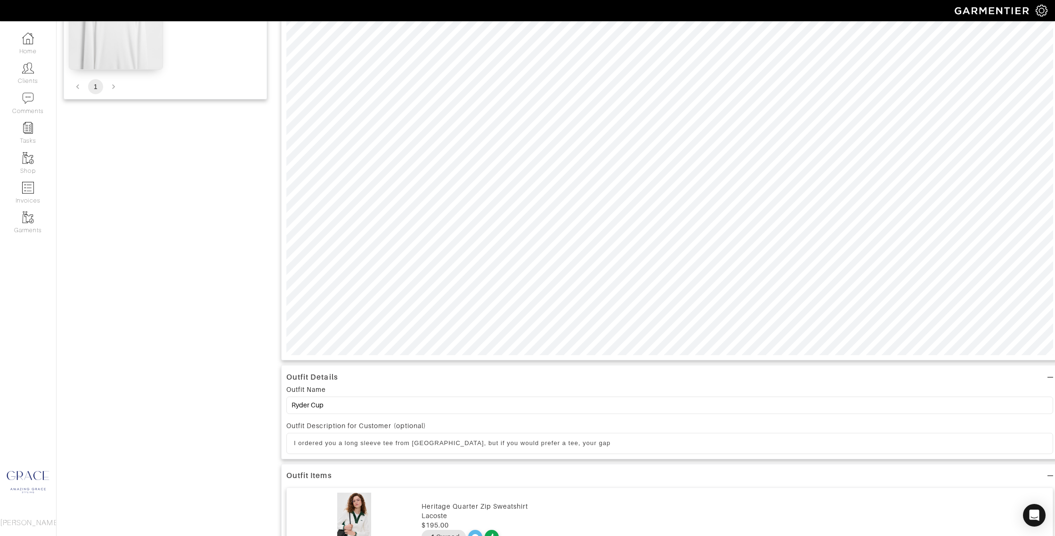
scroll to position [285, 0]
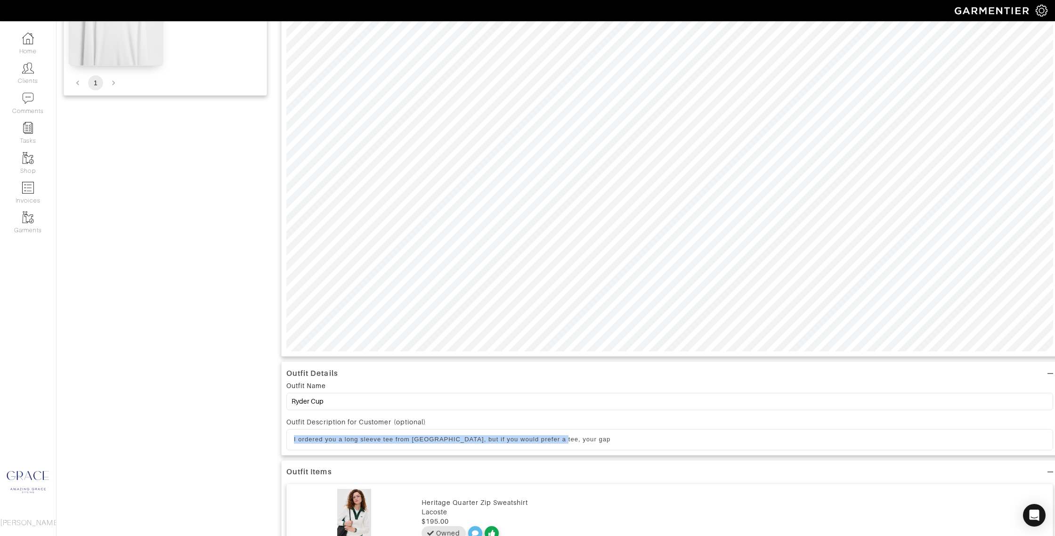
drag, startPoint x: 577, startPoint y: 442, endPoint x: 187, endPoint y: 436, distance: 390.3
click at [187, 436] on div "Add items gap OWNED SUGGESTED Modern Rib Halter Tank Top $19 6/13/24 Mid Rise S…" at bounding box center [556, 331] width 984 height 1059
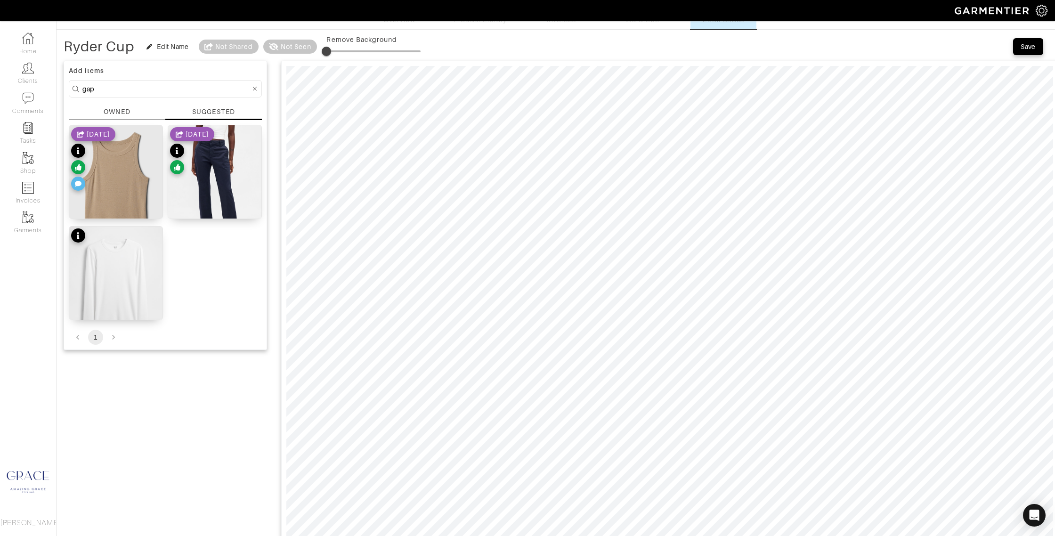
scroll to position [16, 0]
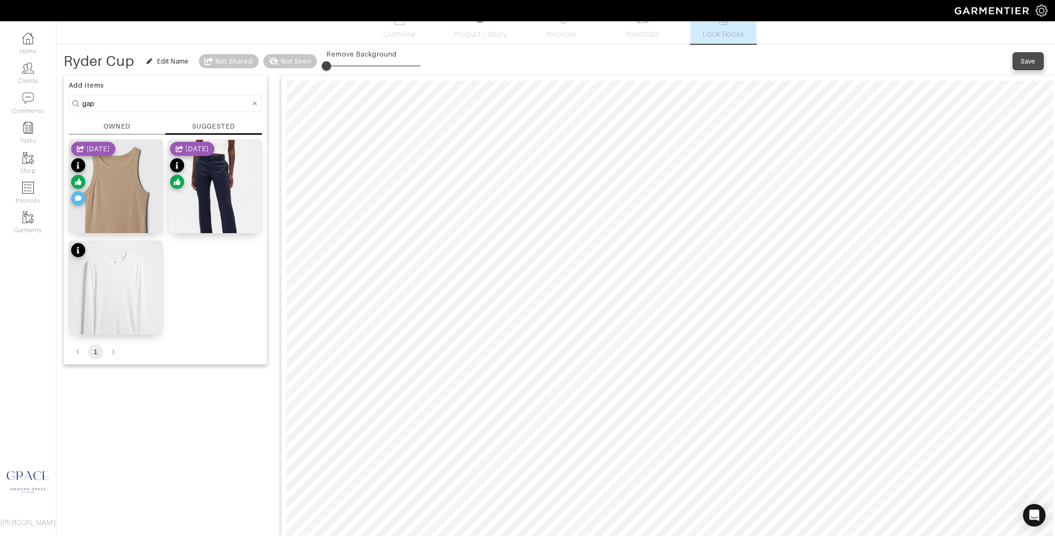
drag, startPoint x: 1022, startPoint y: 57, endPoint x: 1014, endPoint y: 60, distance: 7.9
click at [1022, 57] on div "Save" at bounding box center [1027, 60] width 15 height 9
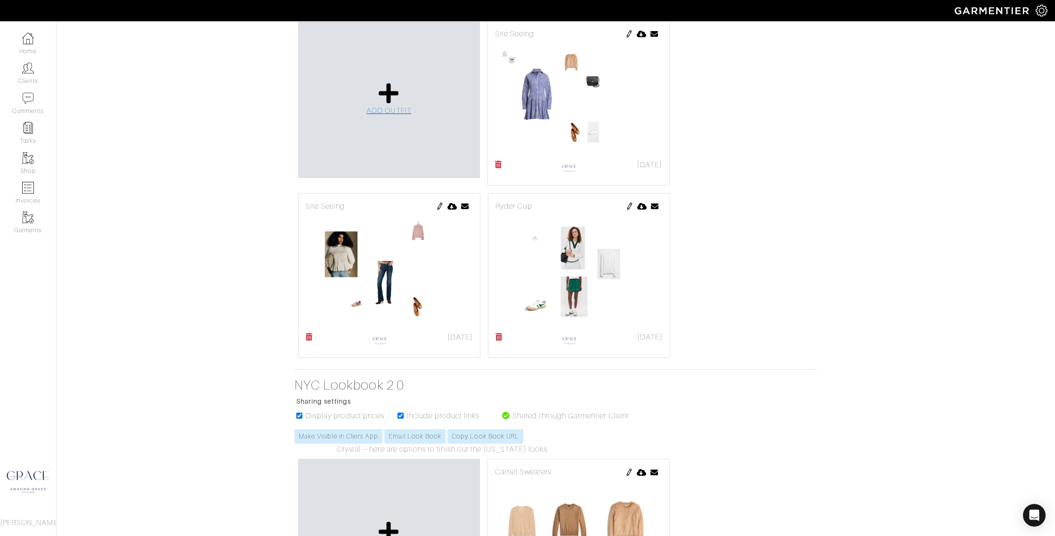
scroll to position [254, 0]
click at [398, 105] on span "ADD OUTFIT" at bounding box center [388, 109] width 45 height 8
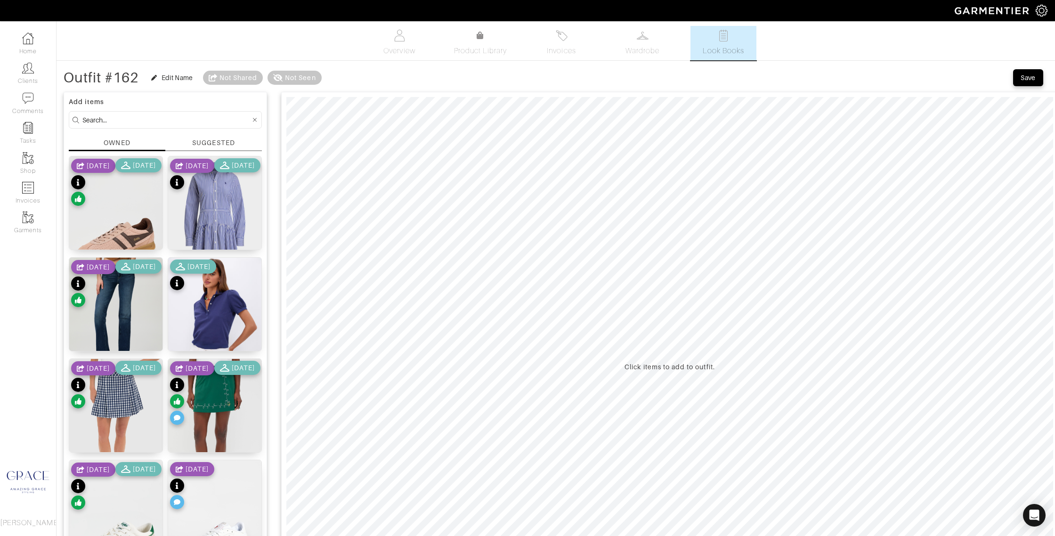
click at [160, 117] on input at bounding box center [166, 120] width 168 height 12
click at [151, 448] on div "Navy Gingham 16 Inch Performance Seersucker Park Golf Skirt" at bounding box center [115, 434] width 87 height 28
click at [227, 343] on div "Sandstone Pique Puff Sleeve [PERSON_NAME]" at bounding box center [214, 338] width 87 height 19
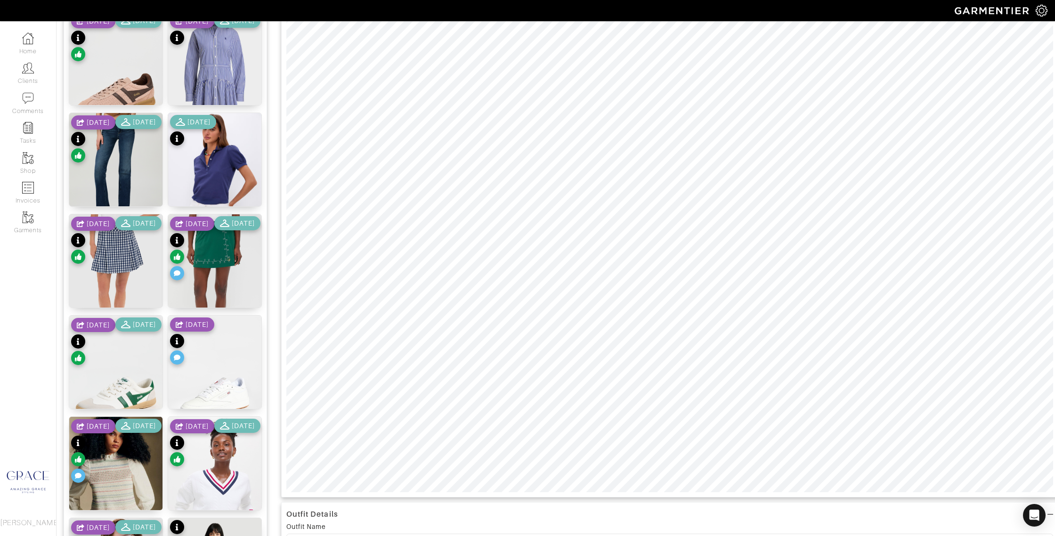
scroll to position [154, 0]
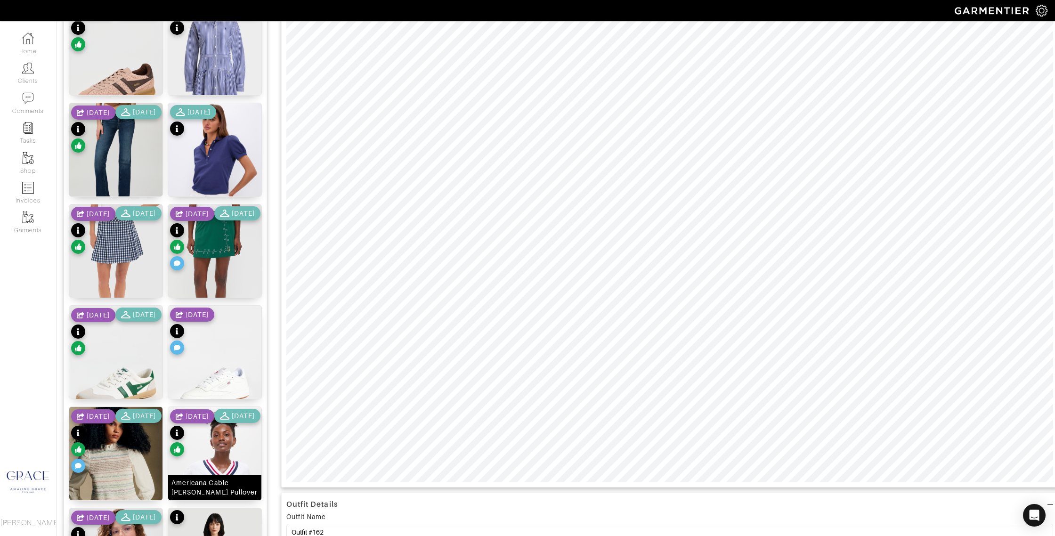
click at [239, 490] on div "Americana Cable [PERSON_NAME] Pullover" at bounding box center [214, 487] width 87 height 19
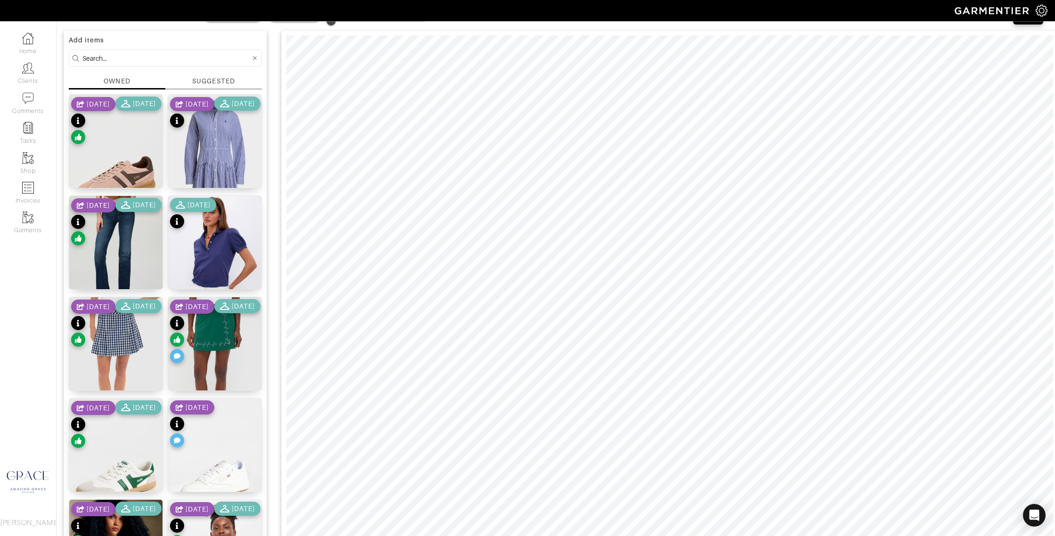
scroll to position [0, 0]
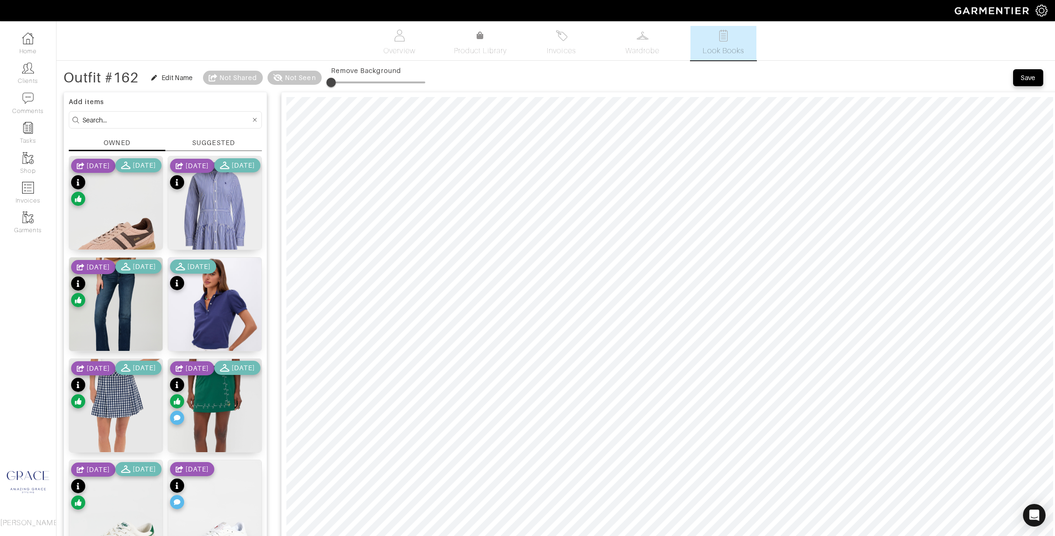
click at [107, 118] on input at bounding box center [166, 120] width 168 height 12
type input "reebok"
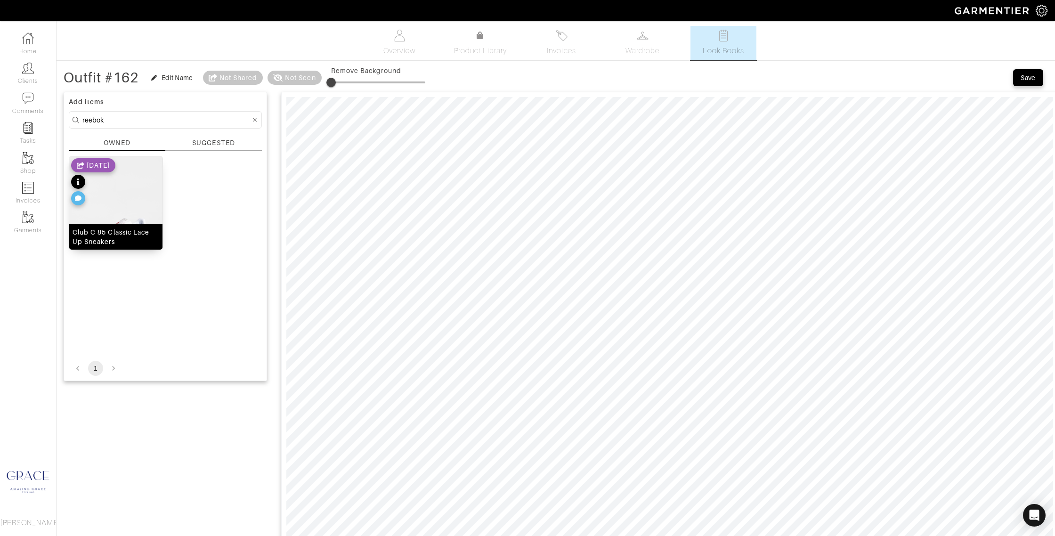
click at [128, 241] on div "Club C 85 Classic Lace Up Sneakers" at bounding box center [115, 236] width 87 height 19
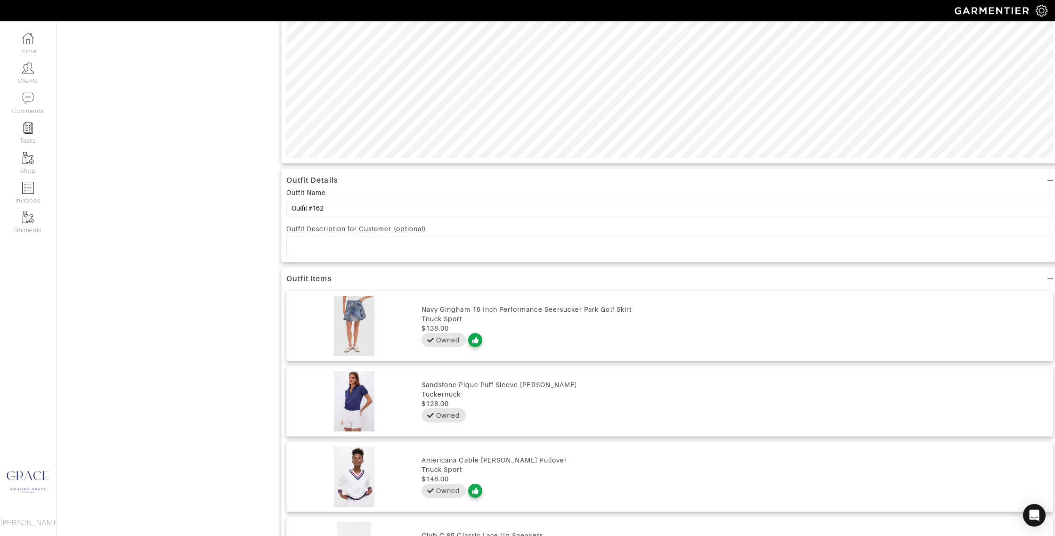
scroll to position [481, 0]
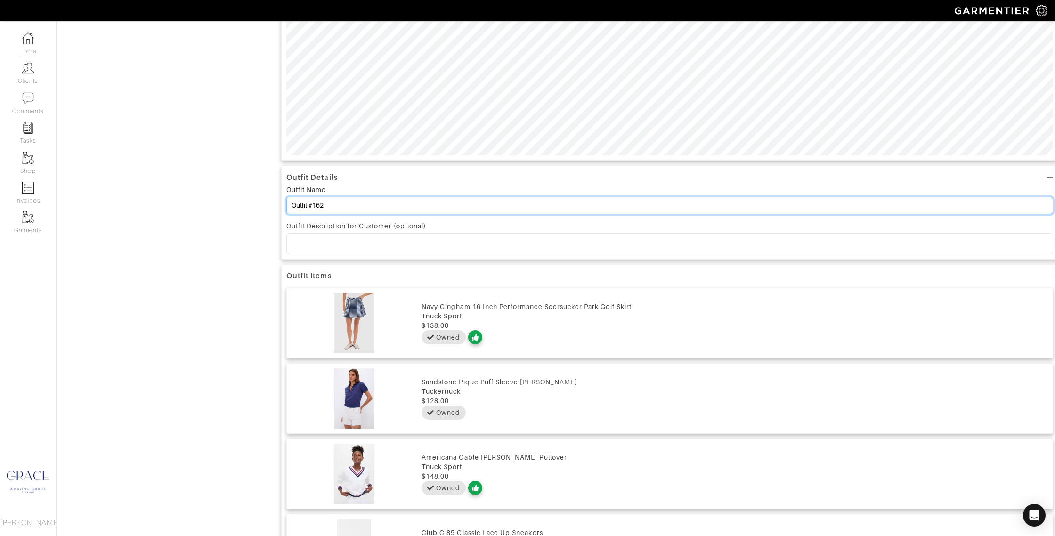
drag, startPoint x: 340, startPoint y: 208, endPoint x: 256, endPoint y: 197, distance: 84.9
click at [256, 197] on div "Add items reebok OWNED SUGGESTED Club C 85 Classic Lace Up Sneakers 8/20/25 1 O…" at bounding box center [556, 97] width 984 height 983
type input "Ryder Cup"
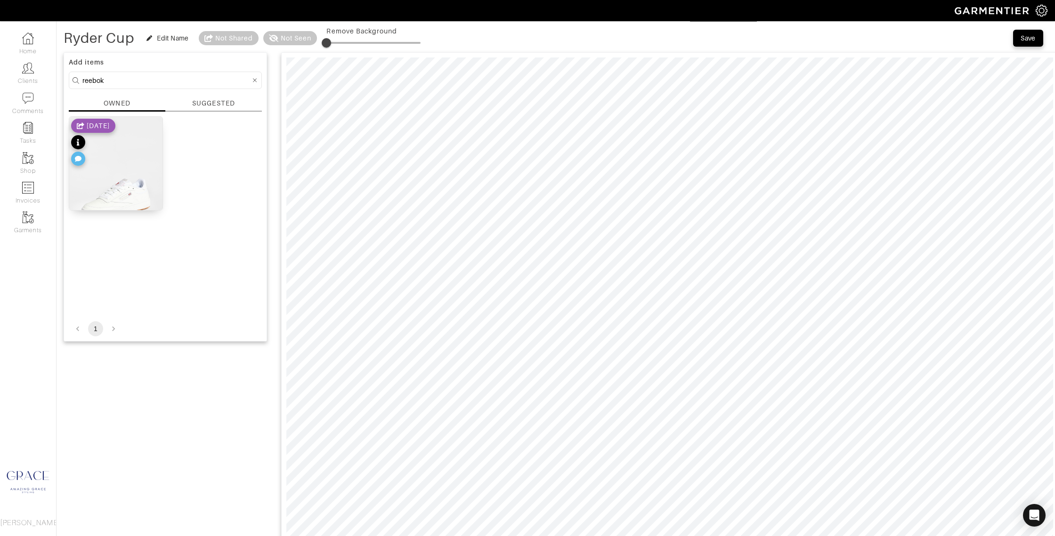
scroll to position [0, 0]
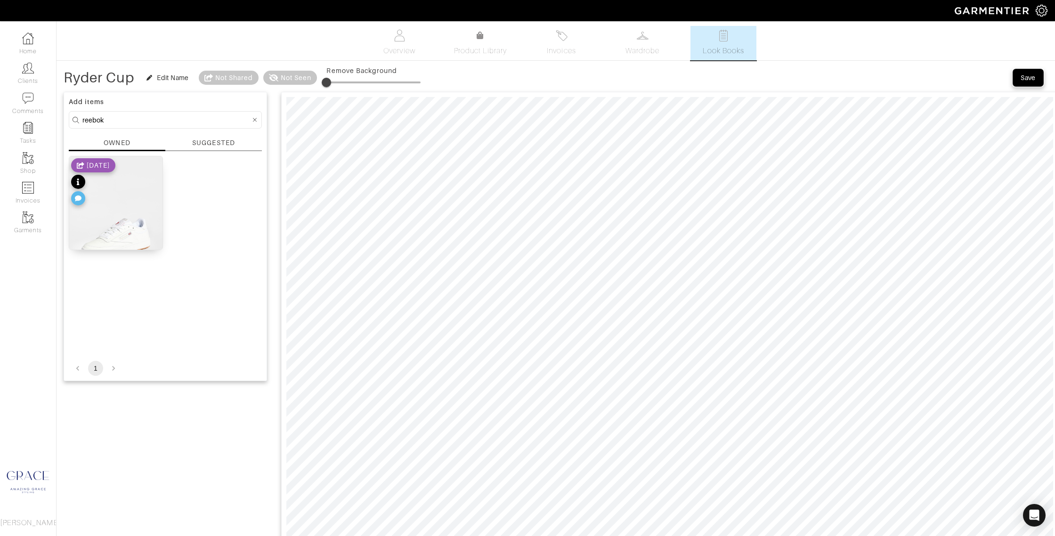
drag, startPoint x: 1027, startPoint y: 79, endPoint x: 981, endPoint y: 79, distance: 46.1
click at [1027, 79] on div "Save" at bounding box center [1027, 77] width 15 height 9
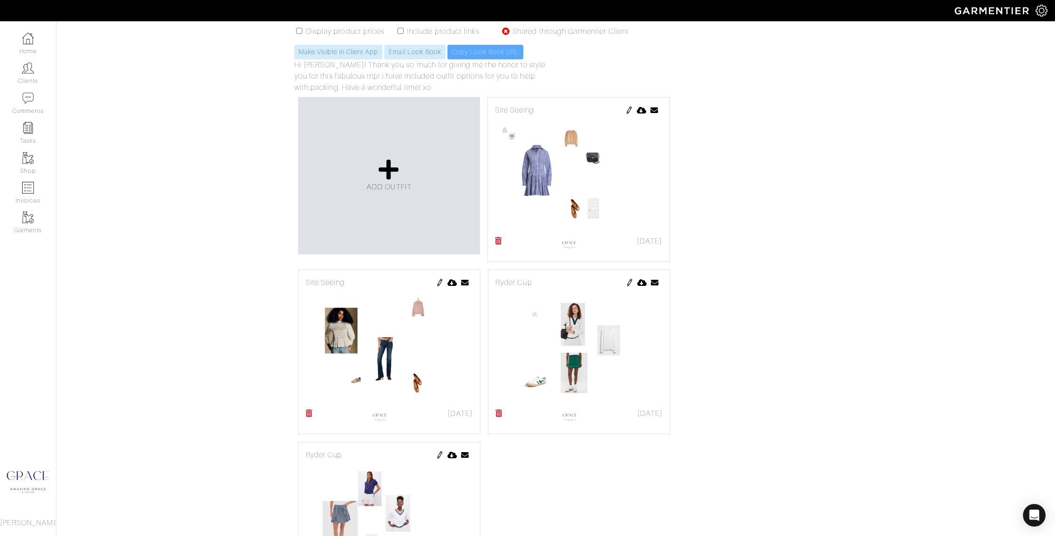
scroll to position [142, 0]
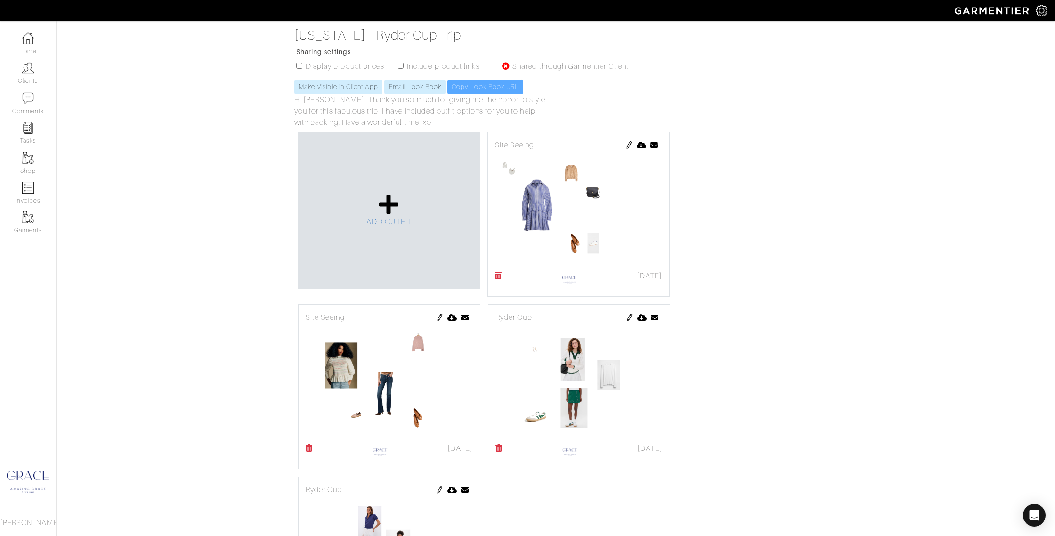
click at [397, 210] on icon at bounding box center [389, 204] width 20 height 23
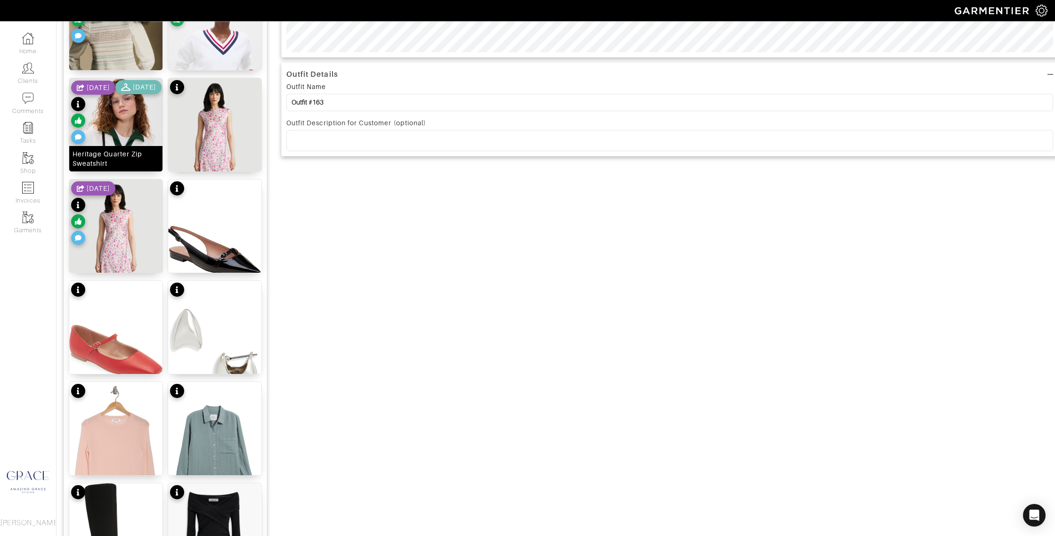
click at [137, 163] on div "Heritage Quarter Zip Sweatshirt" at bounding box center [115, 158] width 87 height 19
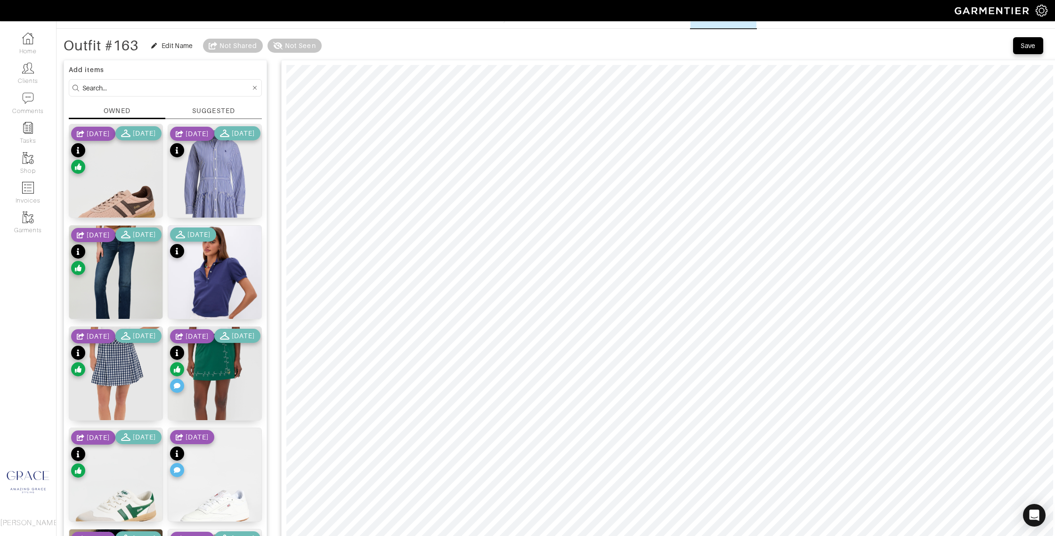
scroll to position [13, 0]
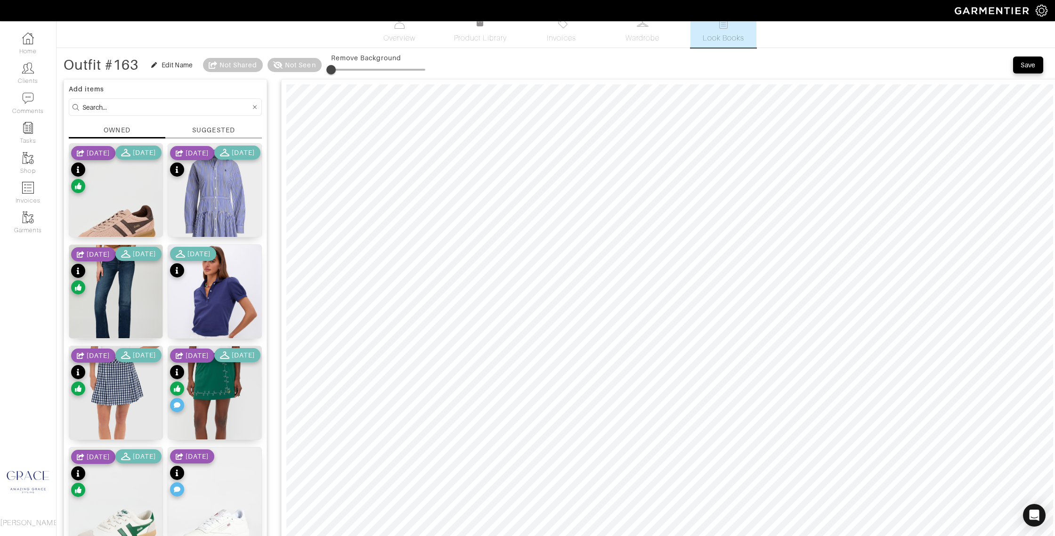
click at [127, 105] on input at bounding box center [166, 107] width 168 height 12
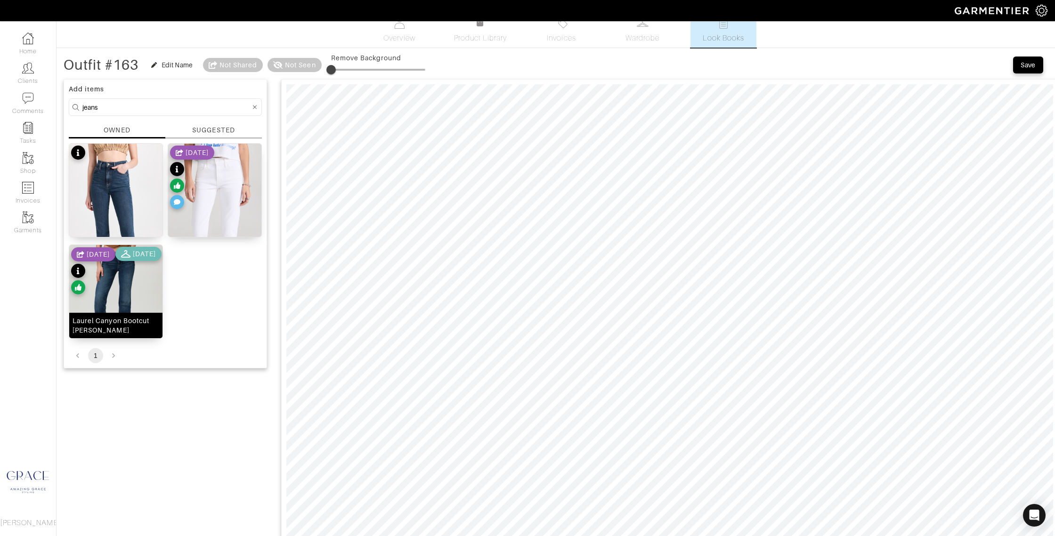
click at [132, 332] on div "Laurel Canyon Bootcut [PERSON_NAME]" at bounding box center [115, 325] width 87 height 19
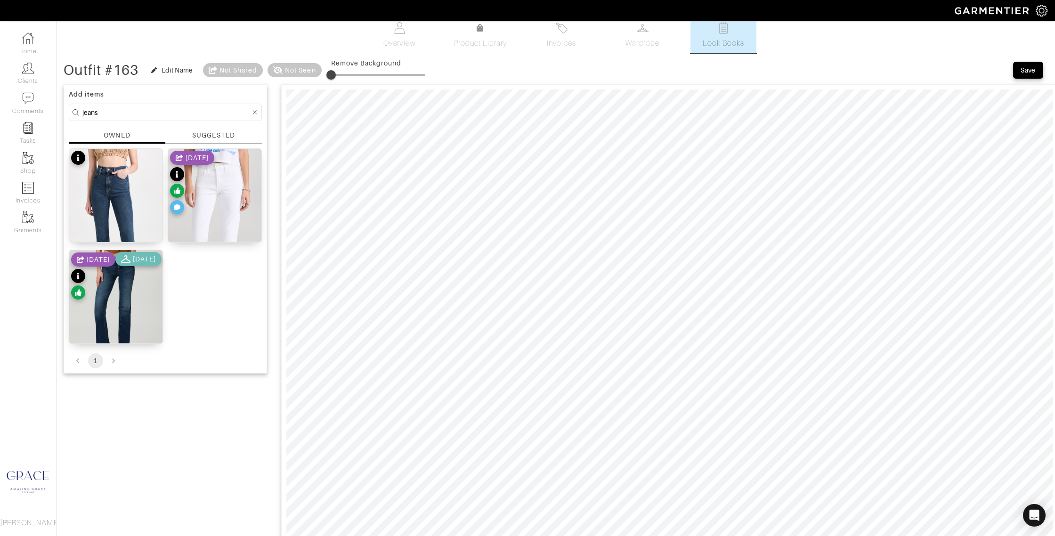
scroll to position [0, 0]
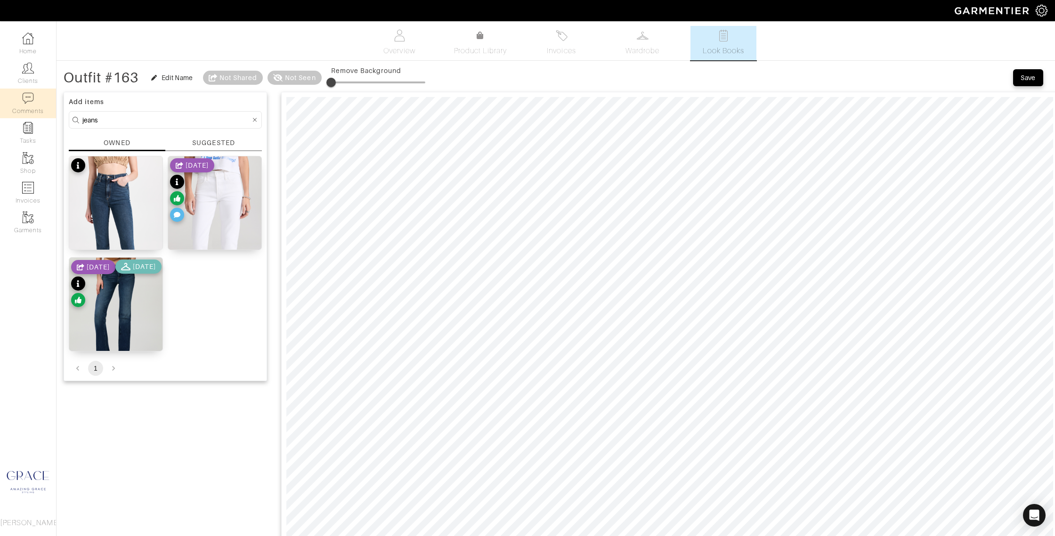
drag, startPoint x: 134, startPoint y: 123, endPoint x: 37, endPoint y: 115, distance: 97.3
click at [37, 115] on div "Company Settings Manage Subscription My Profile Stylists Sign Out Home Clients …" at bounding box center [527, 460] width 1055 height 920
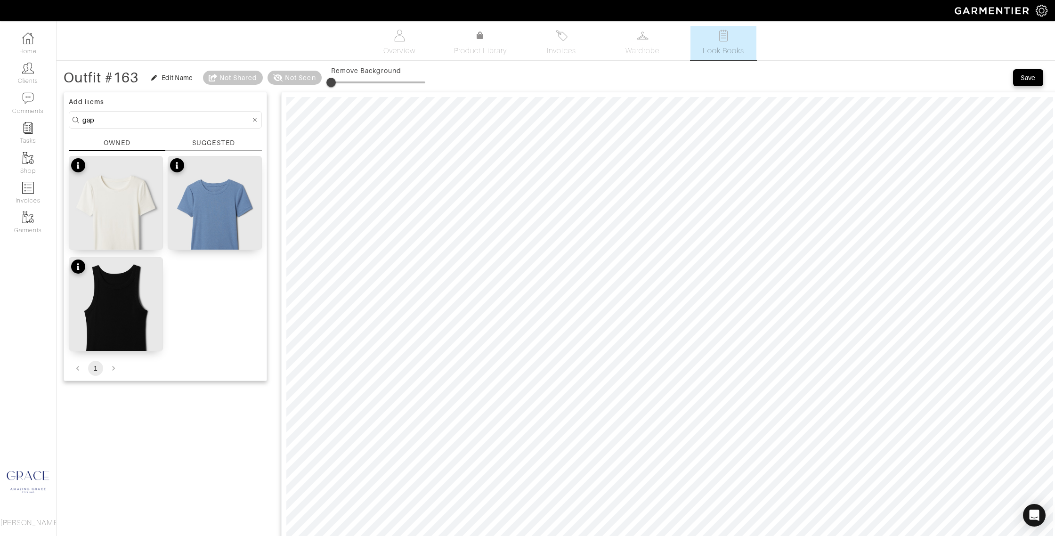
click at [220, 139] on div "SUGGESTED" at bounding box center [213, 143] width 42 height 10
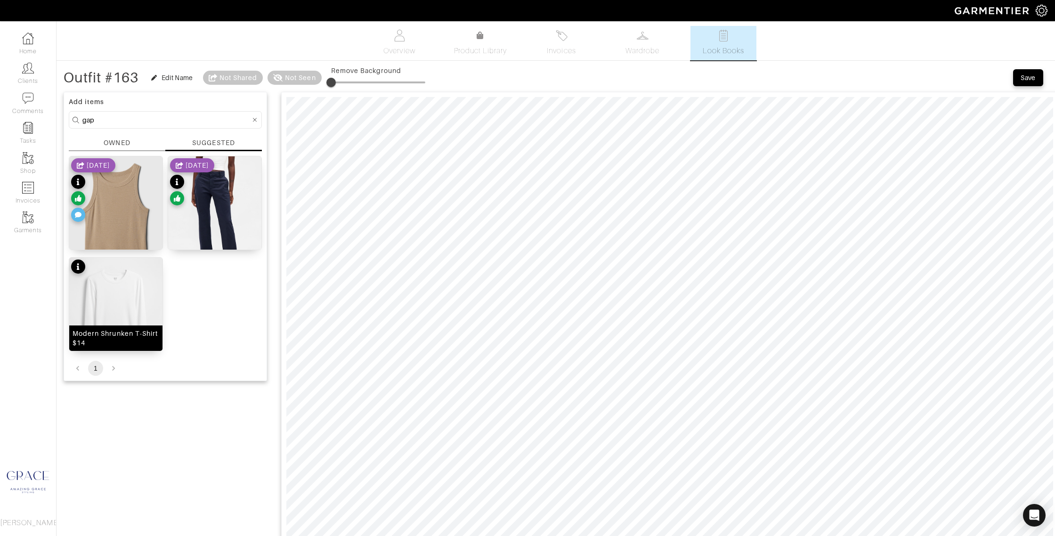
click at [145, 341] on div "Modern Shrunken T-Shirt $14" at bounding box center [115, 338] width 87 height 19
drag, startPoint x: 106, startPoint y: 121, endPoint x: 65, endPoint y: 119, distance: 41.1
click at [66, 119] on div "Add items gap OWNED SUGGESTED Modern Rib Halter Tank Top $19 6/13/24 Mid Rise S…" at bounding box center [165, 236] width 203 height 289
type input "gola"
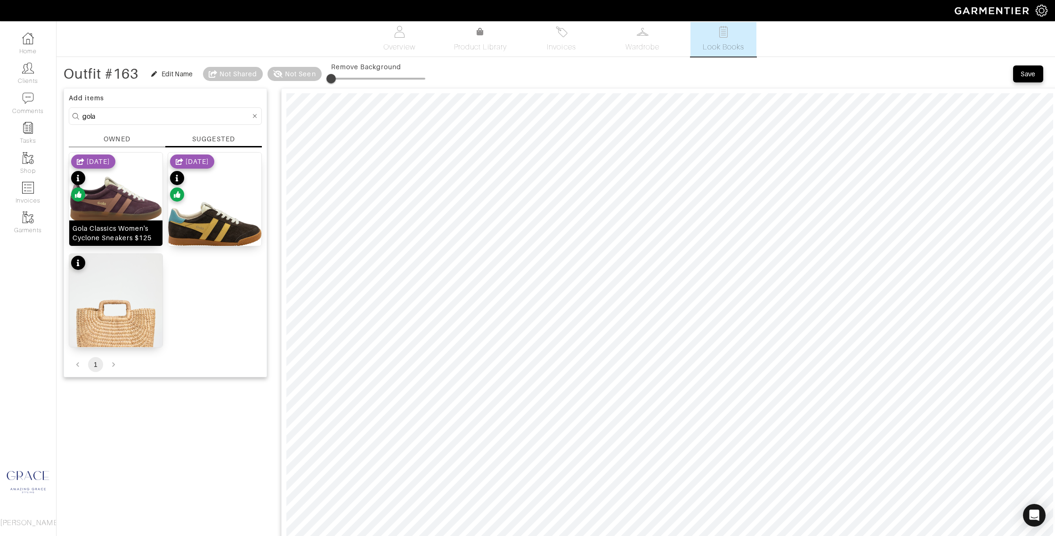
scroll to position [3, 0]
click at [119, 138] on div "OWNED" at bounding box center [117, 140] width 26 height 10
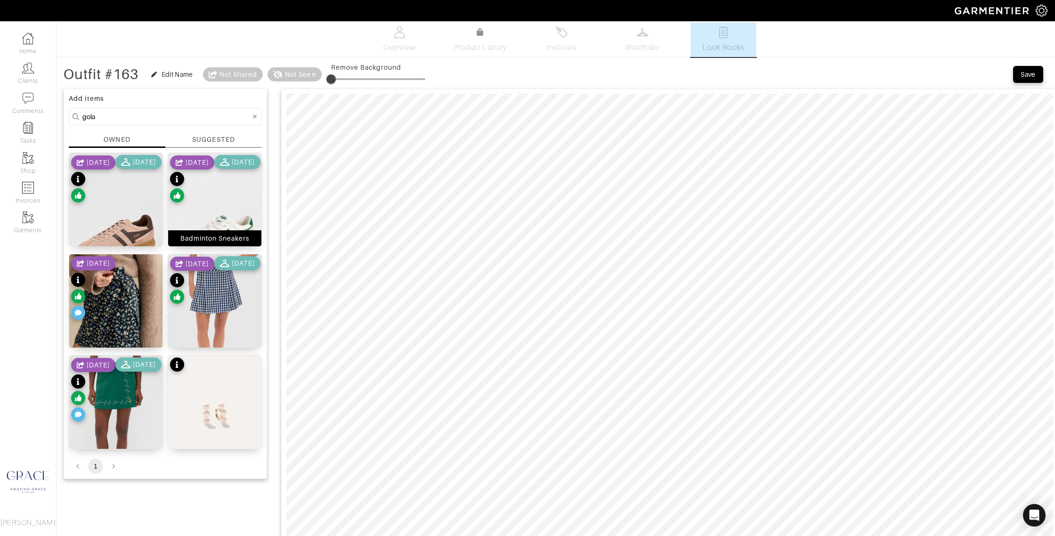
click at [237, 239] on div "Badminton Sneakers" at bounding box center [214, 238] width 69 height 9
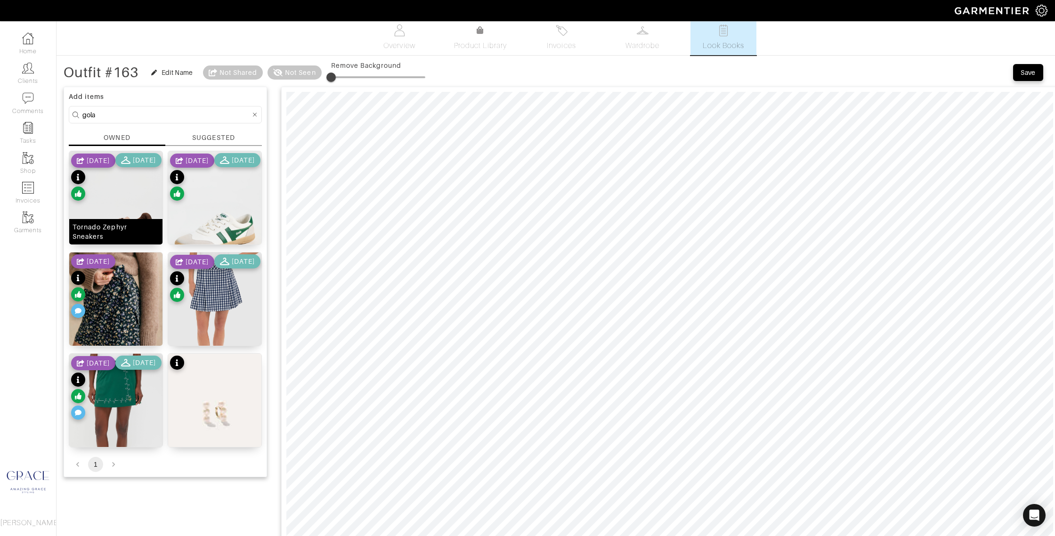
click at [130, 237] on div "Tornado Zephyr Sneakers" at bounding box center [115, 231] width 87 height 19
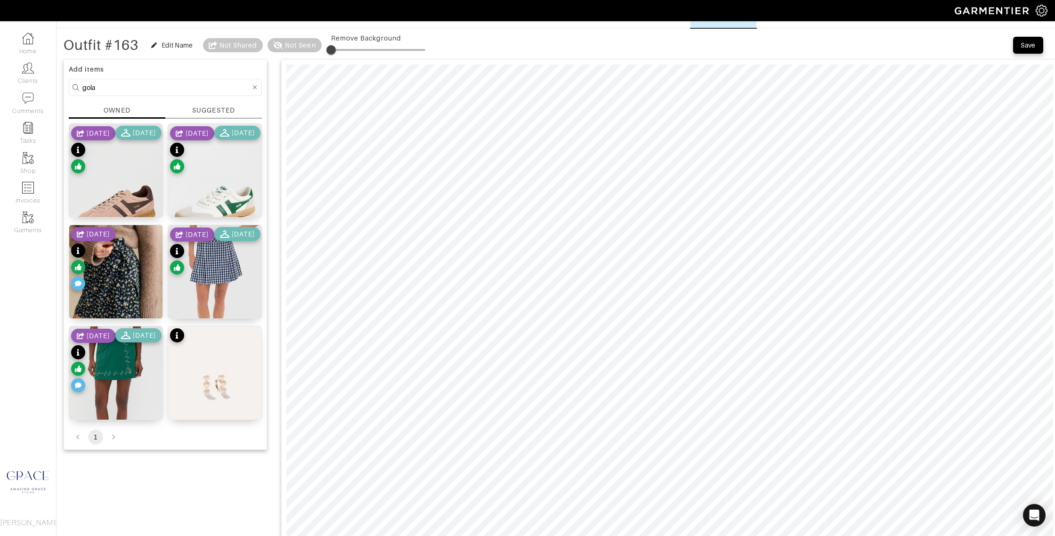
scroll to position [14, 0]
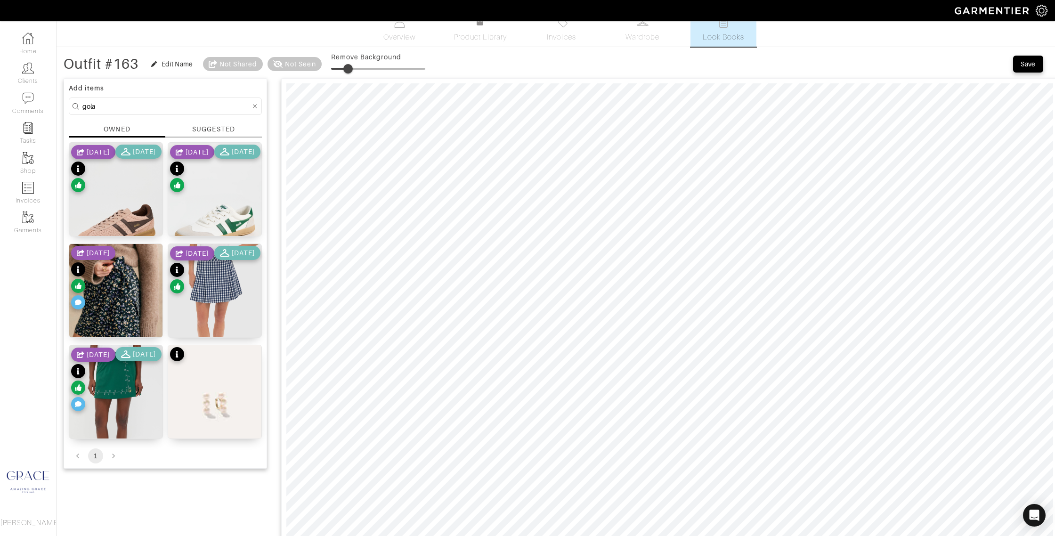
drag, startPoint x: 332, startPoint y: 68, endPoint x: 363, endPoint y: 75, distance: 32.0
click at [350, 69] on span at bounding box center [347, 68] width 9 height 9
click at [349, 67] on span at bounding box center [346, 68] width 9 height 9
click at [349, 69] on span at bounding box center [346, 68] width 9 height 9
type input "31"
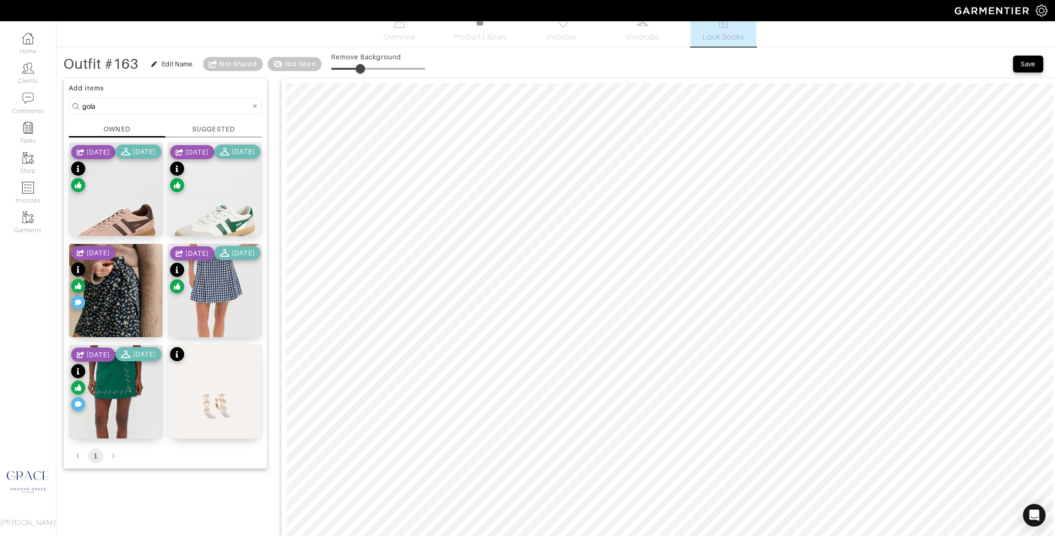
drag, startPoint x: 349, startPoint y: 70, endPoint x: 365, endPoint y: 72, distance: 15.8
click at [362, 70] on span at bounding box center [359, 68] width 9 height 9
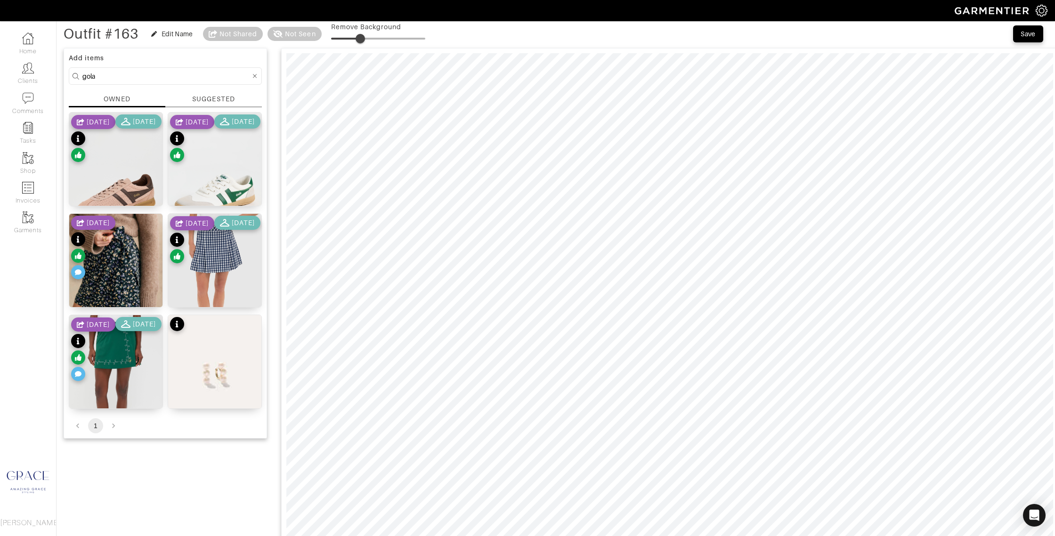
scroll to position [0, 0]
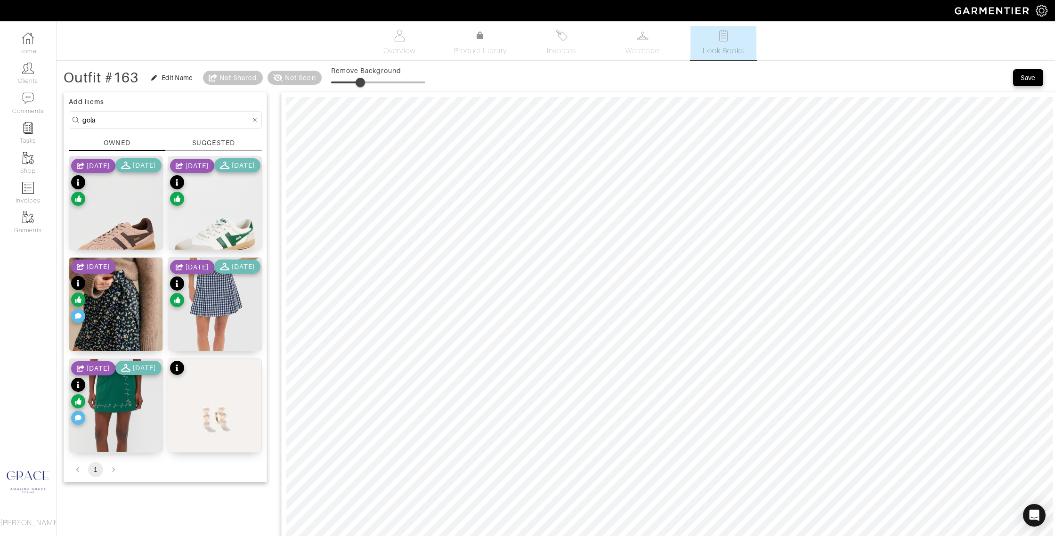
click at [125, 120] on input "gola" at bounding box center [166, 120] width 168 height 12
drag, startPoint x: 123, startPoint y: 120, endPoint x: 64, endPoint y: 110, distance: 60.6
click at [64, 110] on div "Add items gola OWNED SUGGESTED Tornado Zephyr Sneakers 9/01/25 9/15/25 Badminto…" at bounding box center [165, 287] width 203 height 390
type input "sneakers"
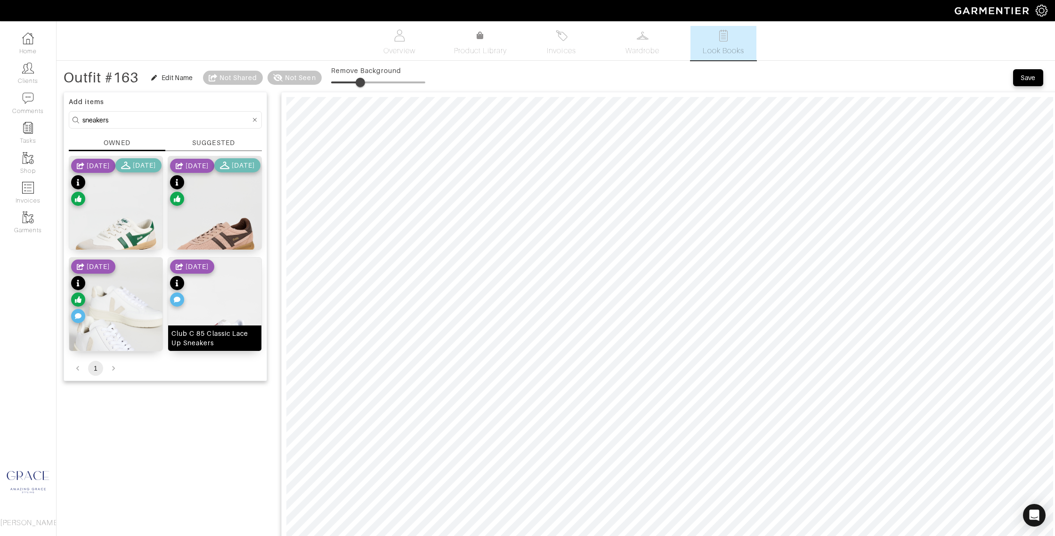
click at [227, 335] on div "Club C 85 Classic Lace Up Sneakers" at bounding box center [214, 338] width 87 height 19
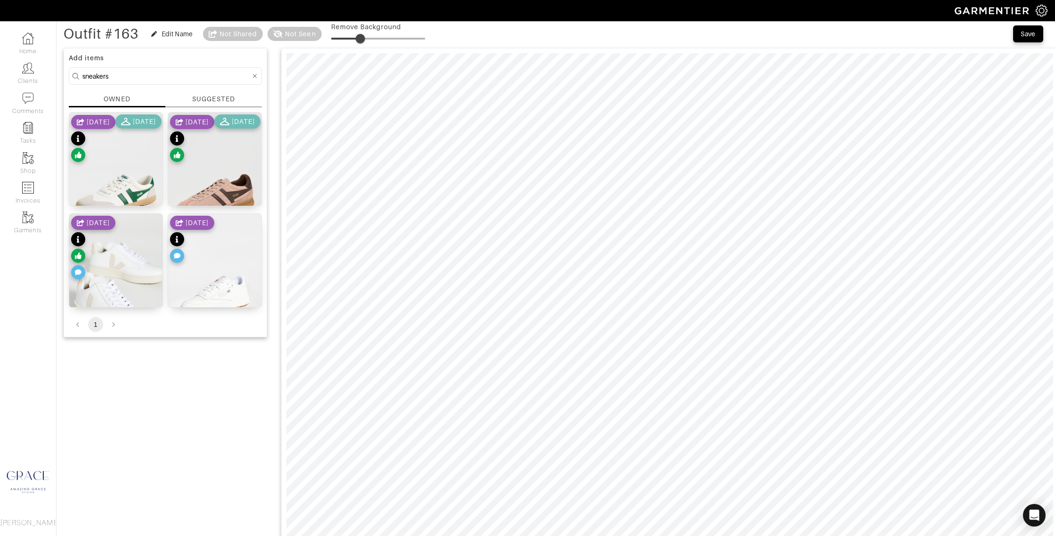
scroll to position [38, 0]
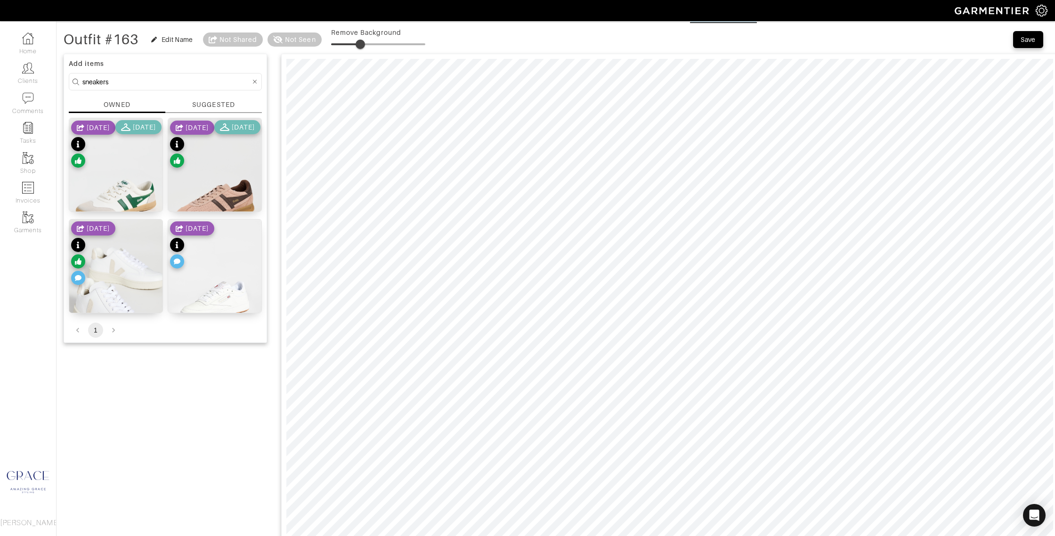
type input "18"
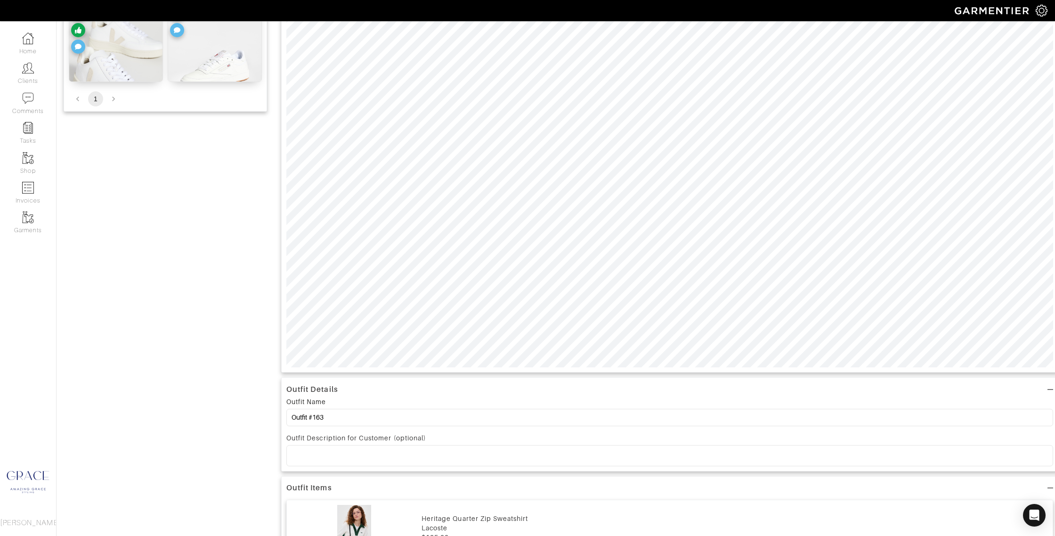
scroll to position [290, 0]
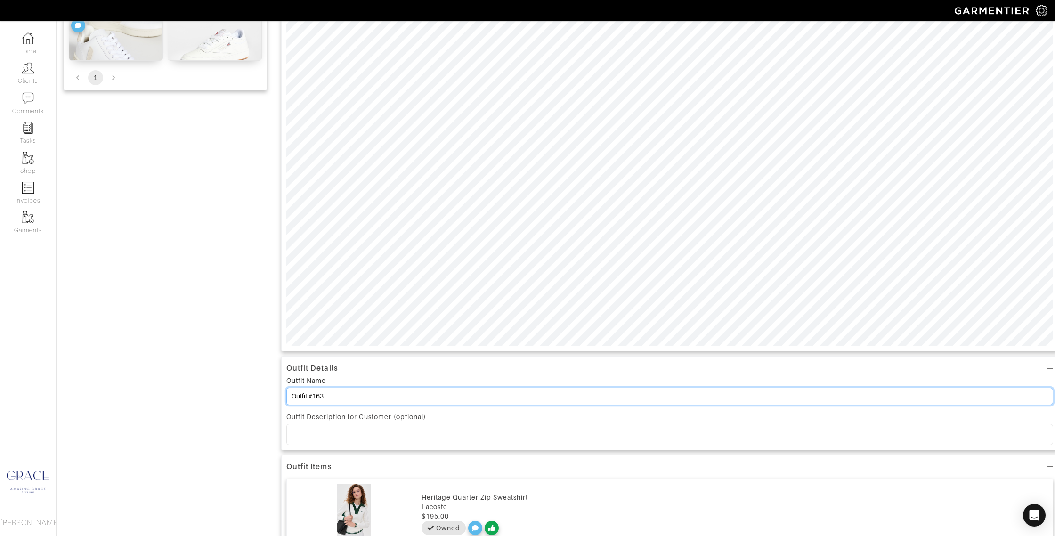
drag, startPoint x: 333, startPoint y: 395, endPoint x: 241, endPoint y: 378, distance: 93.9
click at [237, 380] on div "Add items sneakers OWNED SUGGESTED Badminton Sneakers 8/20/25 9/15/25 Tornado Z…" at bounding box center [556, 364] width 984 height 1134
drag, startPoint x: 302, startPoint y: 397, endPoint x: 308, endPoint y: 397, distance: 6.1
click at [303, 397] on input "Siteseeing, runaround" at bounding box center [669, 395] width 766 height 17
type input "Site seeing, runaround"
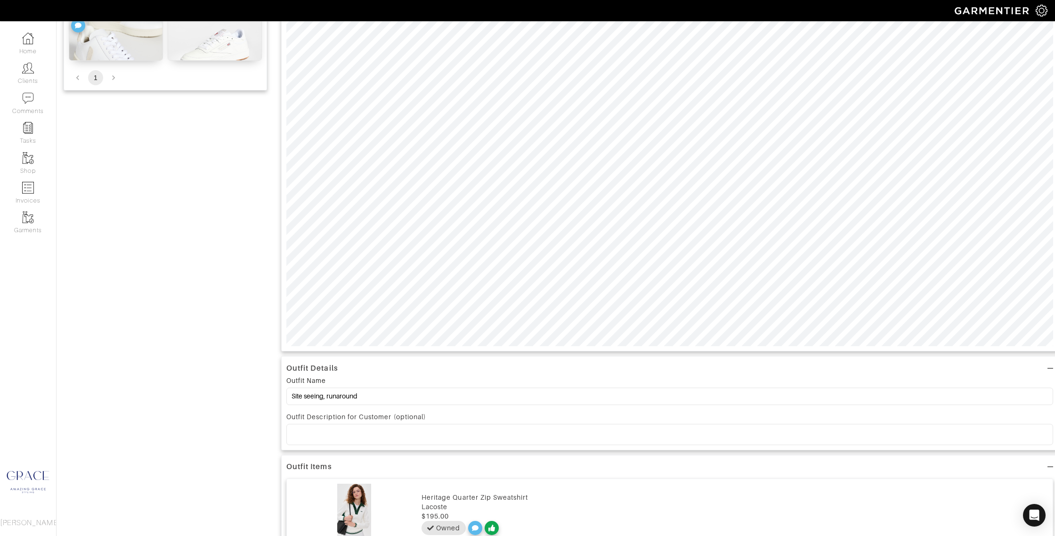
click at [315, 431] on p at bounding box center [669, 434] width 751 height 8
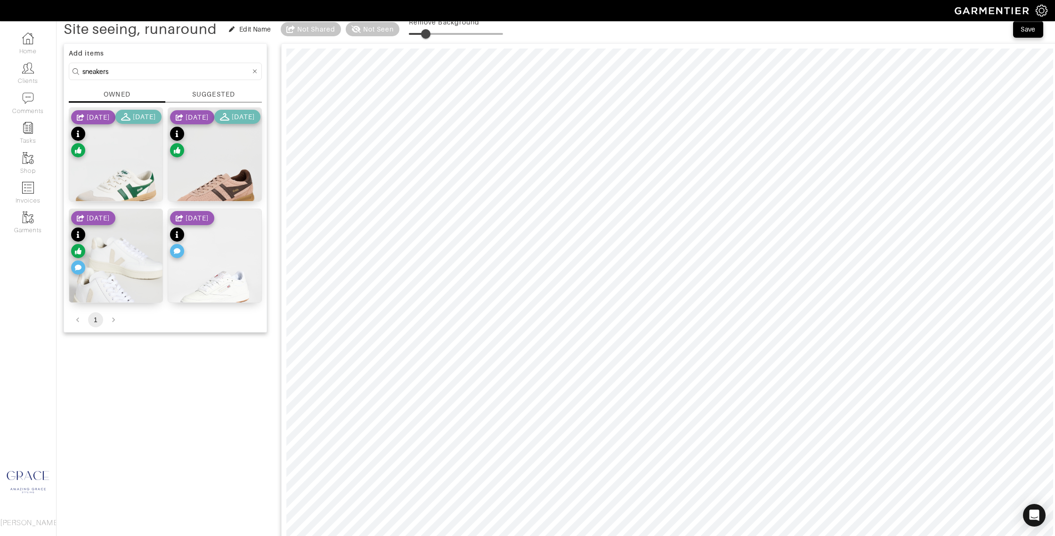
scroll to position [0, 0]
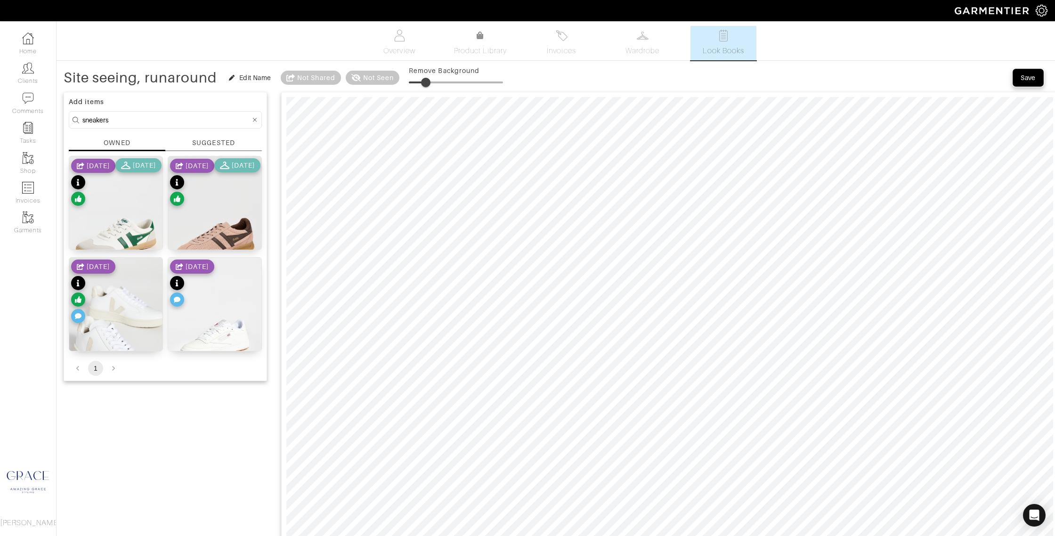
click at [1030, 79] on div "Save" at bounding box center [1027, 77] width 15 height 9
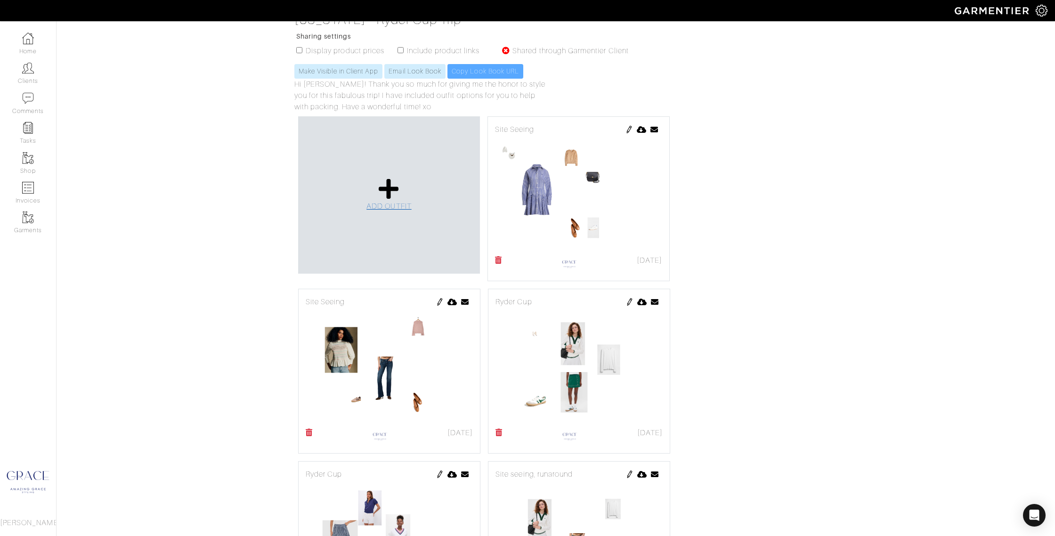
scroll to position [144, 0]
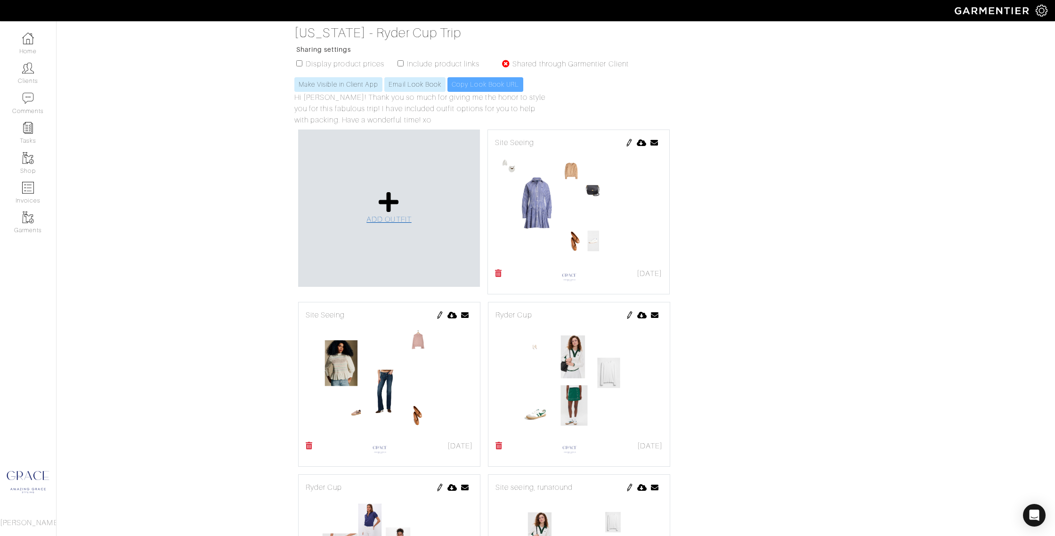
click at [393, 214] on link "ADD OUTFIT" at bounding box center [388, 208] width 45 height 34
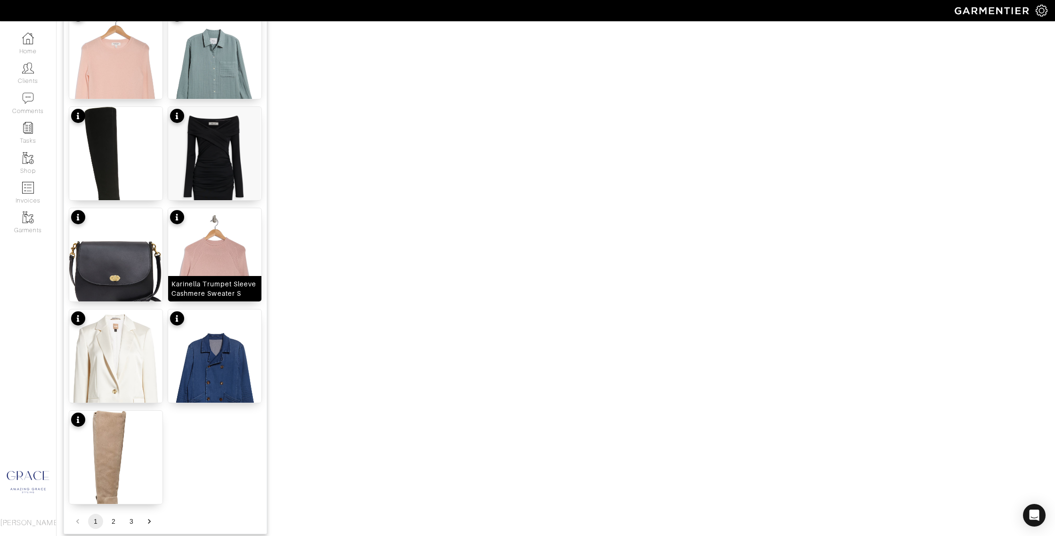
scroll to position [961, 0]
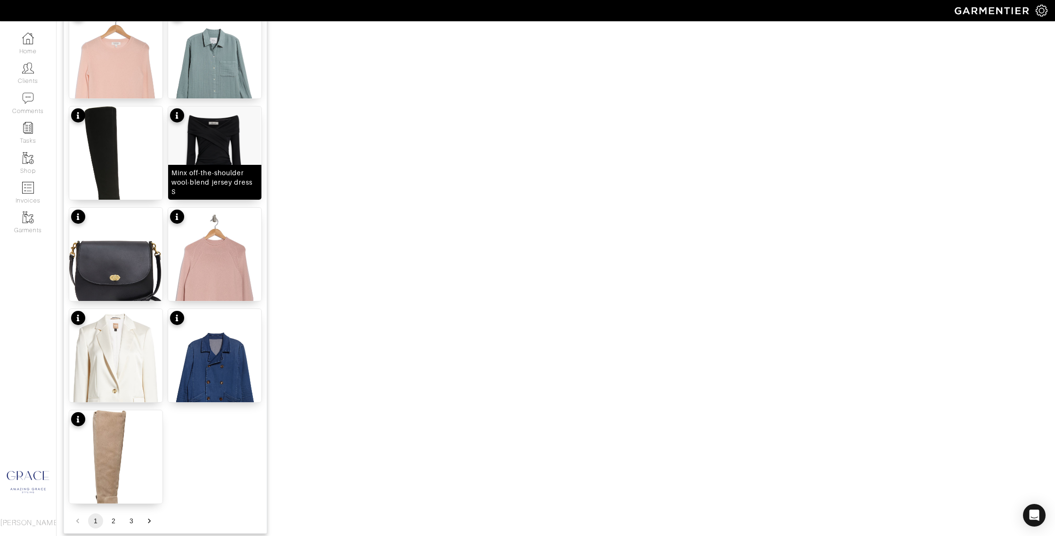
click at [224, 189] on div "Minx off-the-shoulder wool-blend jersey dress S" at bounding box center [214, 182] width 87 height 28
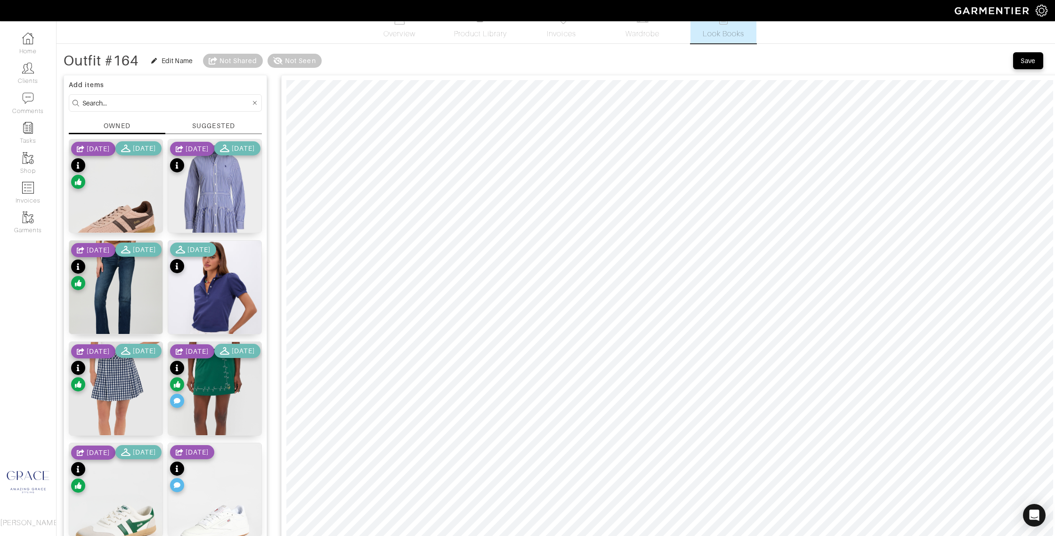
scroll to position [0, 0]
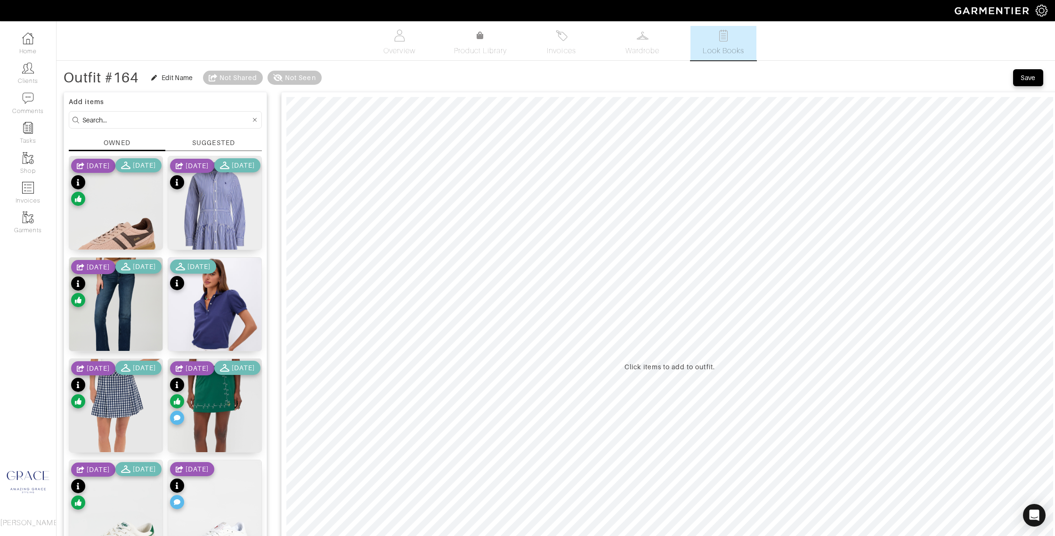
click at [106, 119] on input at bounding box center [166, 120] width 168 height 12
type input "dress"
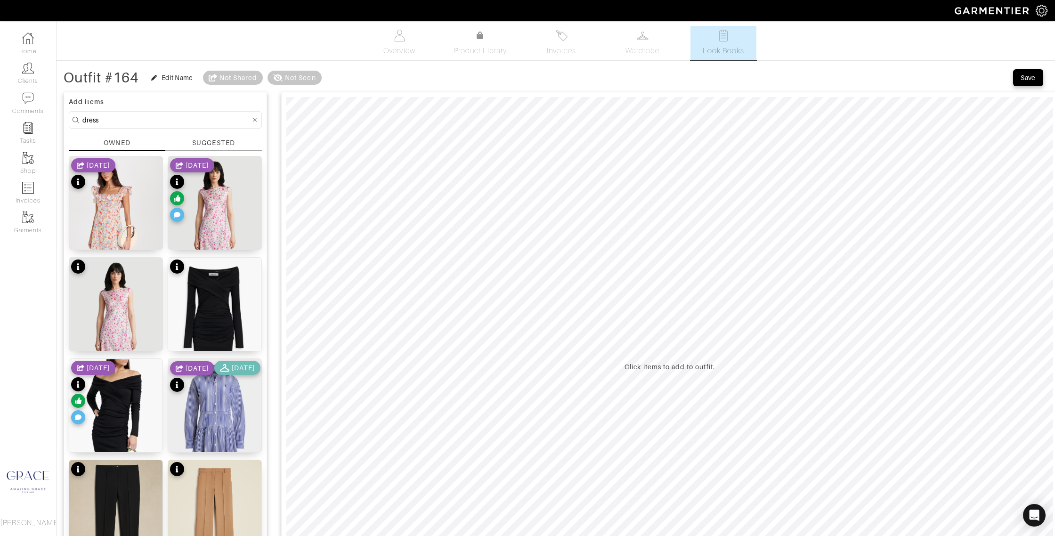
click at [122, 143] on div "OWNED" at bounding box center [117, 142] width 26 height 9
drag, startPoint x: 130, startPoint y: 142, endPoint x: 136, endPoint y: 143, distance: 6.1
click at [130, 142] on div "OWNED" at bounding box center [117, 142] width 26 height 9
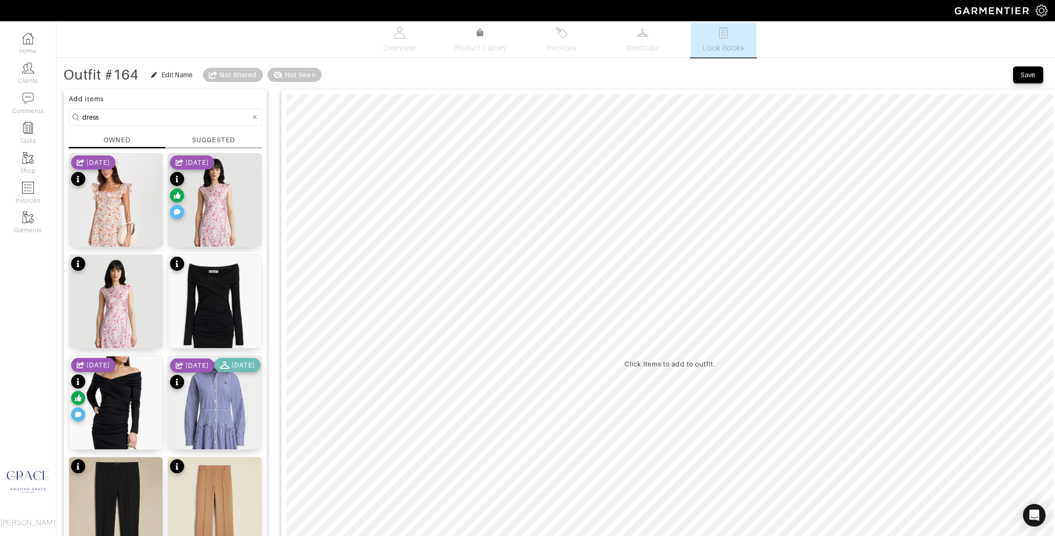
click at [213, 141] on div "SUGGESTED" at bounding box center [213, 140] width 42 height 10
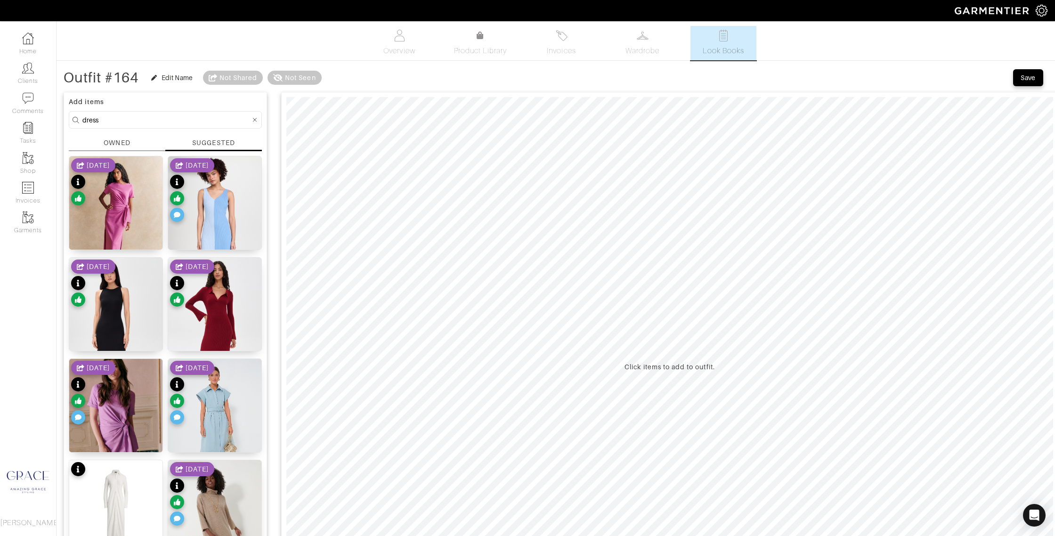
click at [107, 139] on div "OWNED" at bounding box center [117, 143] width 26 height 10
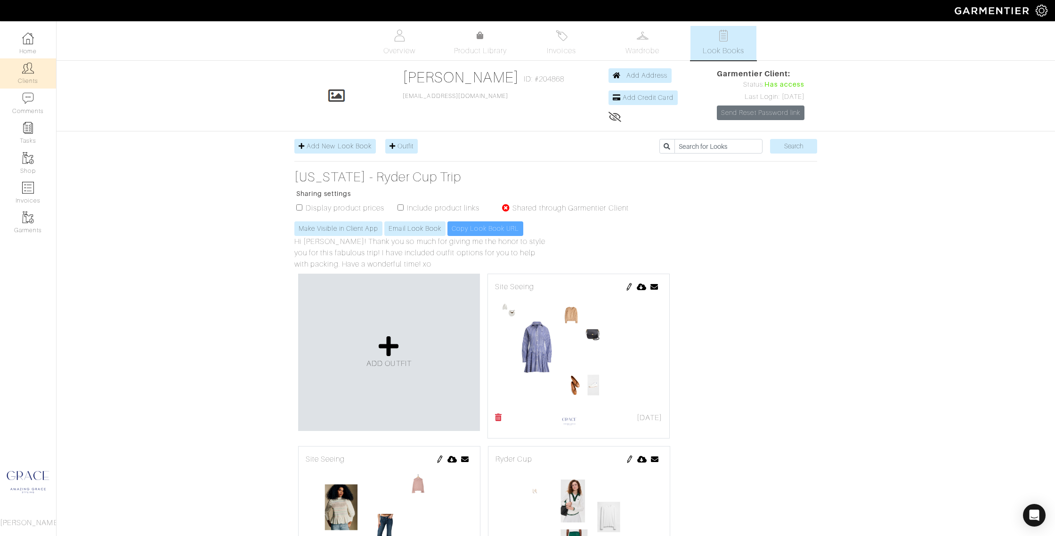
click at [32, 81] on link "Clients" at bounding box center [28, 73] width 56 height 30
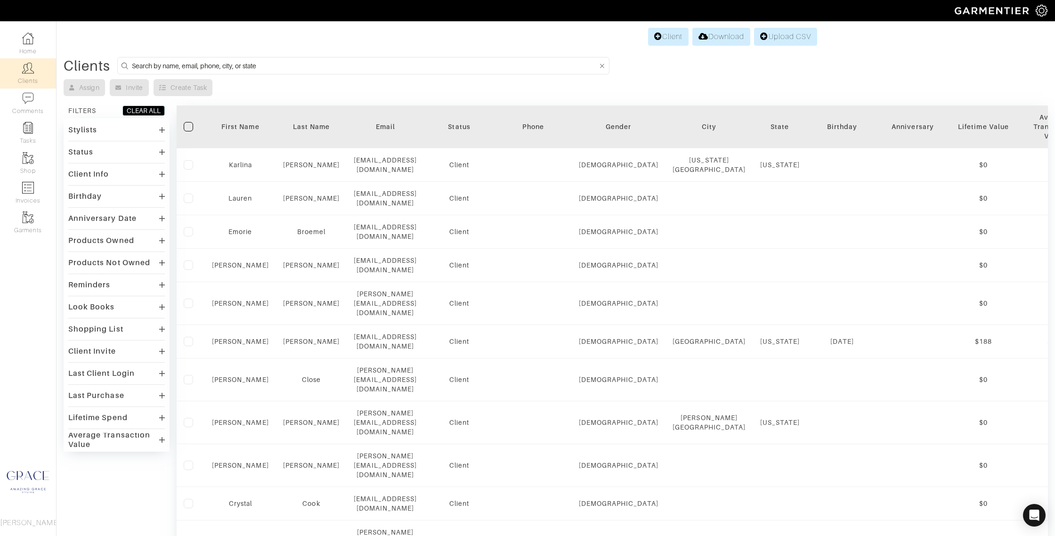
click at [174, 66] on input at bounding box center [365, 66] width 466 height 12
type input "[PERSON_NAME]"
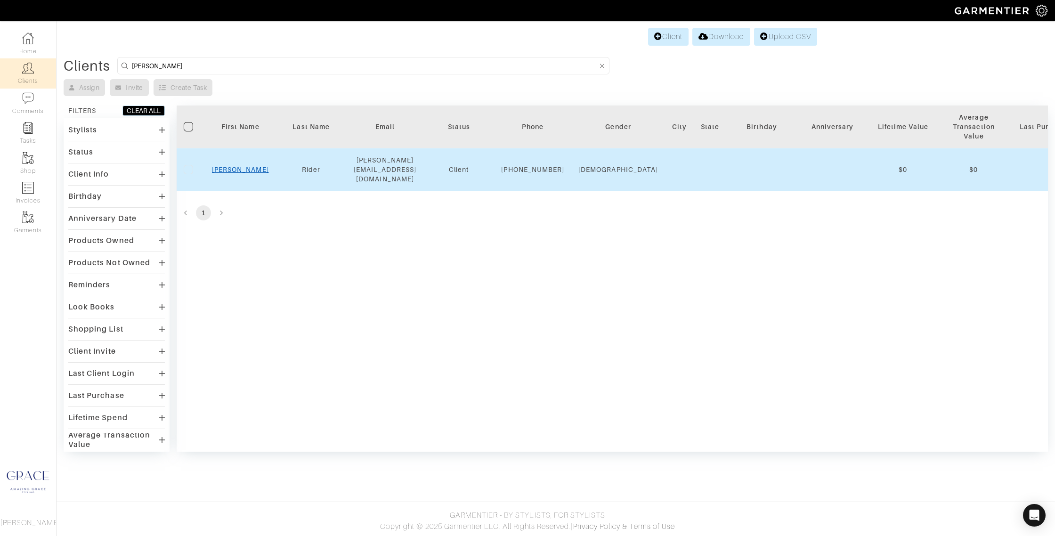
click at [241, 168] on link "[PERSON_NAME]" at bounding box center [240, 170] width 57 height 8
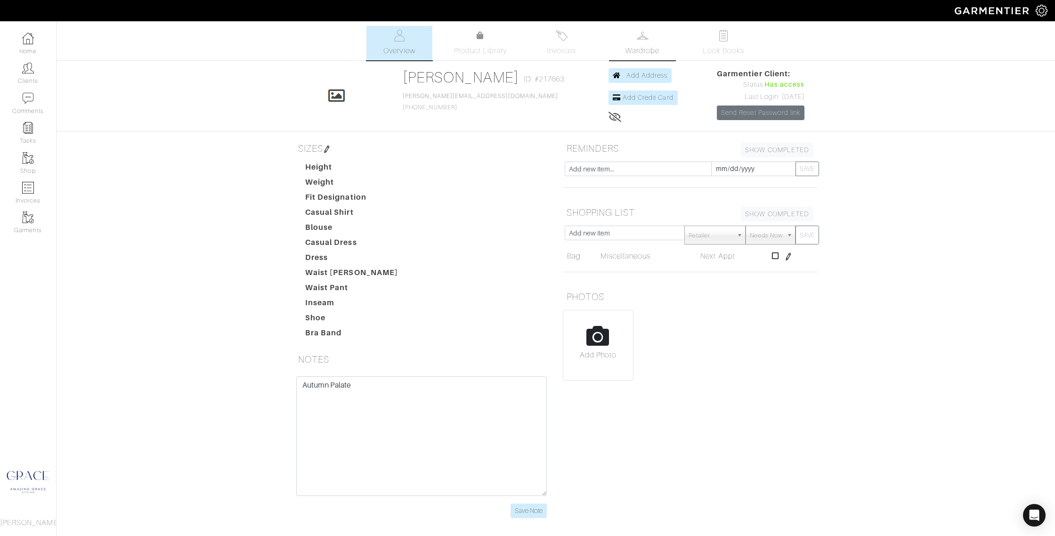
click at [655, 44] on link "Wardrobe" at bounding box center [642, 43] width 66 height 34
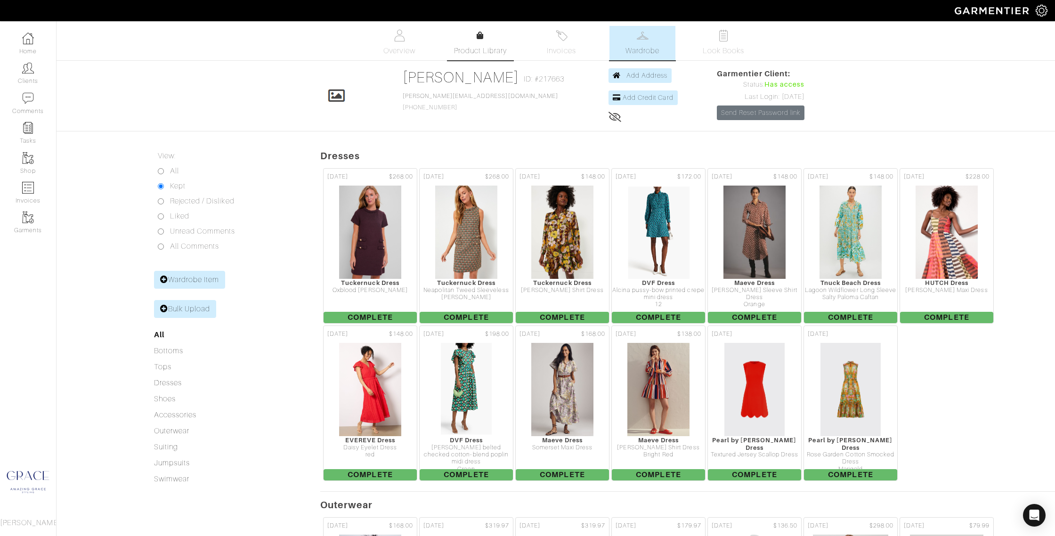
click at [467, 37] on link "Product Library" at bounding box center [480, 43] width 66 height 26
